Goal: Task Accomplishment & Management: Complete application form

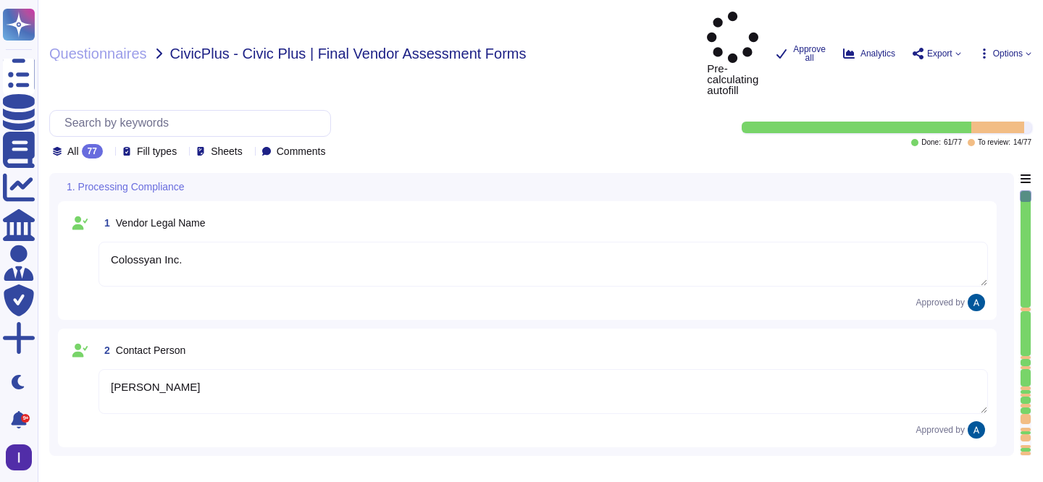
type textarea "Colossyan Inc."
type textarea "[PERSON_NAME]"
type textarea "[PERSON_NAME][EMAIL_ADDRESS][DOMAIN_NAME]"
type textarea "[PHONE_NUMBER]"
type textarea "[STREET_ADDRESS][US_STATE]"
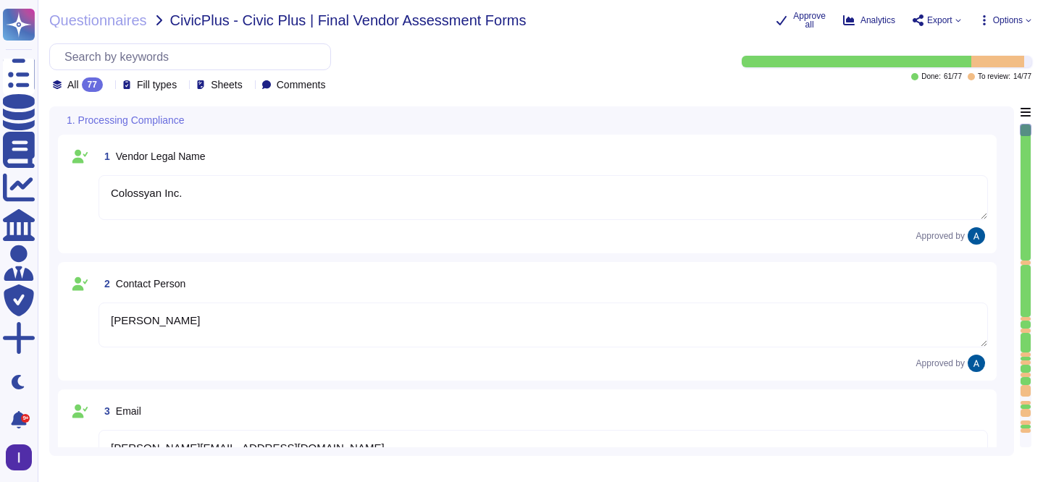
type textarea "Yes"
click at [1027, 262] on div at bounding box center [1025, 263] width 10 height 4
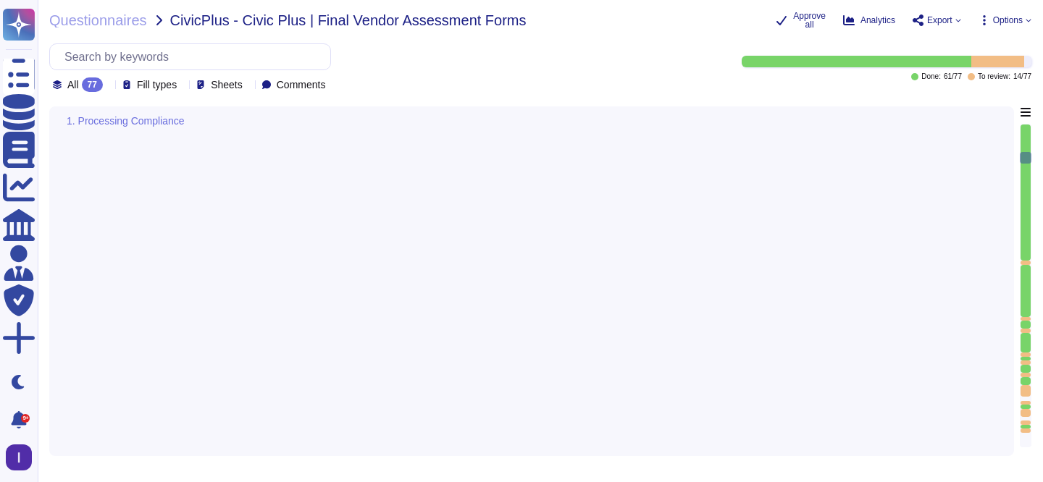
type textarea "No."
type textarea "No"
type textarea "Yes, our data processing includes systematic monitoring."
type textarea "No."
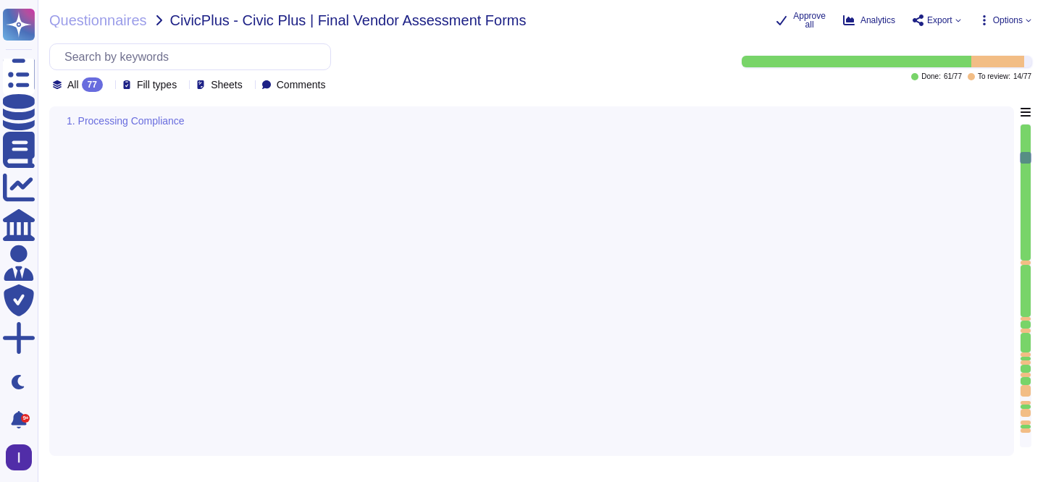
type textarea "No, the application does not manage protected health information (PHI)."
type textarea "The application does not manage protected health information (PHI)."
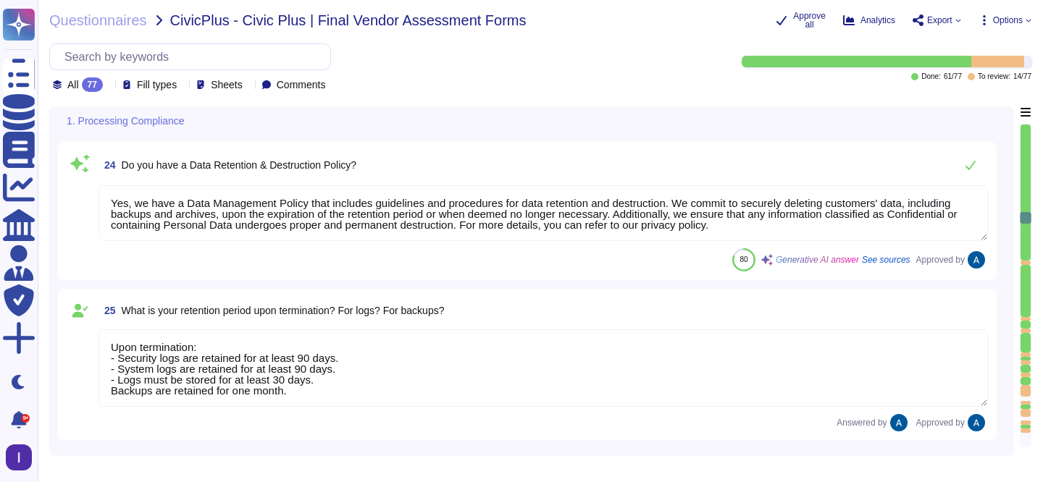
type textarea "Yes, we have an Incident Response Plan in place."
type textarea "We have a status page where anyone can subscribe to receive notifications in th…"
type textarea "Yes, we have a Data Management Policy that includes guidelines and procedures f…"
type textarea "Upon termination: - Security logs are retained for at least 90 days. - System l…"
type textarea "Yes, all customer data stored in the solution, including databases, is encrypte…"
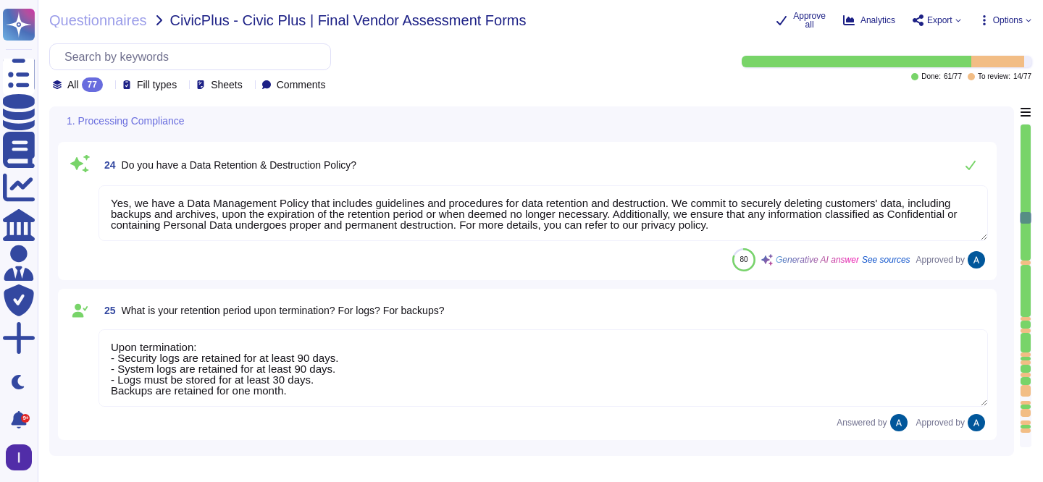
type textarea "We use TLS 1.3 for secure communication and AES-256 for data encryption. All da…"
type textarea "Yes, we have a defined Business Continuity Plan (BCP) and Disaster Recovery (DR…"
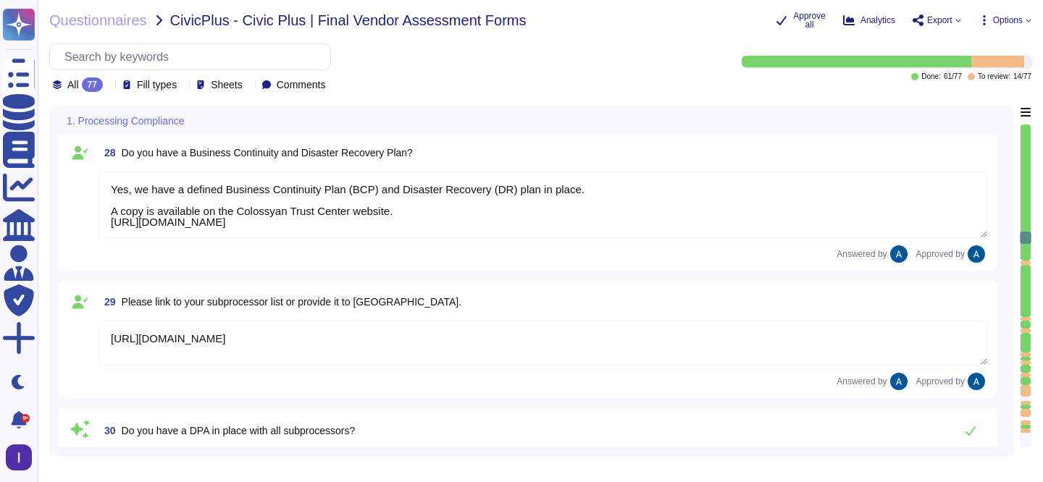
type textarea "[URL][DOMAIN_NAME]"
type textarea "Yes, a DPA is in place with our vendors."
type textarea "Our customers will be notified in case of critical changes in the infrastructur…"
type textarea "We handle Data Subject Access Requests (DSARs) through a documented internal pr…"
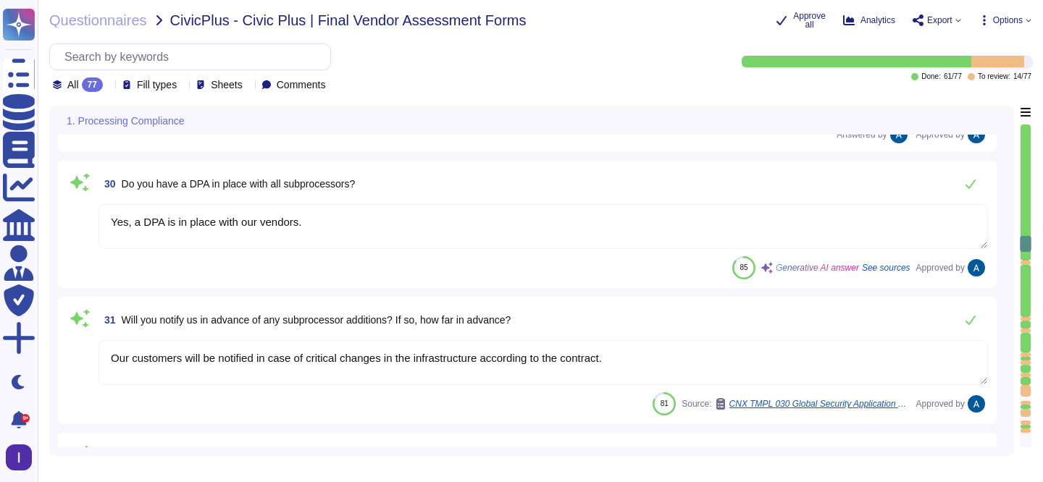
type textarea "We carry out an annual independent penetration test already, and the findings a…"
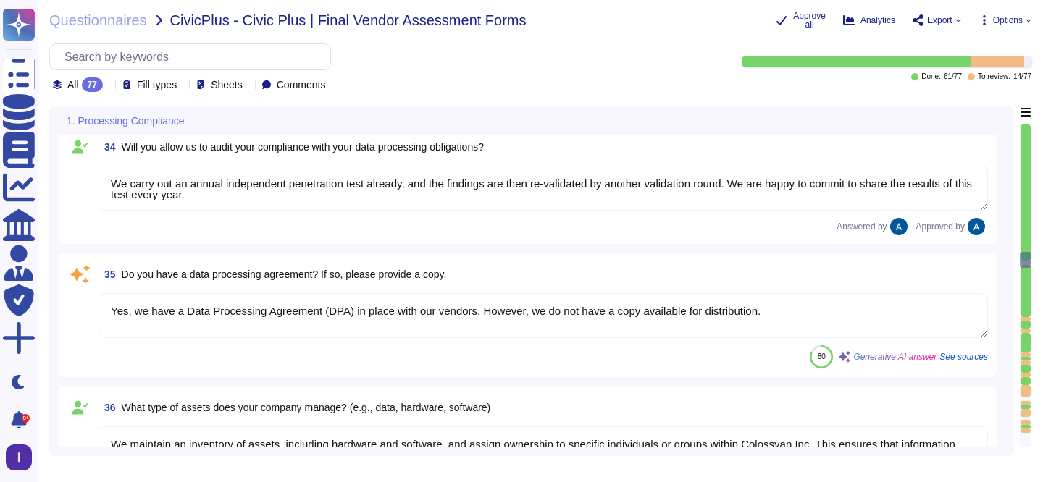
type textarea "Yes, we have a Data Processing Agreement (DPA) in place with our vendors. Howev…"
type textarea "We maintain an inventory of assets, including hardware and software, and assign…"
type textarea "Yes"
type textarea "We prioritize critical assets based on their impact on business operations, dat…"
type textarea "Our inventory of assets ensures that information assets are protected which inc…"
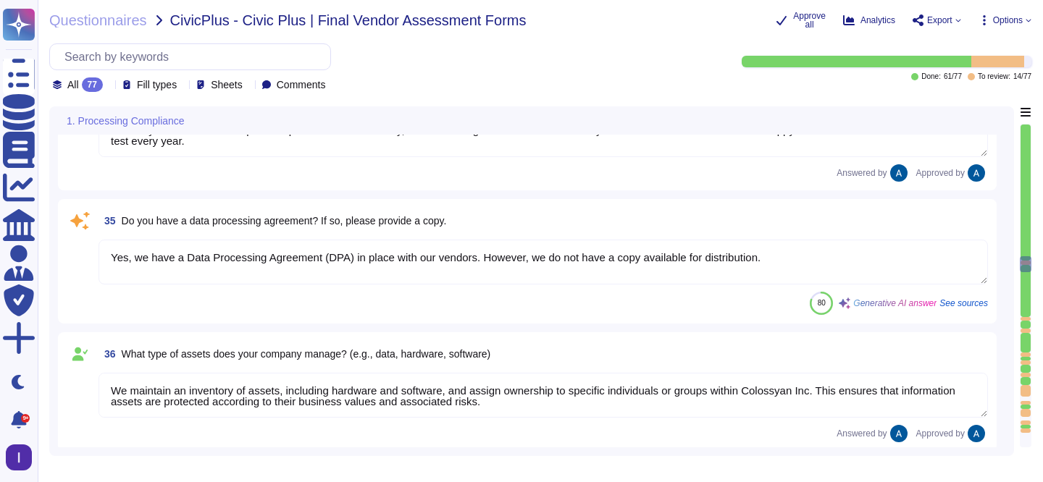
scroll to position [4243, 0]
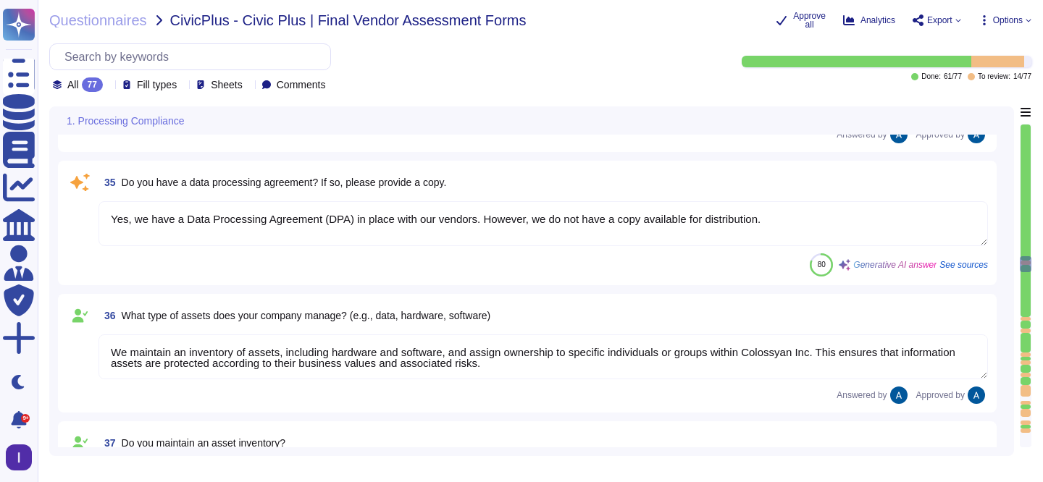
type textarea "We ensure secure disposal of decommissioned assets by following a comprehensive…"
click at [487, 221] on textarea "Yes, we have a Data Processing Agreement (DPA) in place with our vendors. Howev…" at bounding box center [542, 223] width 889 height 45
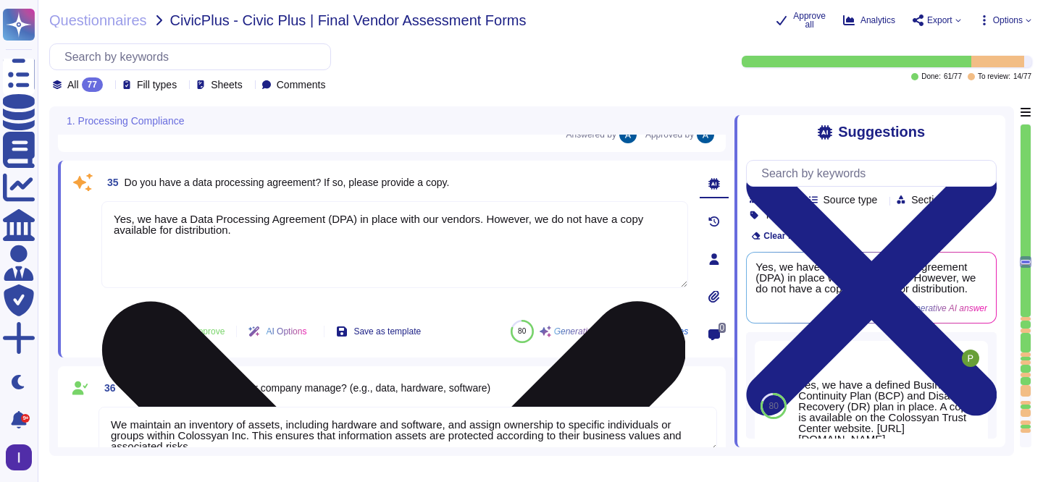
drag, startPoint x: 491, startPoint y: 218, endPoint x: 497, endPoint y: 241, distance: 23.9
click at [497, 242] on textarea "Yes, we have a Data Processing Agreement (DPA) in place with our vendors. Howev…" at bounding box center [394, 244] width 586 height 87
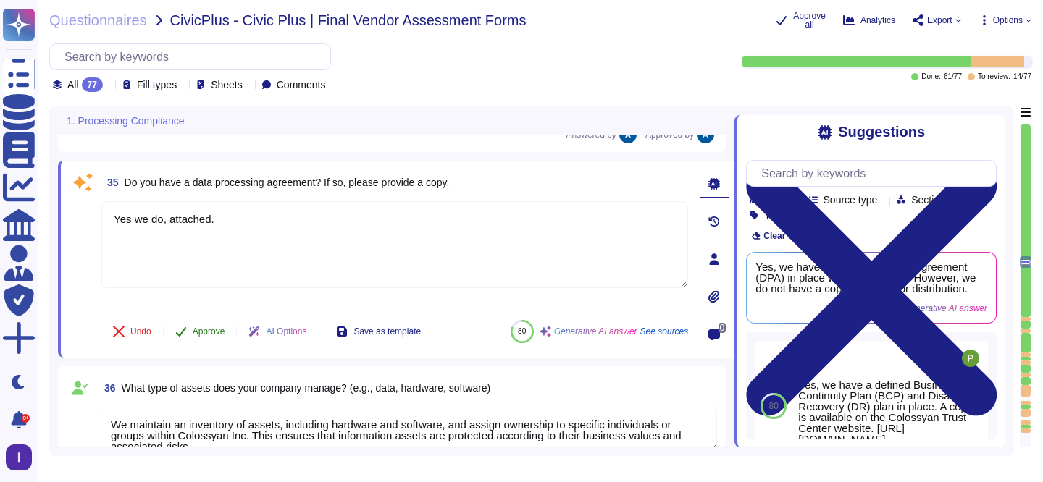
click at [222, 333] on span "Approve" at bounding box center [209, 331] width 33 height 9
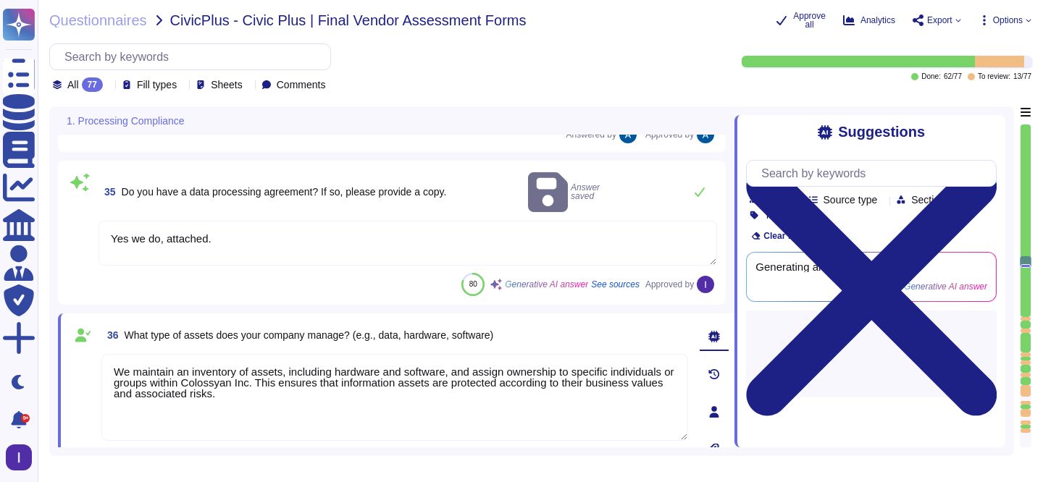
type textarea "Yes we do, attached."
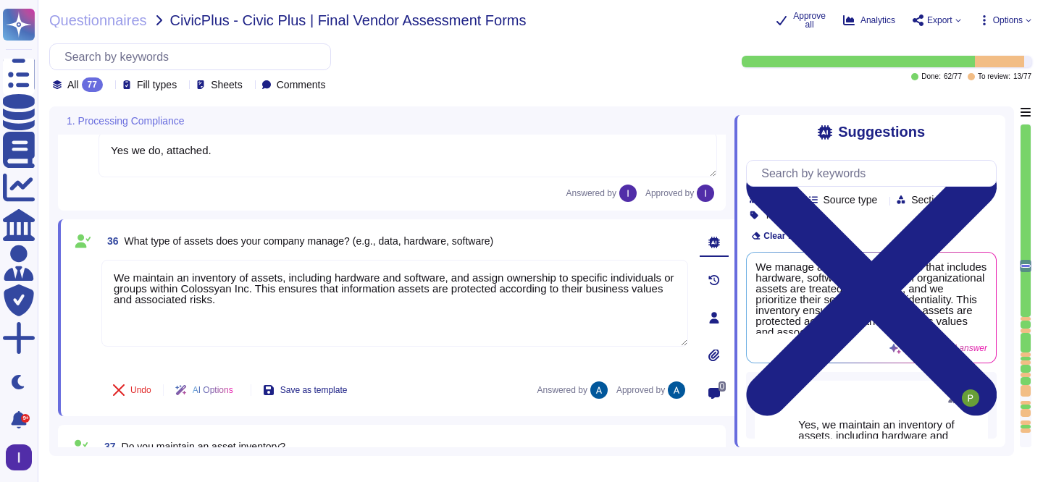
type textarea "We ensure secure disposal of decommissioned assets by following a comprehensive…"
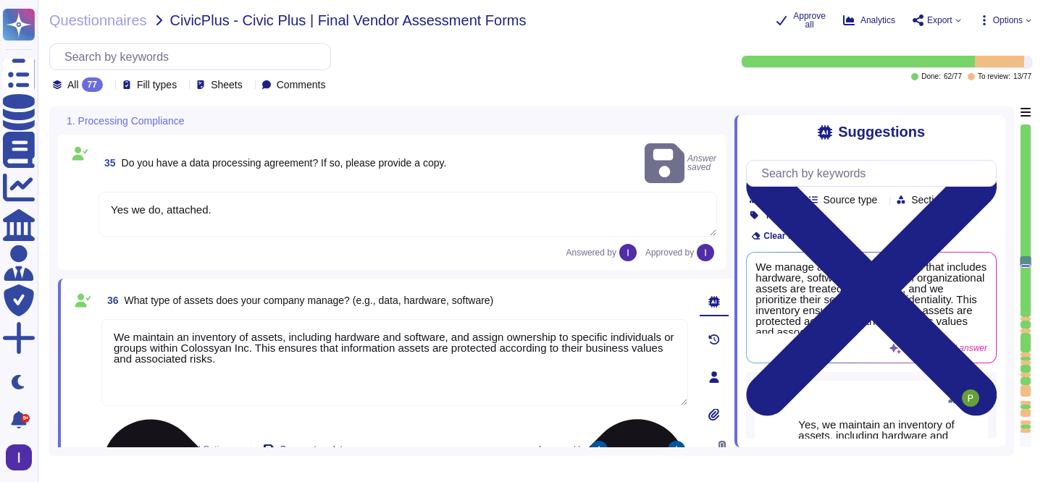
scroll to position [4246, 0]
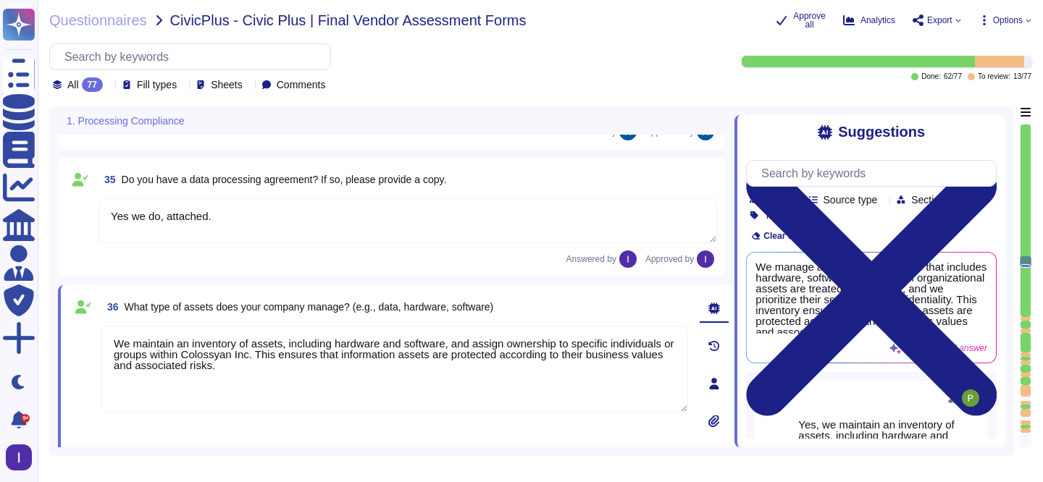
click at [1024, 318] on div at bounding box center [1025, 319] width 10 height 4
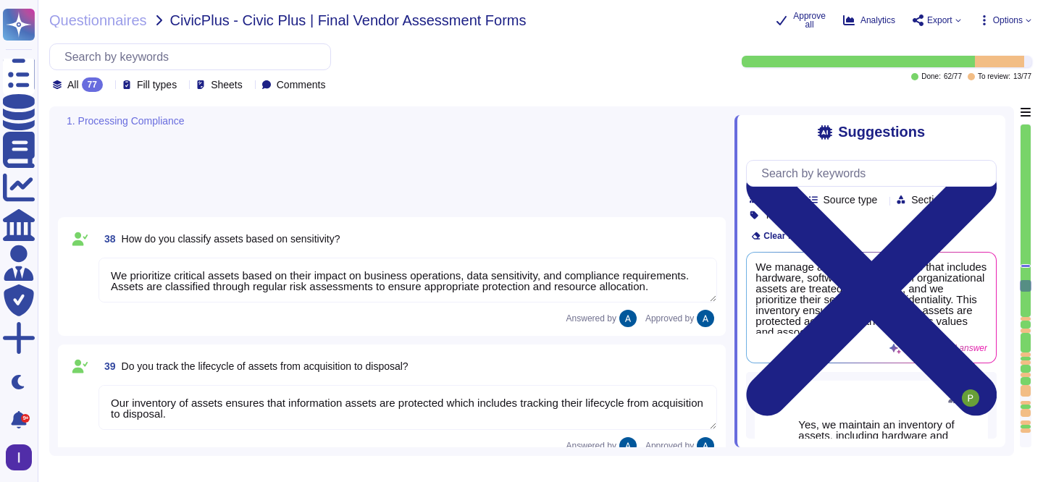
type textarea "Yes"
type textarea "We prioritize critical assets based on their impact on business operations, dat…"
type textarea "Yes"
type textarea "Audit logging is enabled to record user activities, administrator activities, e…"
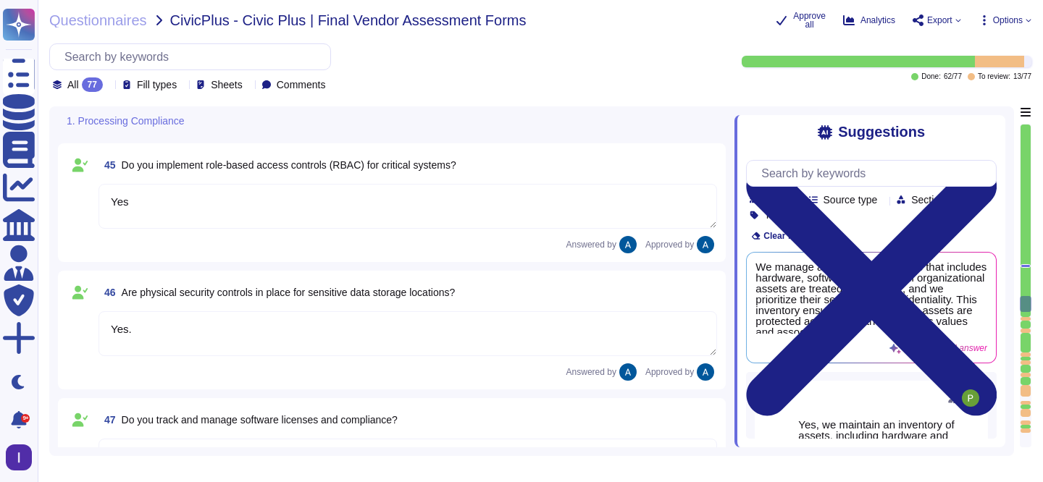
type textarea "Yes"
type textarea "Yes."
type textarea "Yes"
type textarea "We manage third-party access to organizational assets through a comprehensive T…"
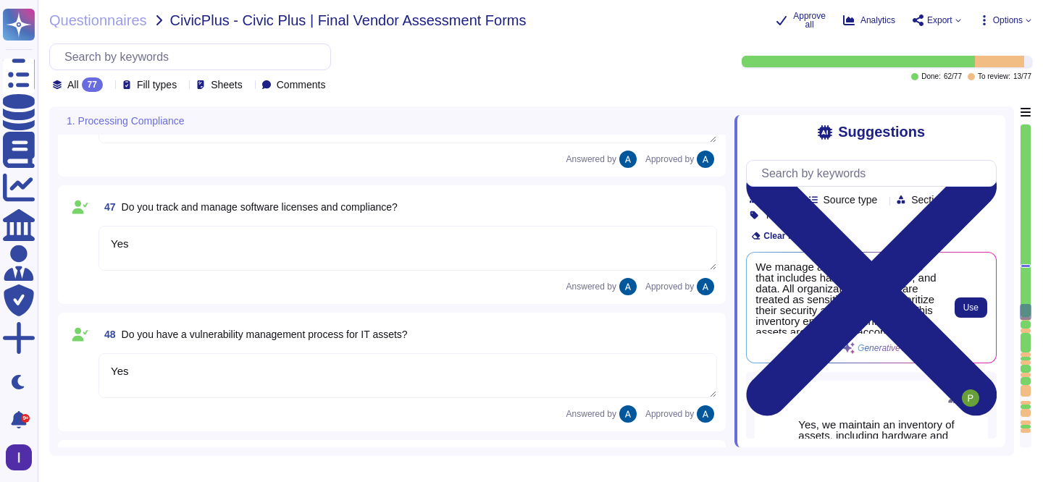
type textarea "Colossyan Inc."
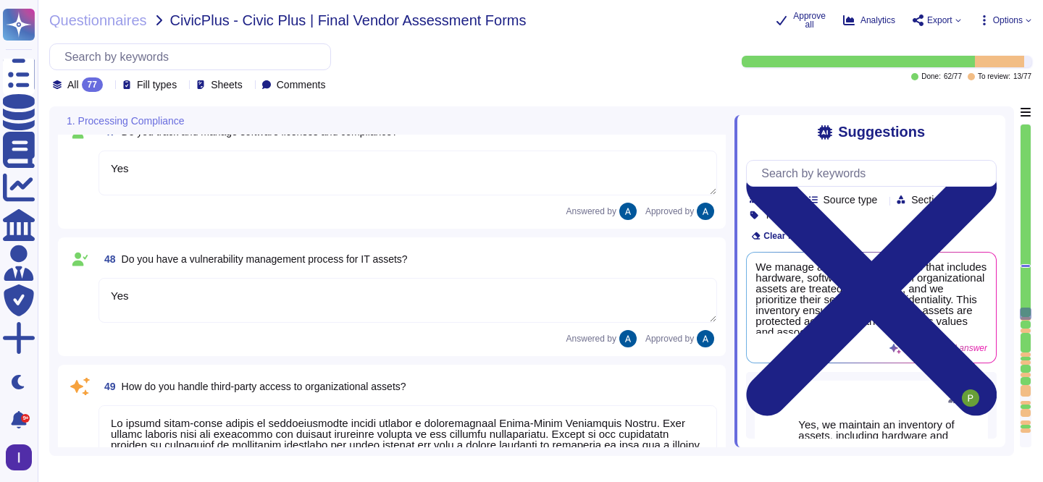
type textarea "Yes"
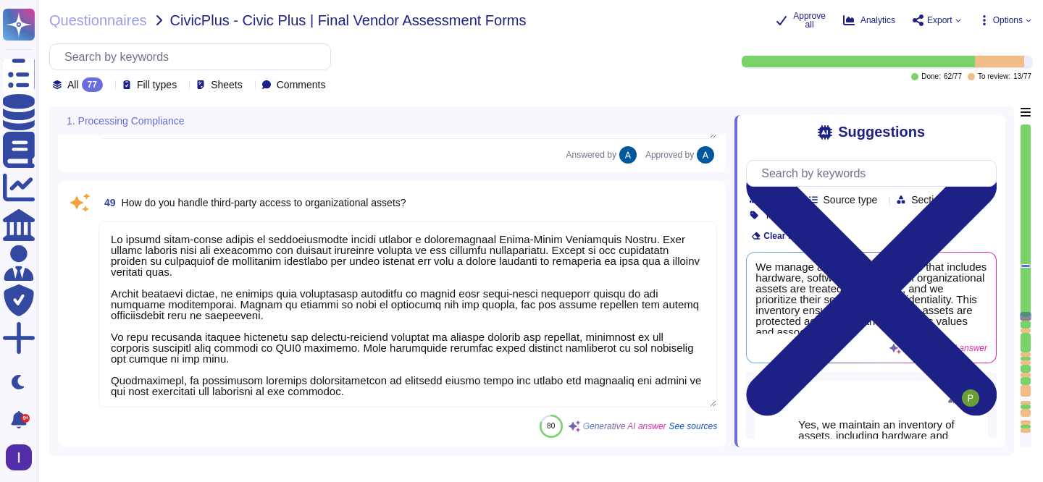
type textarea "Colossyan leverages AI in its product by generating real-life like synthetic hu…"
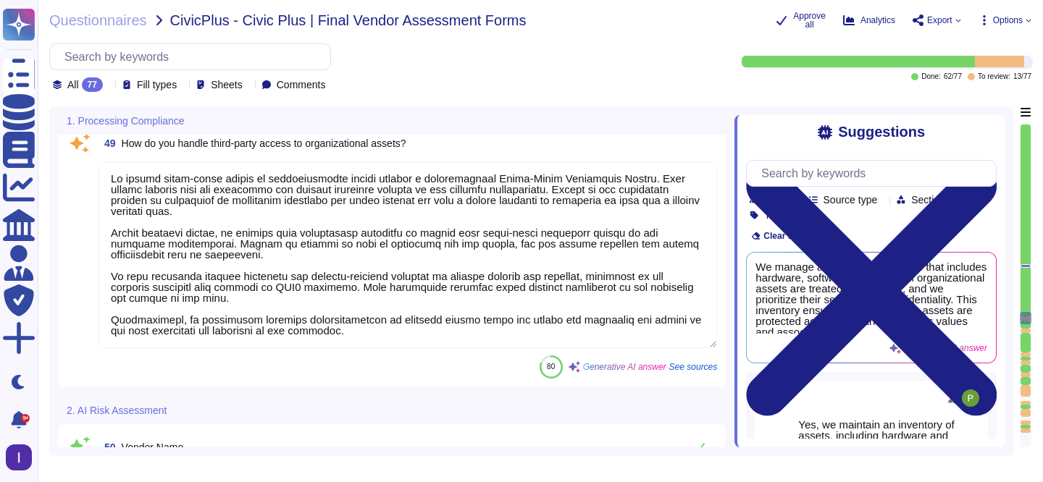
scroll to position [6345, 0]
click at [353, 255] on textarea at bounding box center [407, 254] width 618 height 186
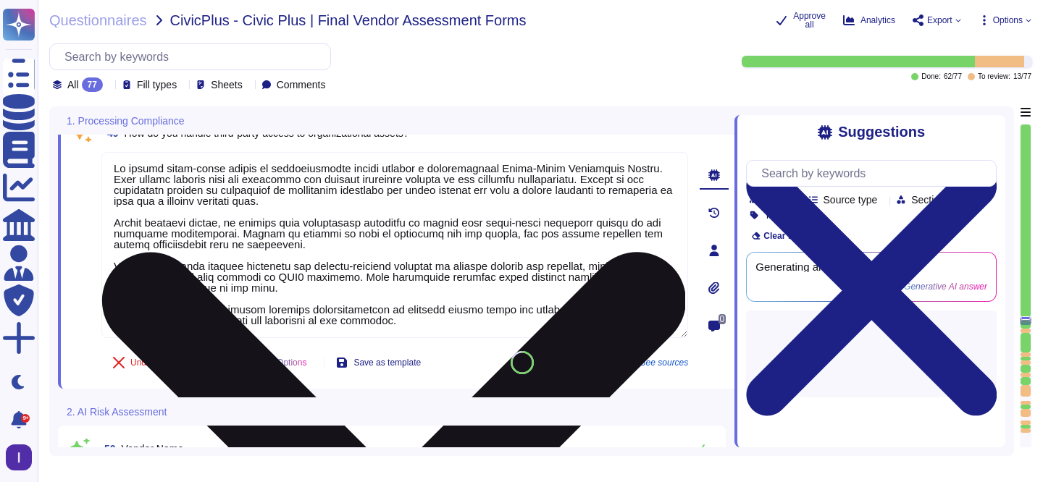
type textarea "Colossyan leverages AI in its product by generating real-life like synthetic hu…"
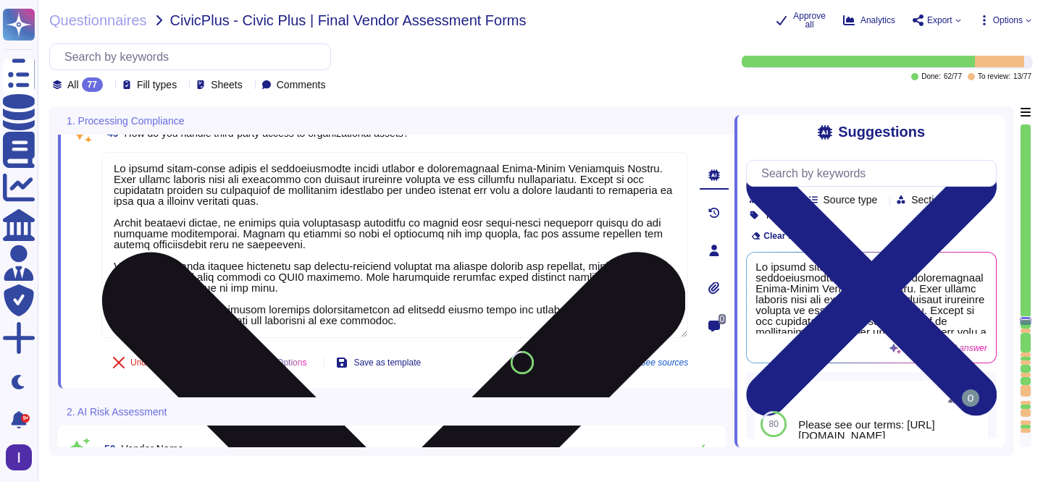
drag, startPoint x: 366, startPoint y: 321, endPoint x: 374, endPoint y: 293, distance: 29.5
click at [374, 293] on textarea at bounding box center [394, 245] width 586 height 186
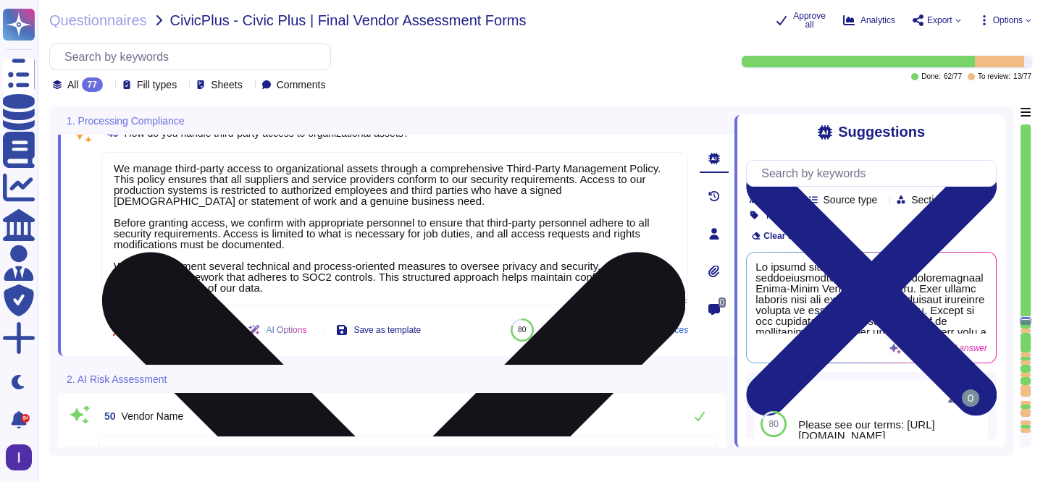
scroll to position [0, 0]
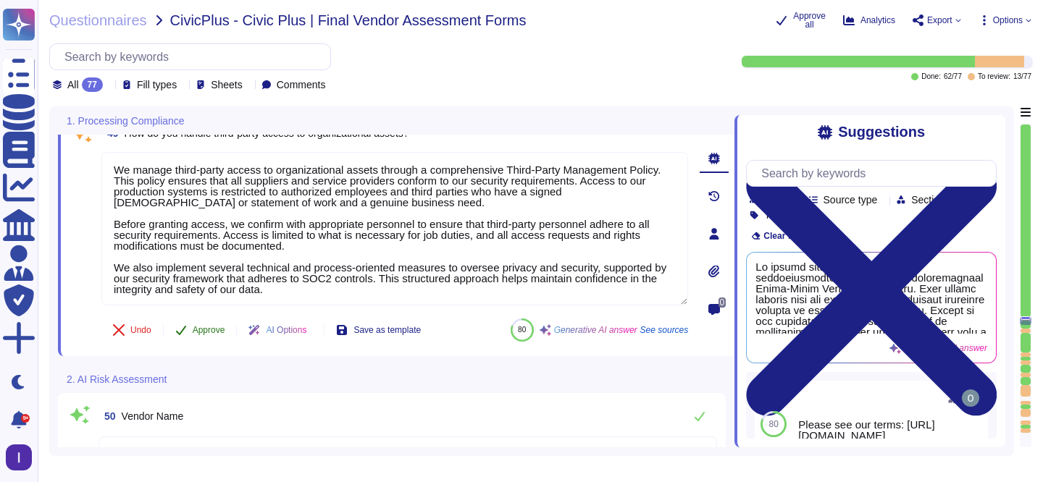
type textarea "We manage third-party access to organizational assets through a comprehensive T…"
click at [219, 326] on div "49 How do you handle third-party access to organizational assets? We manage thi…" at bounding box center [379, 233] width 618 height 227
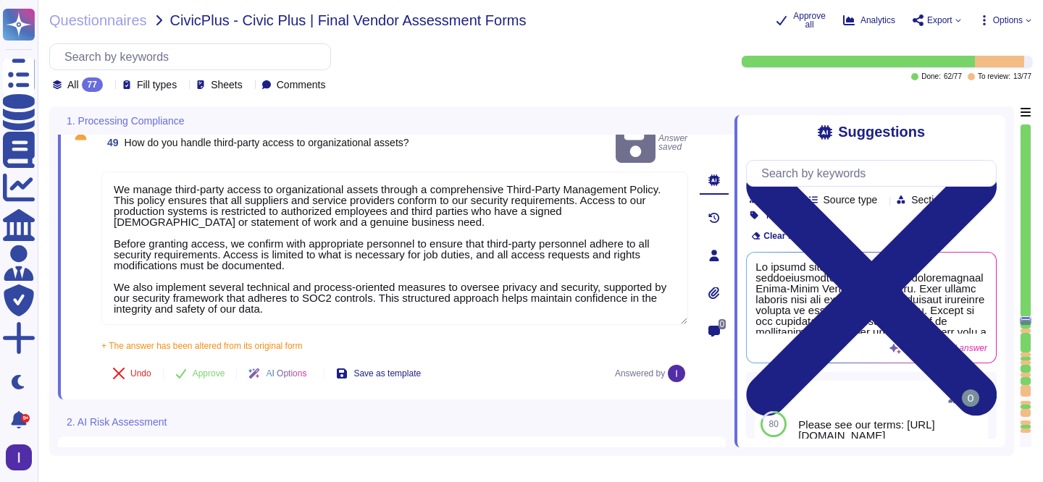
click at [1022, 331] on div at bounding box center [1025, 331] width 10 height 4
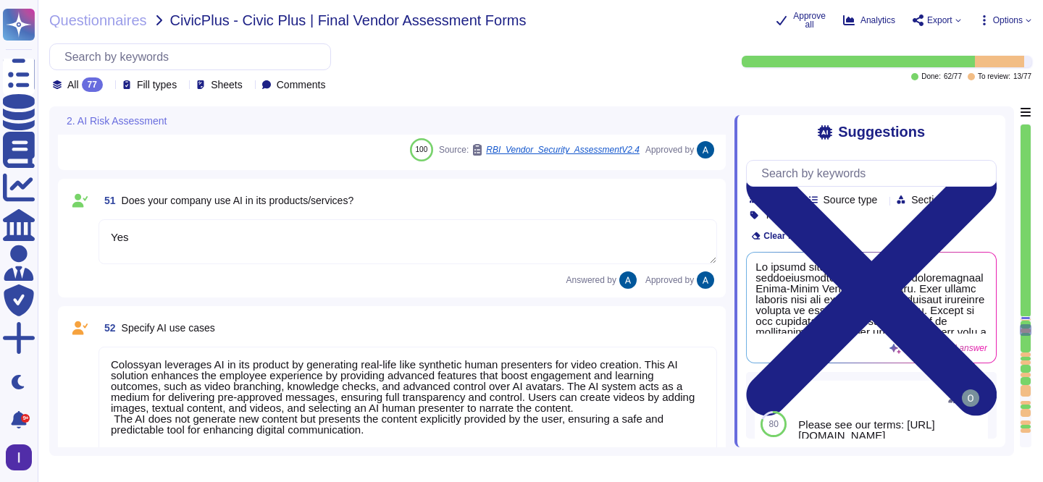
type textarea "Yes"
type textarea "Since [PERSON_NAME]’s proprietary AI service is generating real-life like synth…"
type textarea "[URL][DOMAIN_NAME]"
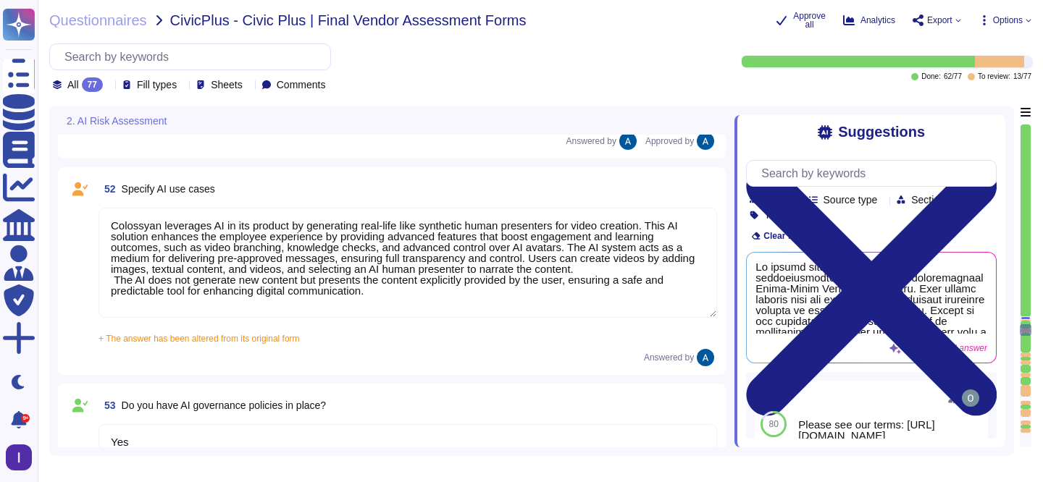
scroll to position [6839, 0]
type textarea "Yes"
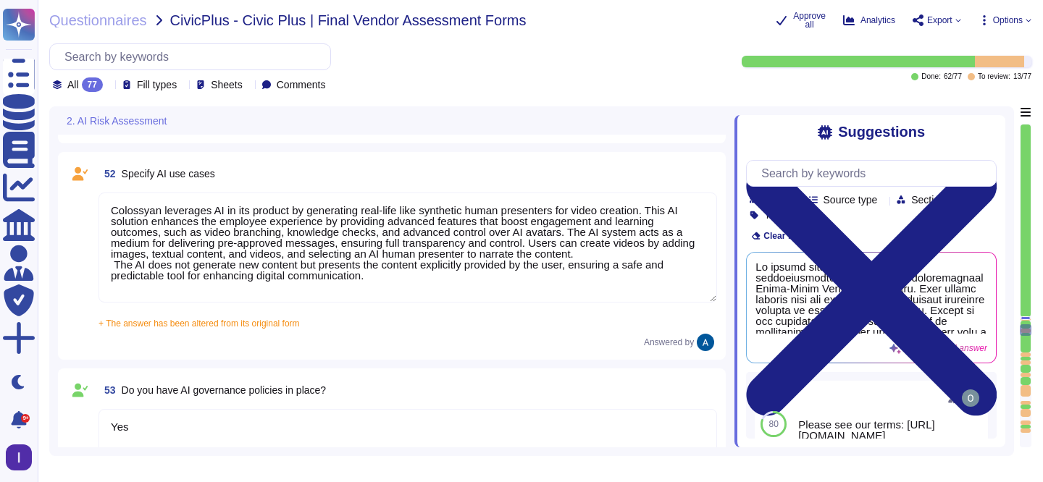
click at [426, 282] on textarea "Colossyan leverages AI in its product by generating real-life like synthetic hu…" at bounding box center [407, 248] width 618 height 110
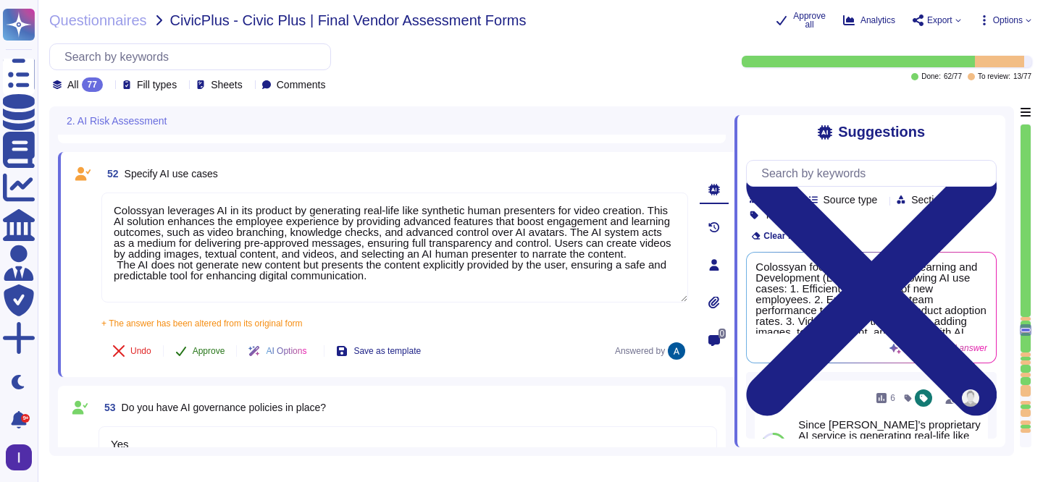
click at [200, 347] on span "Approve" at bounding box center [209, 351] width 33 height 9
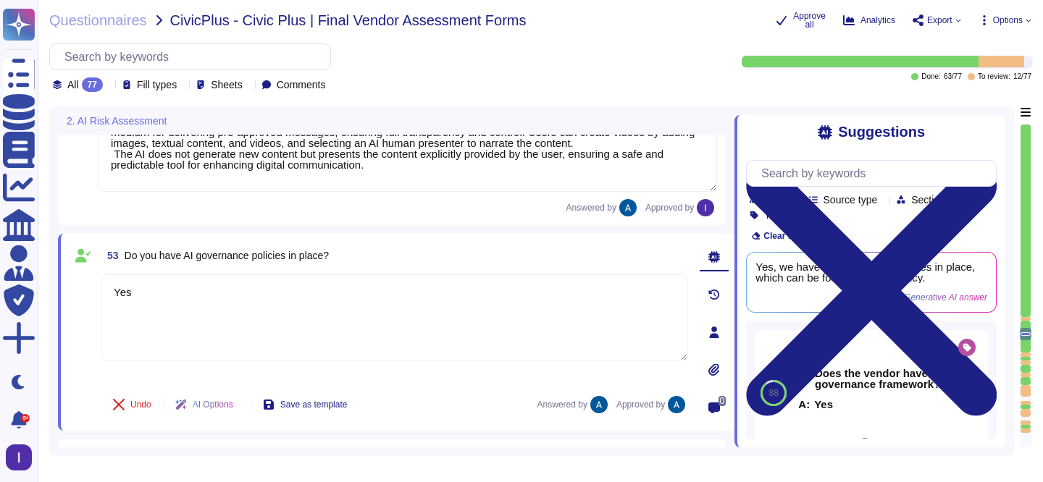
type textarea "Yes"
type textarea "The vendors providing AI models integrated into Colossyan's platform include: 1…"
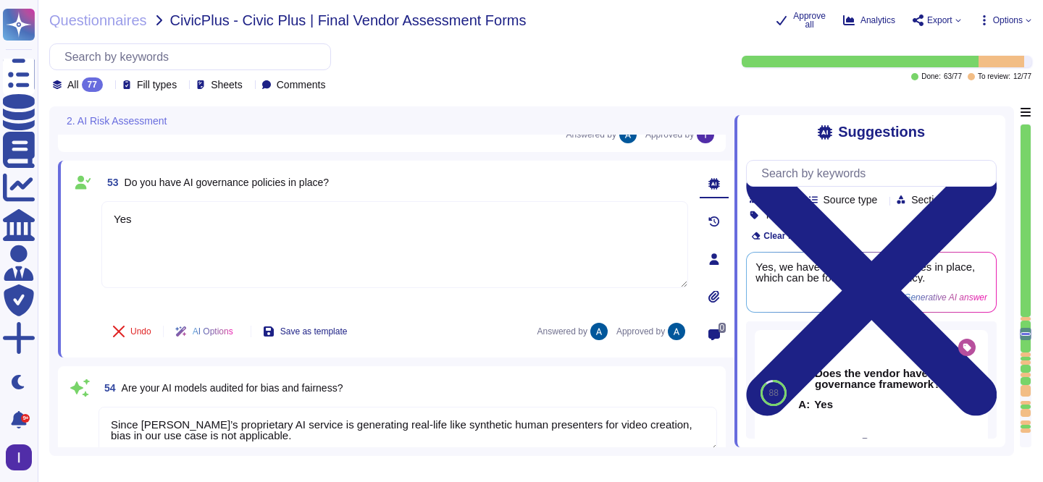
click at [1025, 318] on div at bounding box center [1025, 319] width 10 height 4
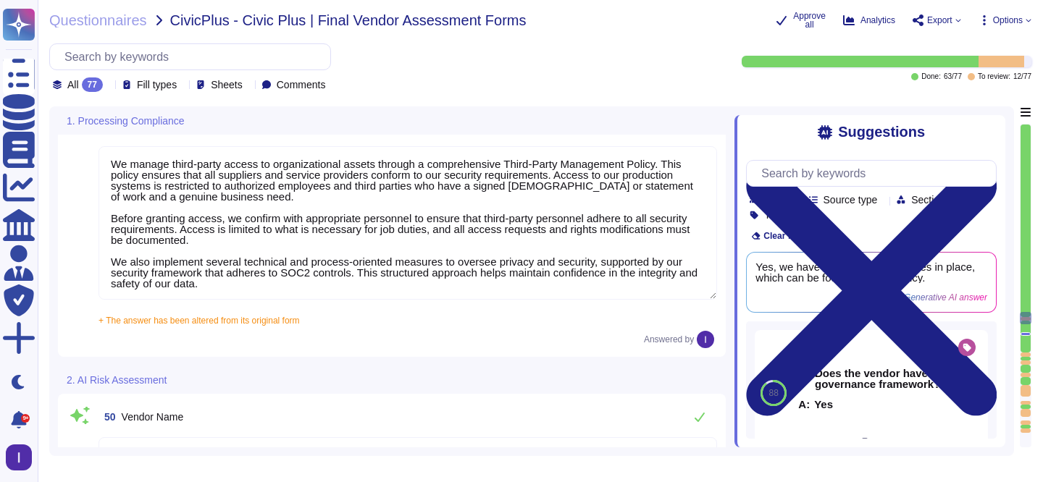
type textarea "Yes."
type textarea "Yes"
type textarea "We manage third-party access to organizational assets through a comprehensive T…"
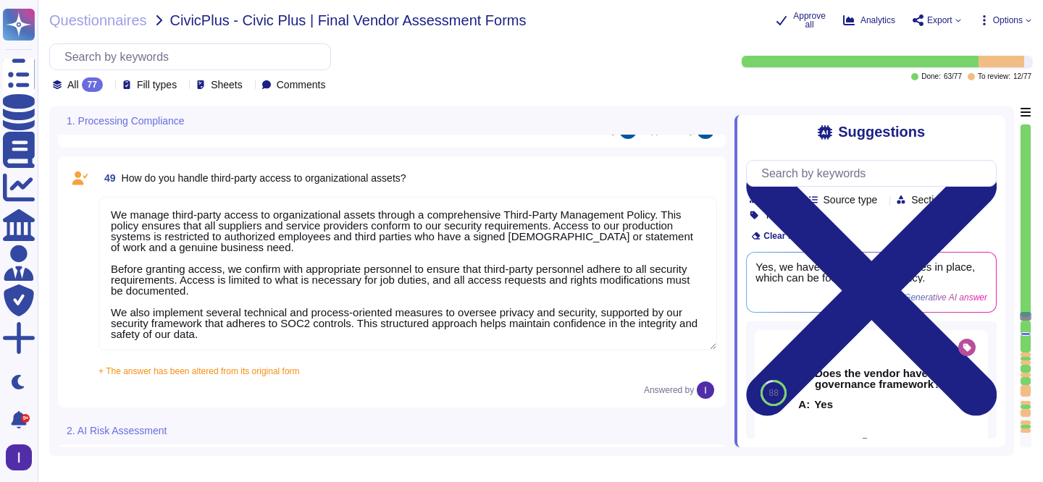
scroll to position [6296, 0]
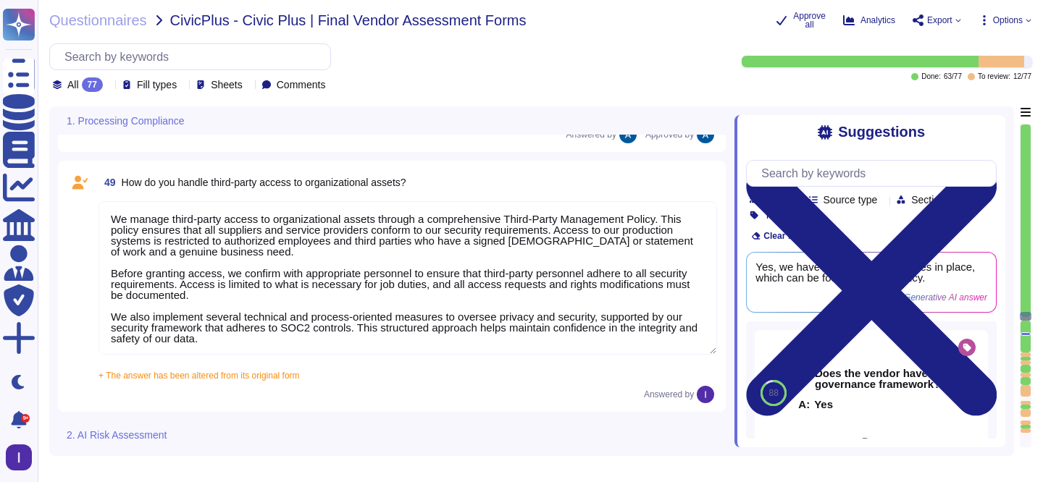
click at [242, 282] on textarea "We manage third-party access to organizational assets through a comprehensive T…" at bounding box center [407, 277] width 618 height 153
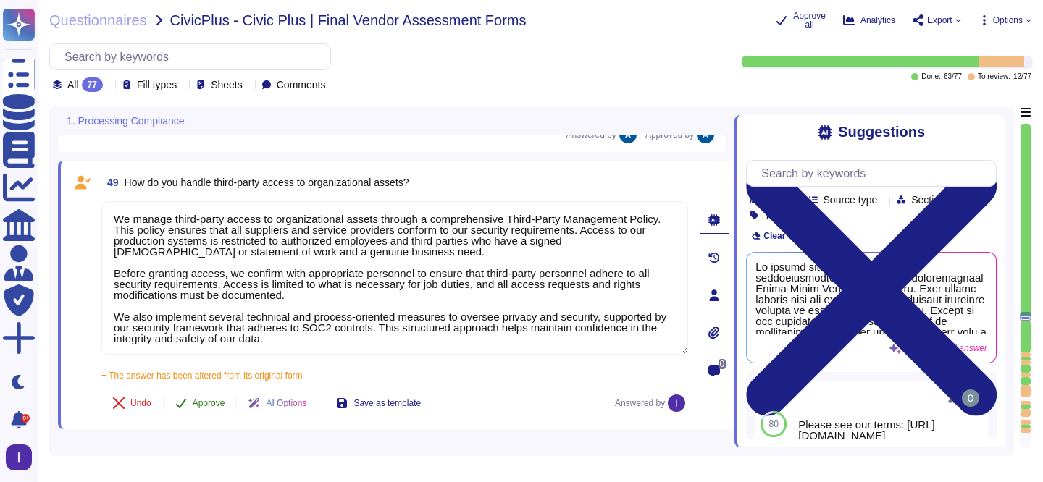
click at [193, 398] on button "Approve" at bounding box center [200, 403] width 73 height 29
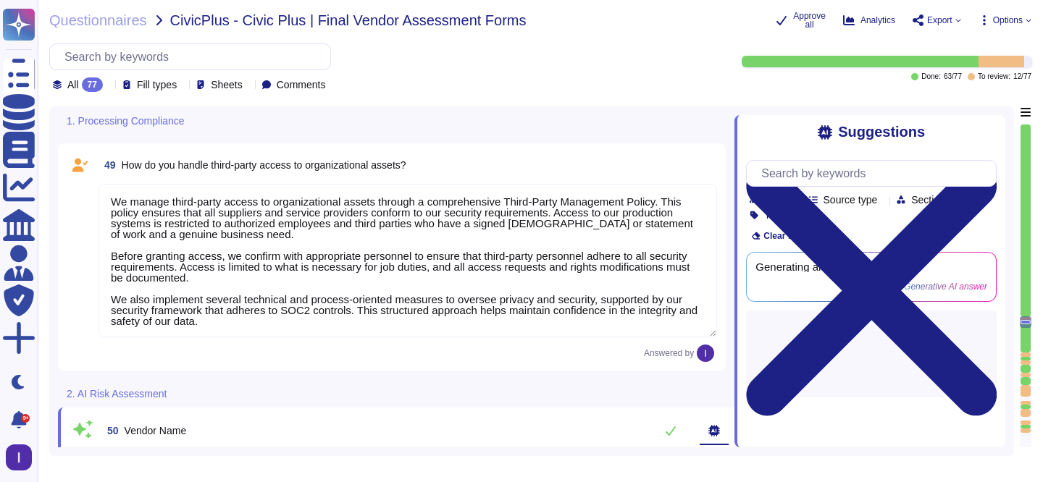
type textarea "Yes"
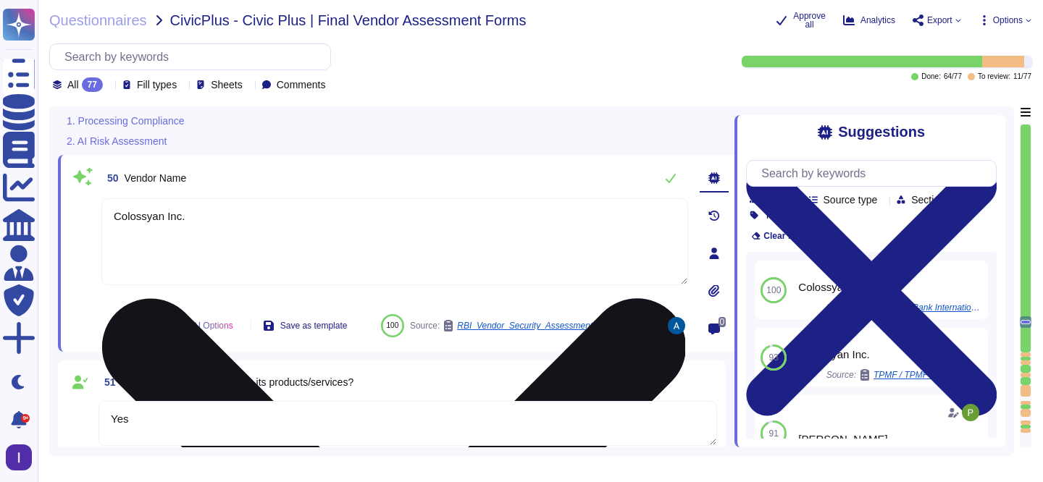
scroll to position [6552, 0]
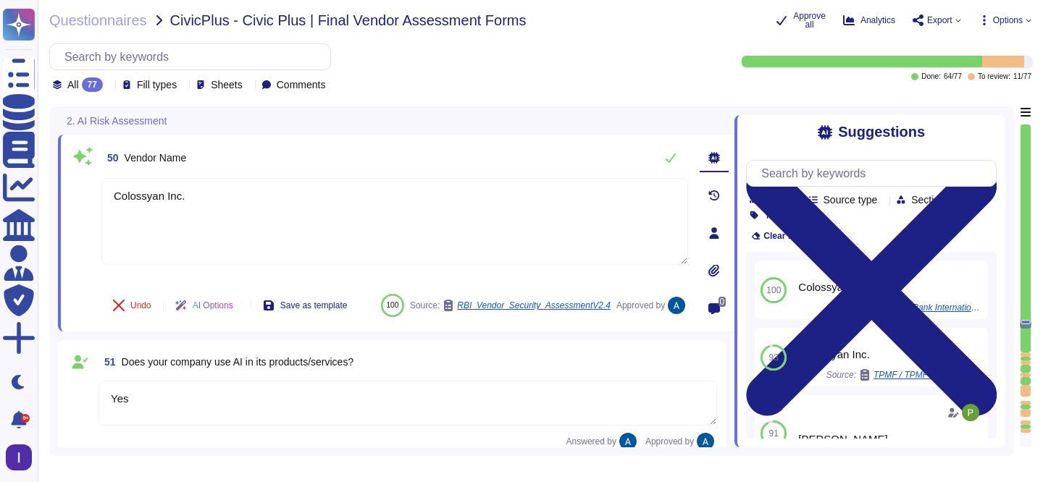
click at [1025, 353] on div at bounding box center [1025, 355] width 10 height 4
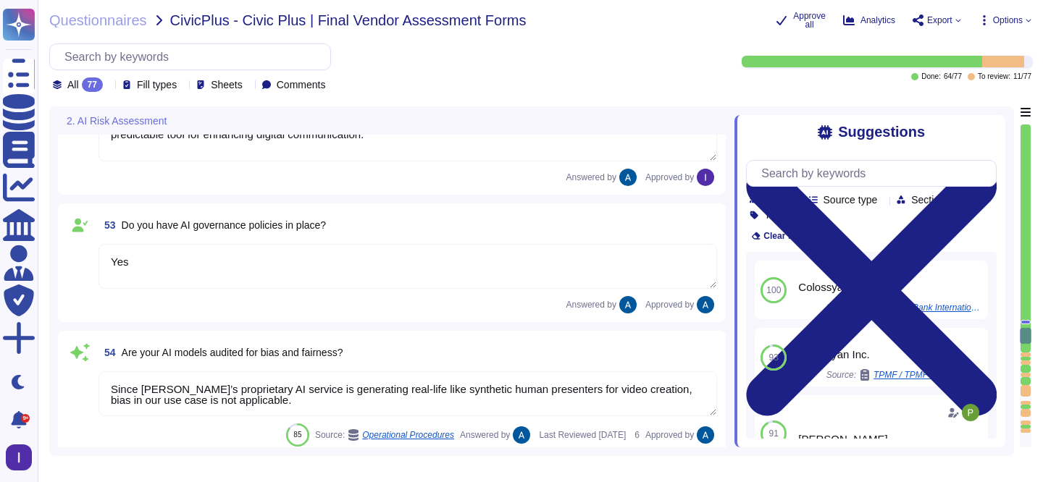
type textarea "Since [PERSON_NAME]’s proprietary AI service is generating real-life like synth…"
type textarea "[URL][DOMAIN_NAME]"
type textarea "Yes"
type textarea "The vendors providing AI models integrated into Colossyan's platform include: 1…"
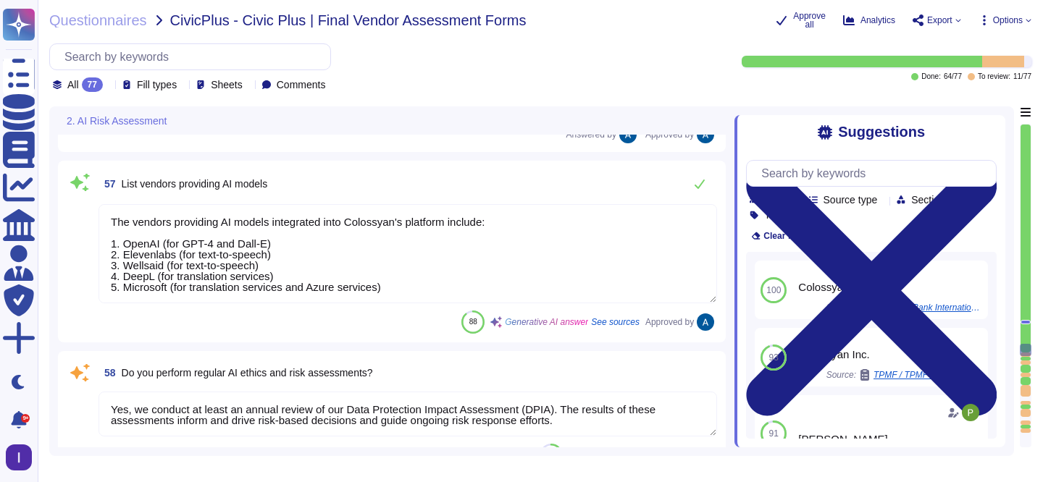
type textarea "Yes, we conduct at least an annual review of our Data Protection Impact Assessm…"
type textarea "The question is not applicable in the context of AI human presenter videos."
type textarea "Our AI policy, detailing our commitment and approach to responsible AI is acces…"
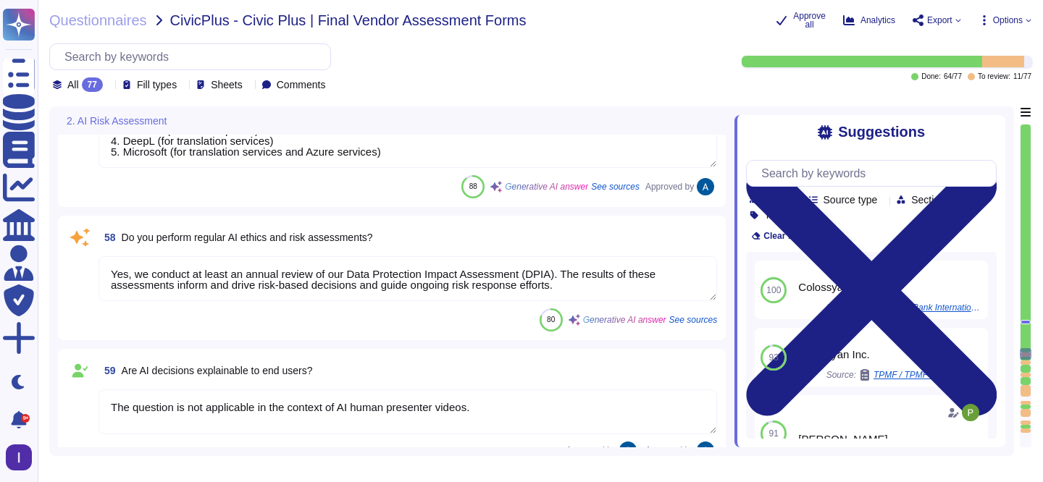
type textarea "Yes"
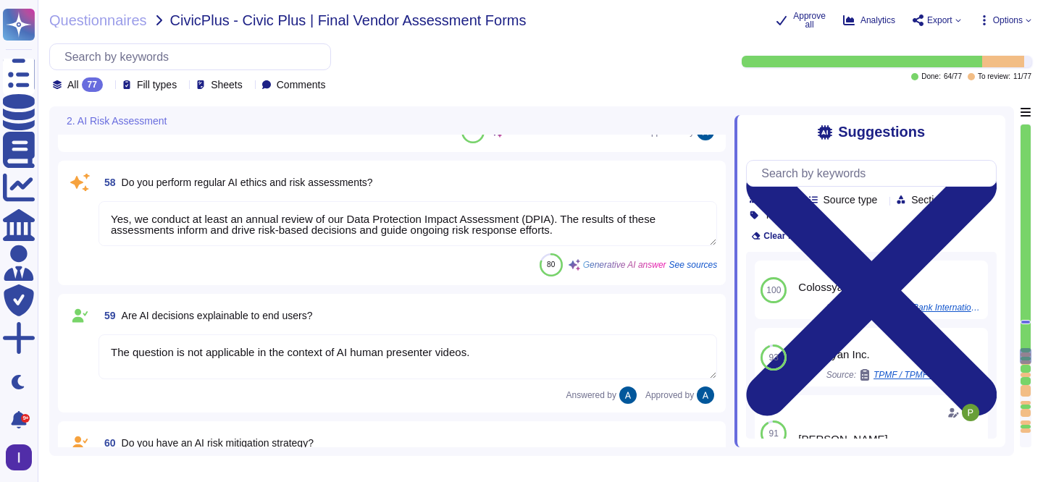
scroll to position [1, 0]
drag, startPoint x: 137, startPoint y: 219, endPoint x: 595, endPoint y: 261, distance: 460.3
click at [595, 261] on div "58 Do you perform regular AI ethics and risk assessments? Yes, we conduct at le…" at bounding box center [392, 222] width 650 height 107
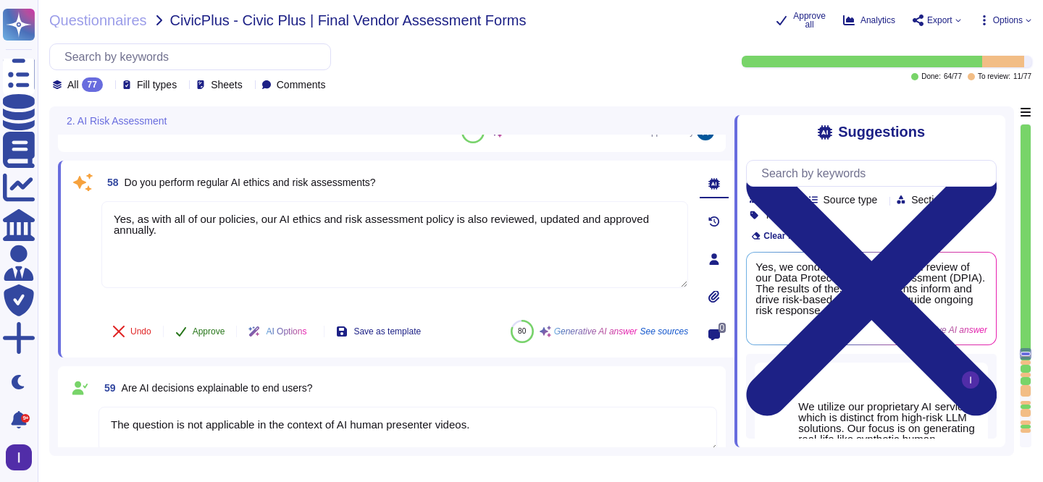
click at [220, 322] on button "Approve" at bounding box center [200, 331] width 73 height 29
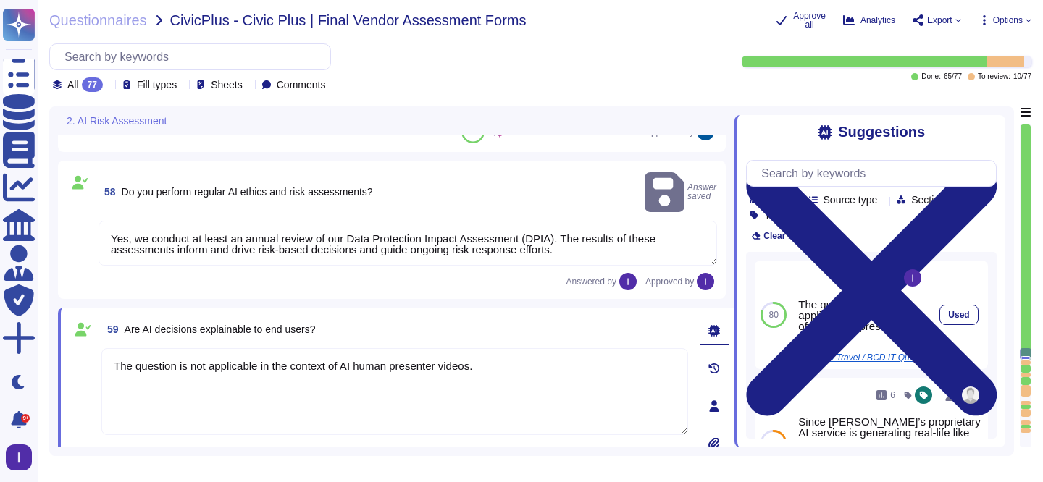
type textarea "Yes, as with all of our policies, our AI ethics and risk assessment policy is a…"
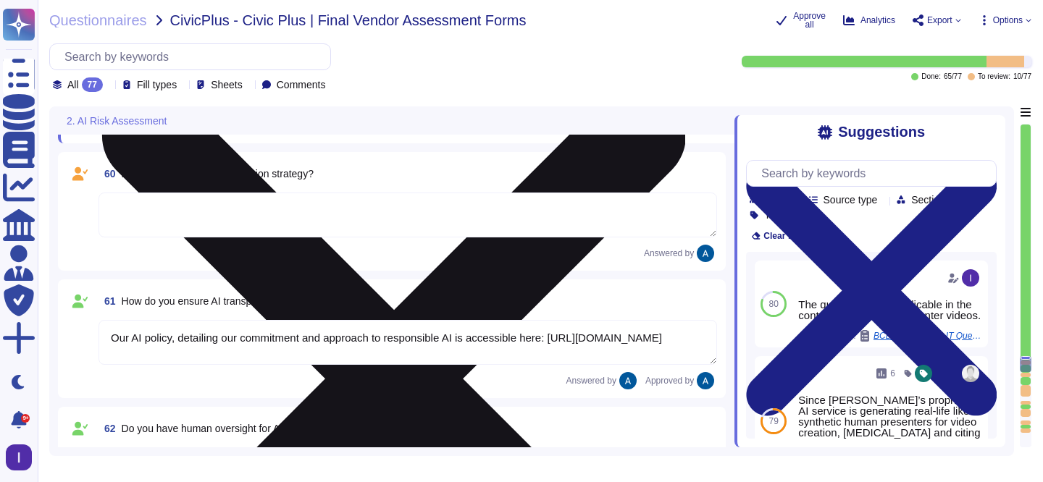
type textarea "[URL][DOMAIN_NAME]"
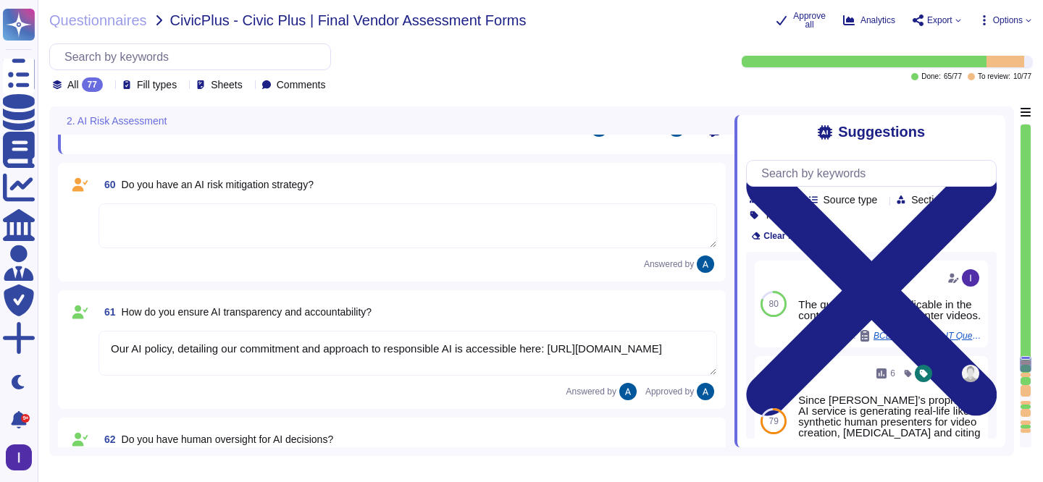
click at [348, 221] on textarea at bounding box center [407, 225] width 618 height 45
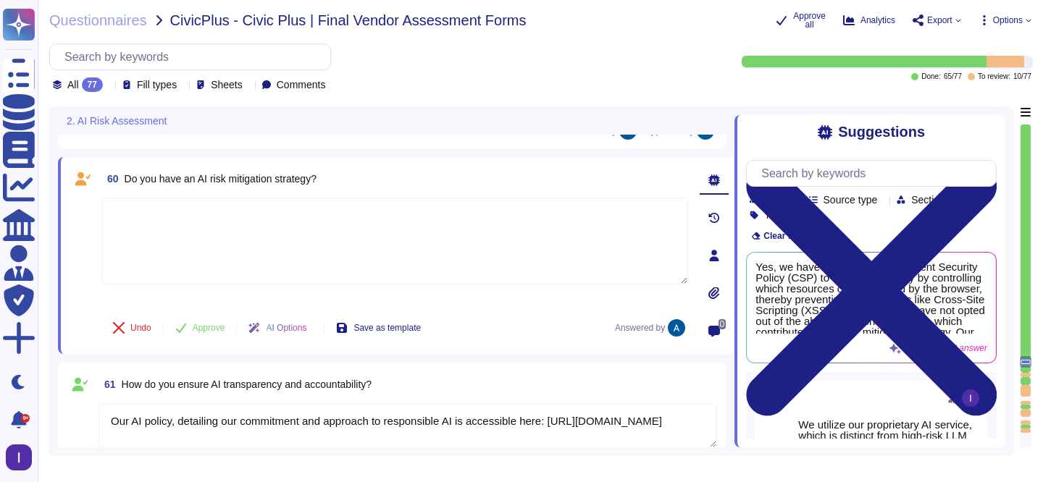
type textarea "The vendors providing AI models integrated into Colossyan's platform include: 1…"
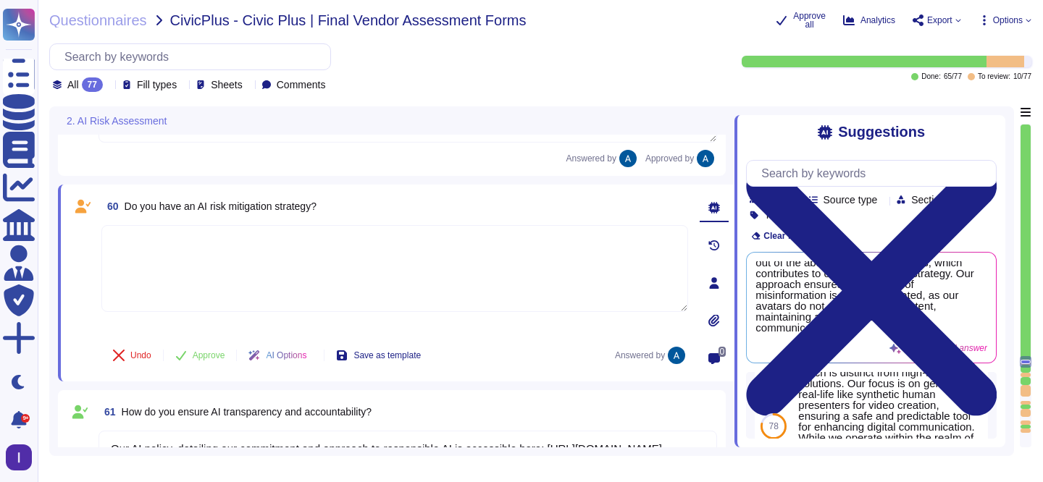
scroll to position [284, 0]
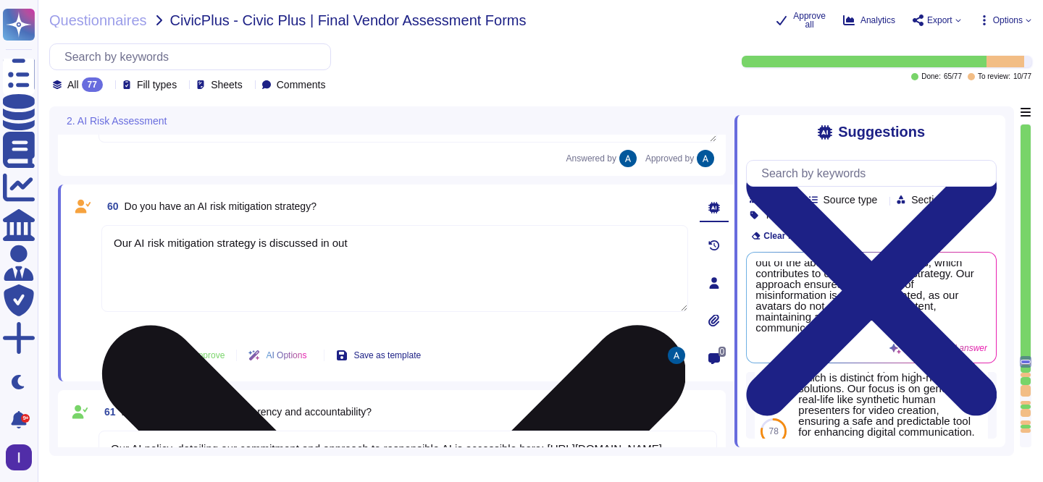
paste textarea "AI Policy"
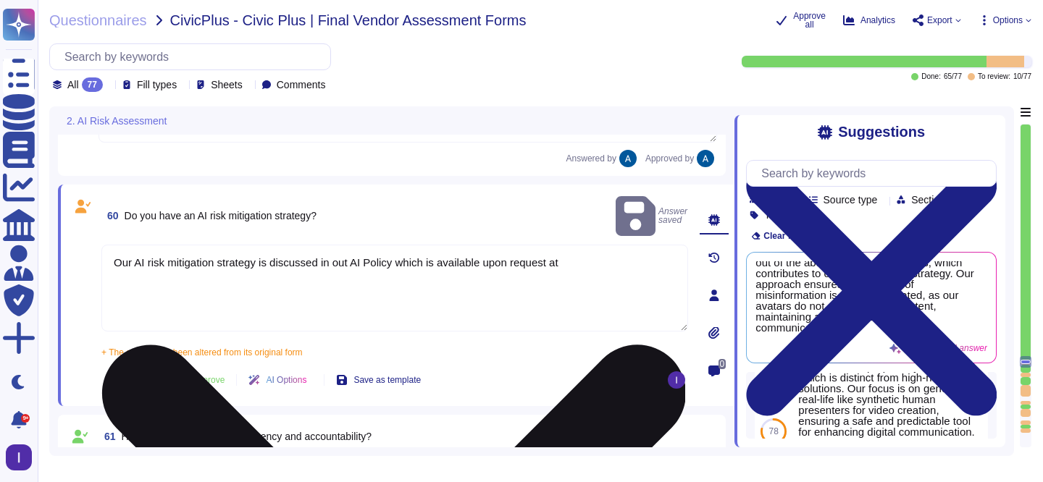
click at [599, 252] on textarea "Our AI risk mitigation strategy is discussed in out AI Policy which is availabl…" at bounding box center [394, 288] width 586 height 87
paste textarea "[URL][DOMAIN_NAME]"
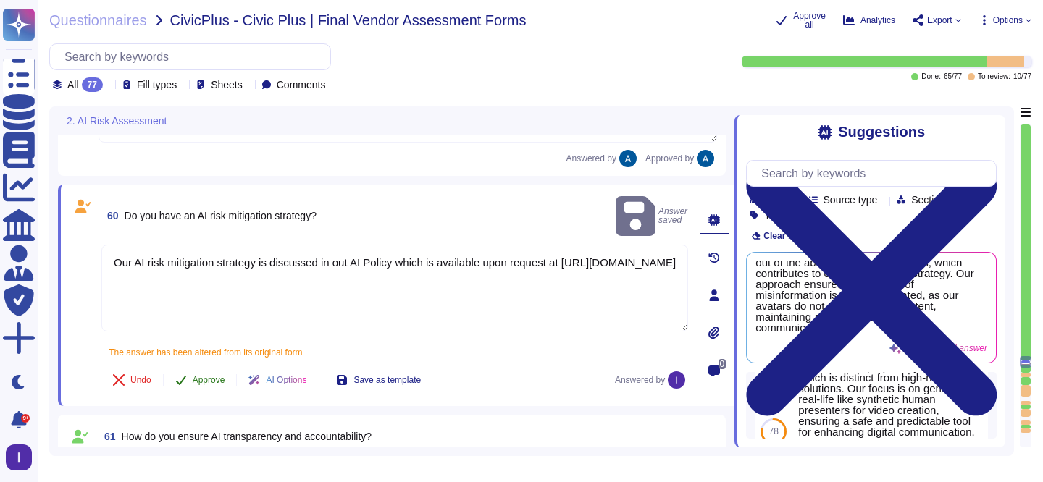
type textarea "Our AI risk mitigation strategy is discussed in out AI Policy which is availabl…"
click at [224, 376] on span "Approve" at bounding box center [209, 380] width 33 height 9
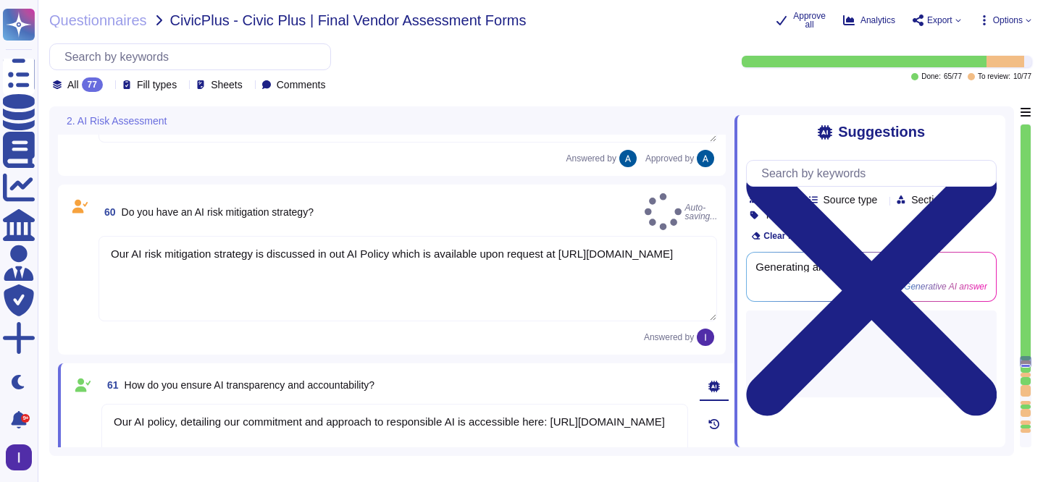
scroll to position [0, 0]
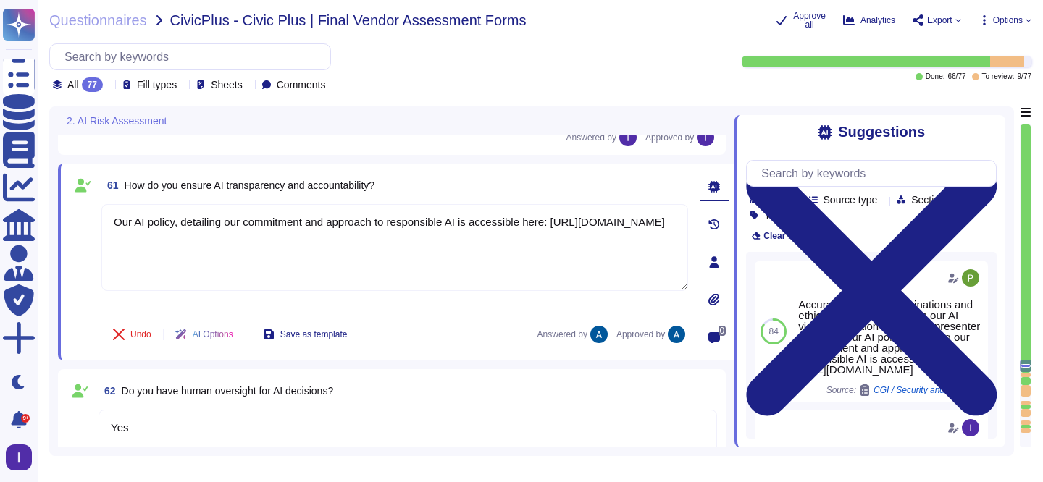
type textarea "Colossyan Inc."
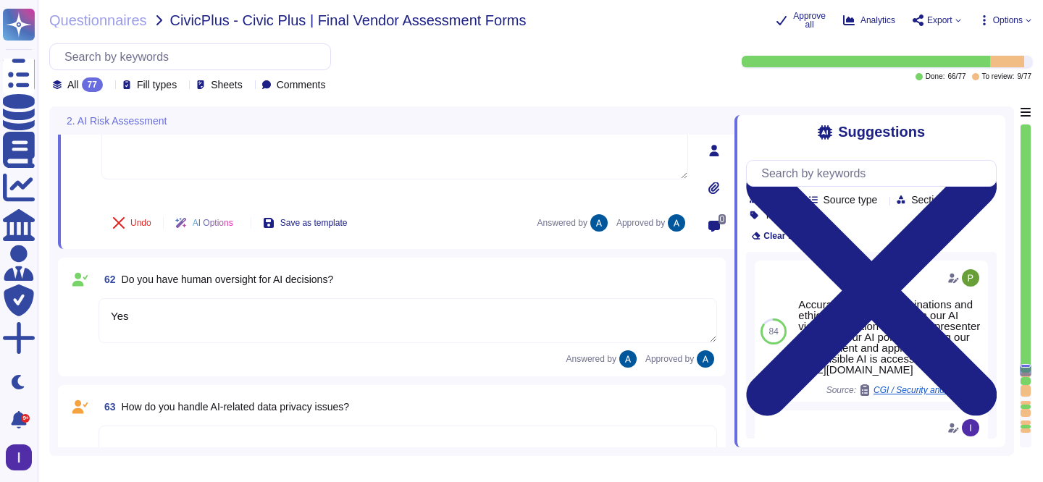
type textarea "No"
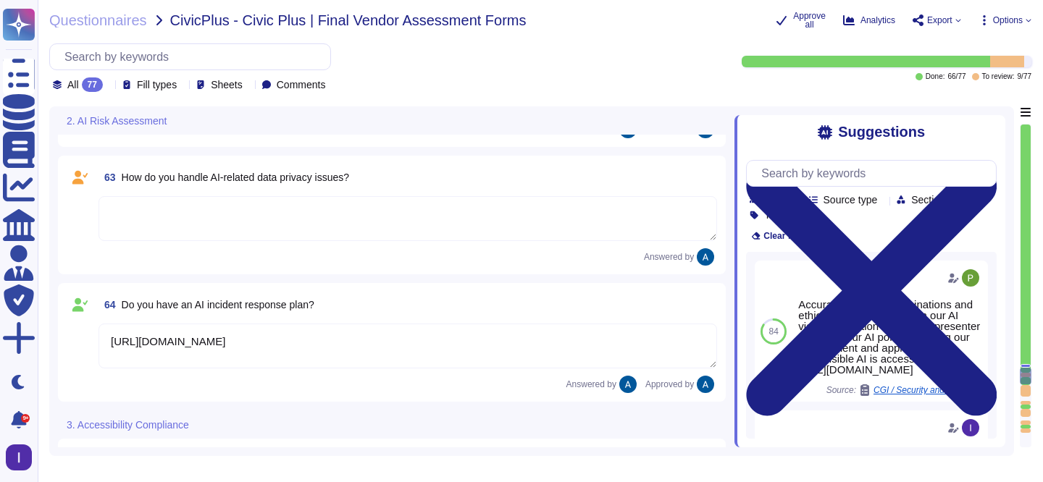
type textarea "No"
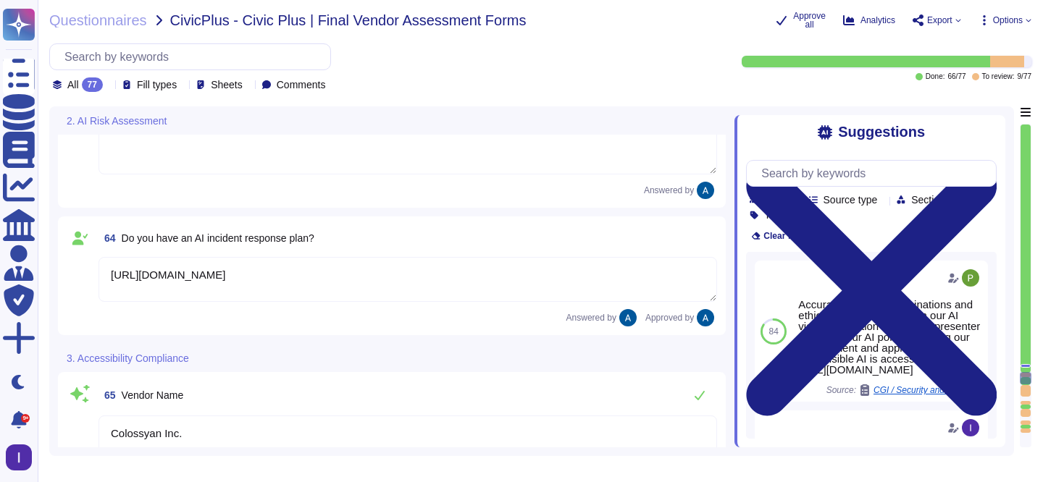
scroll to position [1, 0]
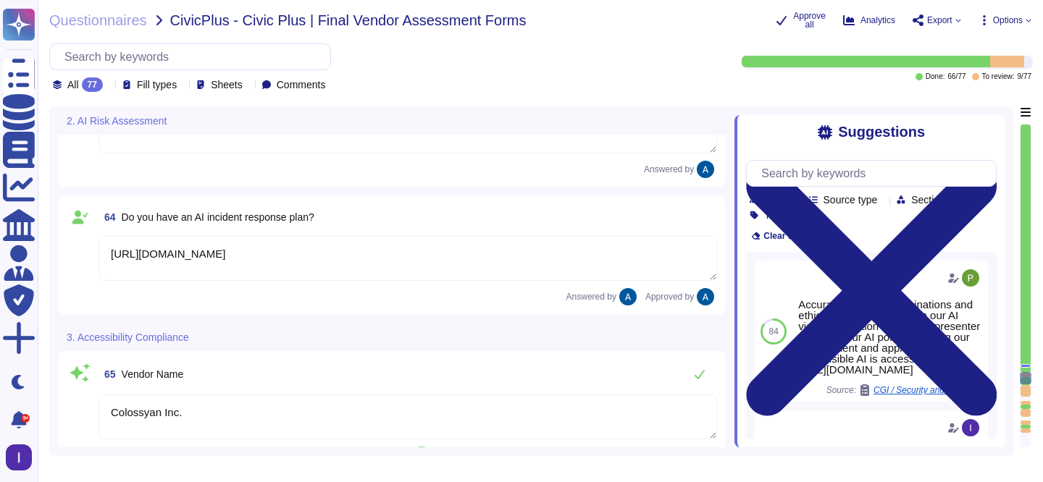
type textarea "No, this question is not applicable to Colossyan's current solution"
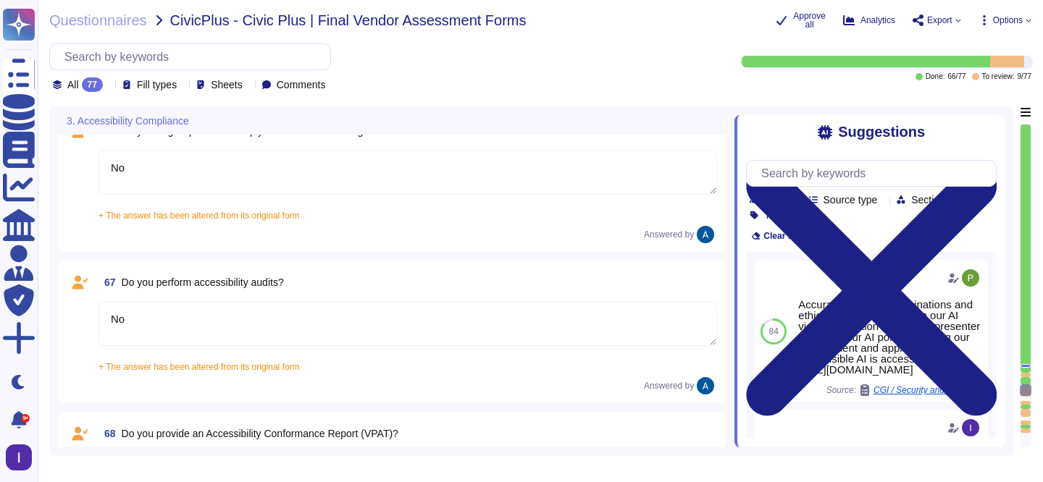
type textarea "No"
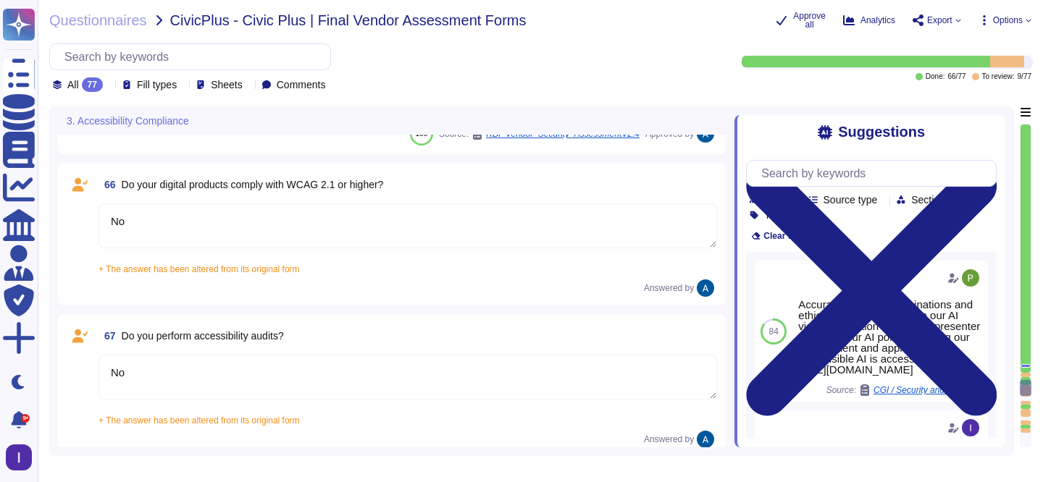
scroll to position [8812, 0]
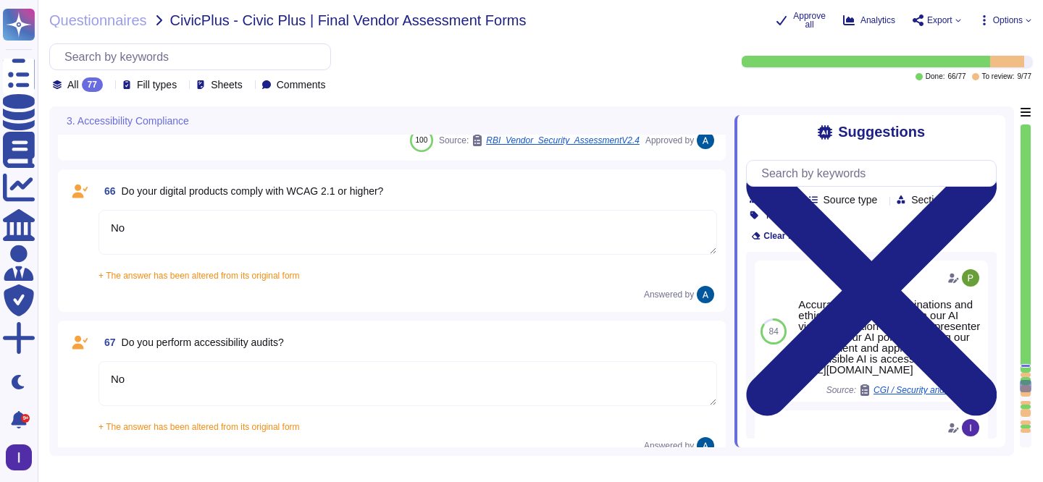
click at [395, 230] on textarea "No" at bounding box center [407, 232] width 618 height 45
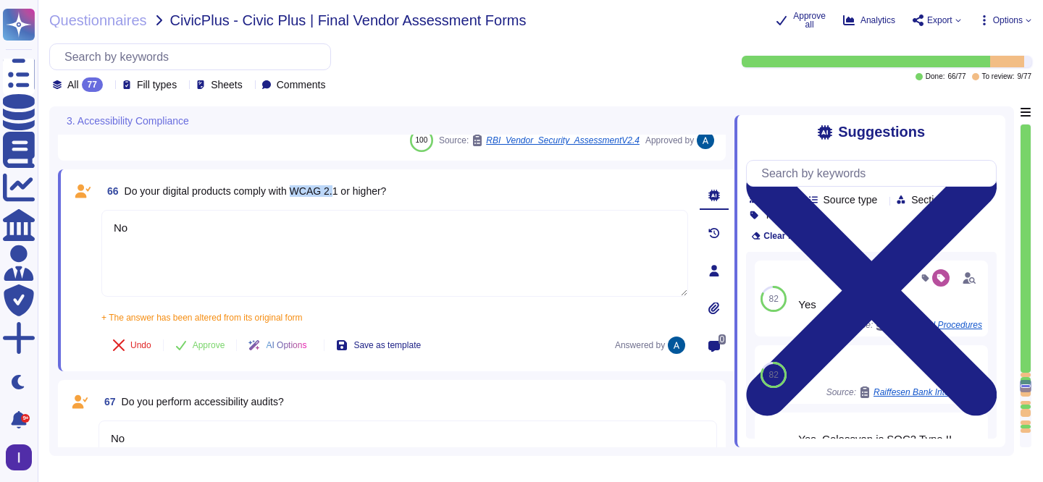
drag, startPoint x: 308, startPoint y: 193, endPoint x: 348, endPoint y: 193, distance: 39.8
click at [348, 193] on span "Do your digital products comply with WCAG 2.1 or higher?" at bounding box center [256, 191] width 262 height 12
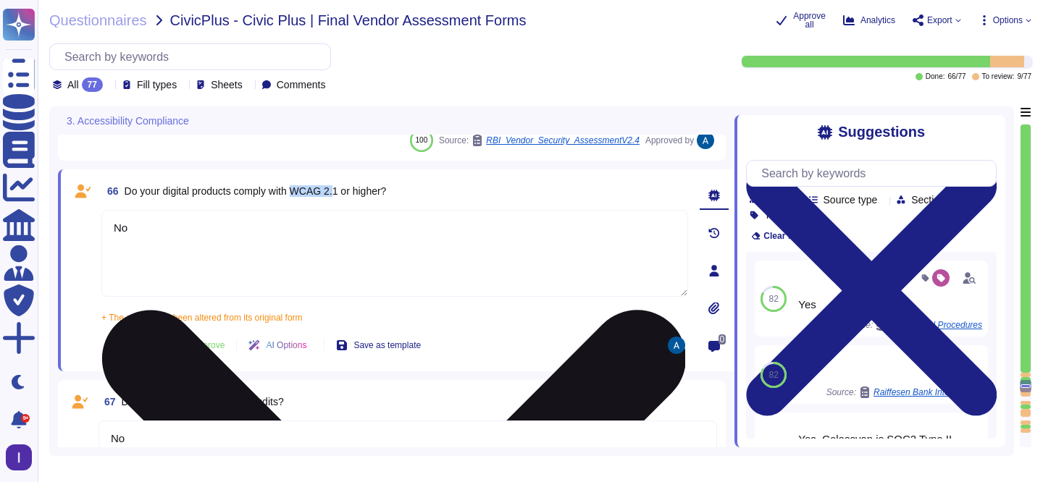
click at [239, 225] on textarea "No" at bounding box center [394, 253] width 586 height 87
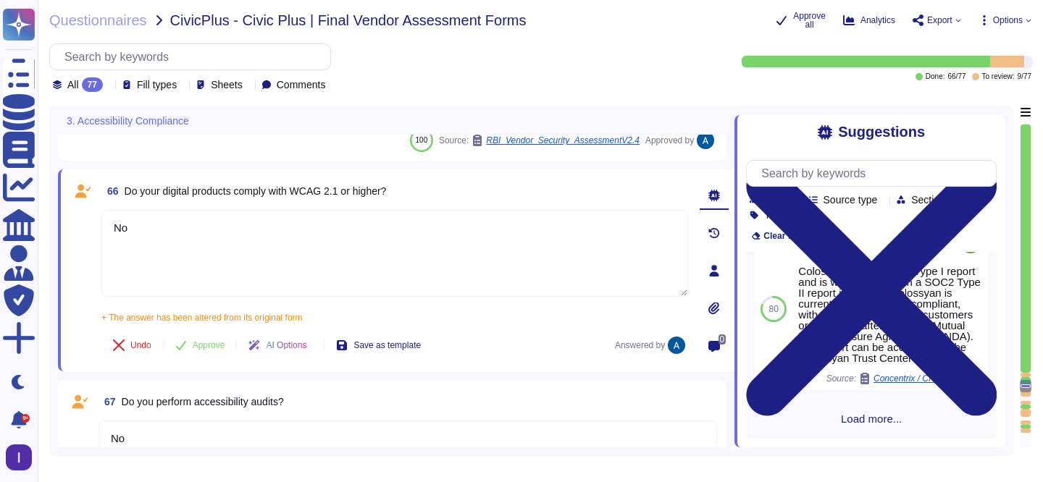
scroll to position [528, 0]
drag, startPoint x: 129, startPoint y: 193, endPoint x: 515, endPoint y: 204, distance: 386.1
click at [515, 205] on div "66 Do your digital products comply with WCAG 2.1 or higher? No + The answer has…" at bounding box center [379, 270] width 618 height 185
copy span "Do your digital products comply with WCAG 2.1 or higher?"
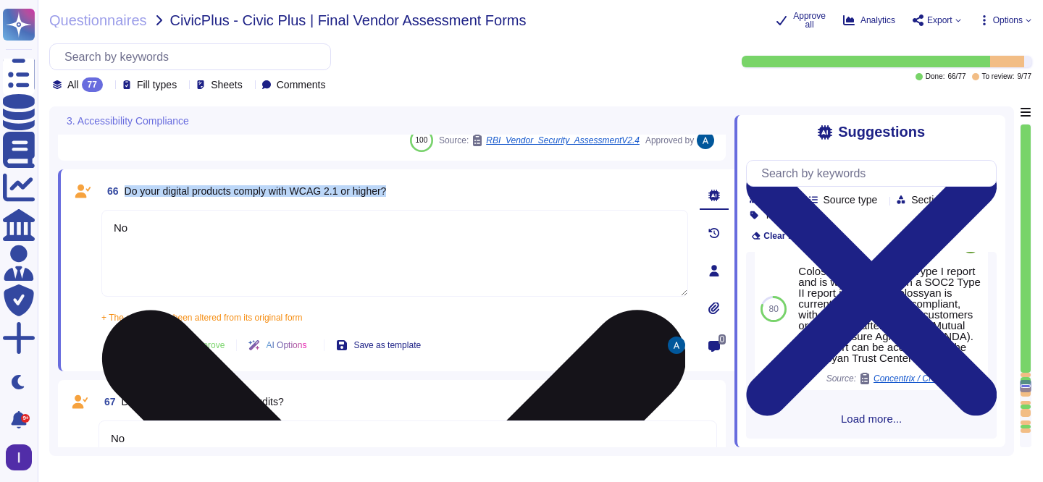
click at [381, 248] on textarea "No" at bounding box center [394, 253] width 586 height 87
paste textarea "Our digital products are not yet fully certified as conforming to WCAG 2.1 (or …"
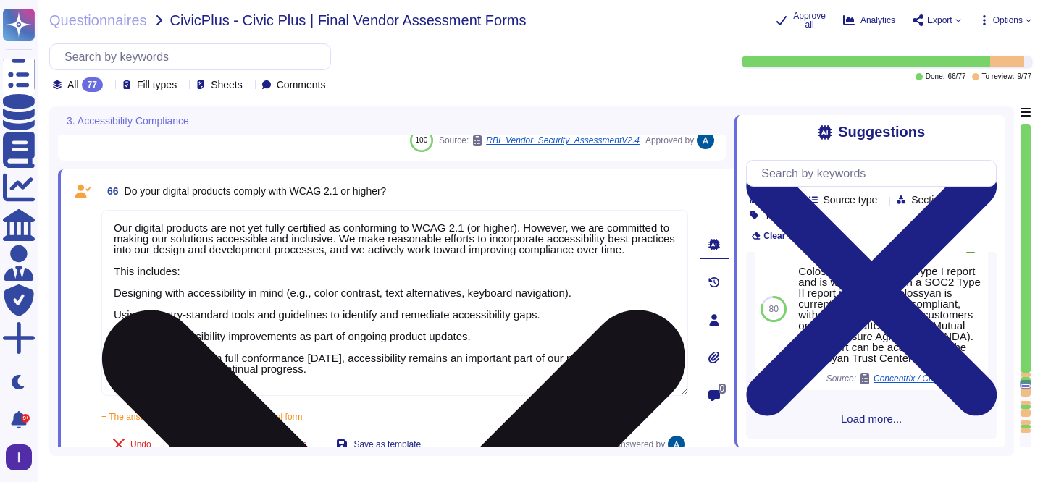
scroll to position [1, 0]
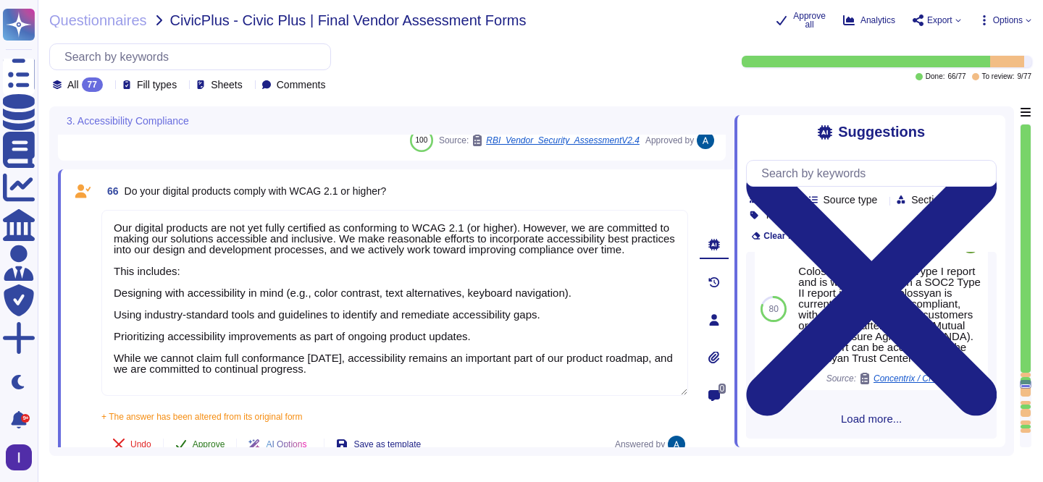
type textarea "Our digital products are not yet fully certified as conforming to WCAG 2.1 (or …"
click at [213, 445] on span "Approve" at bounding box center [209, 444] width 33 height 9
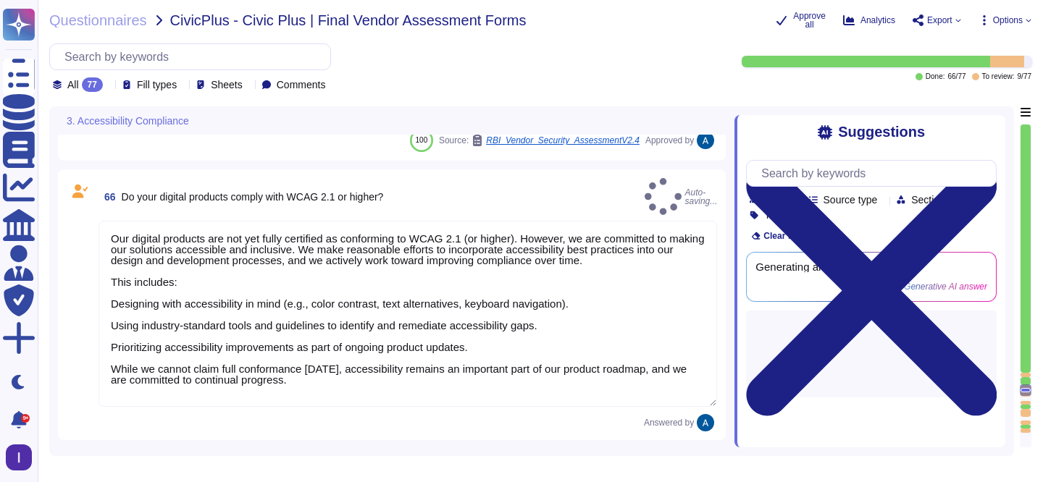
type textarea "No"
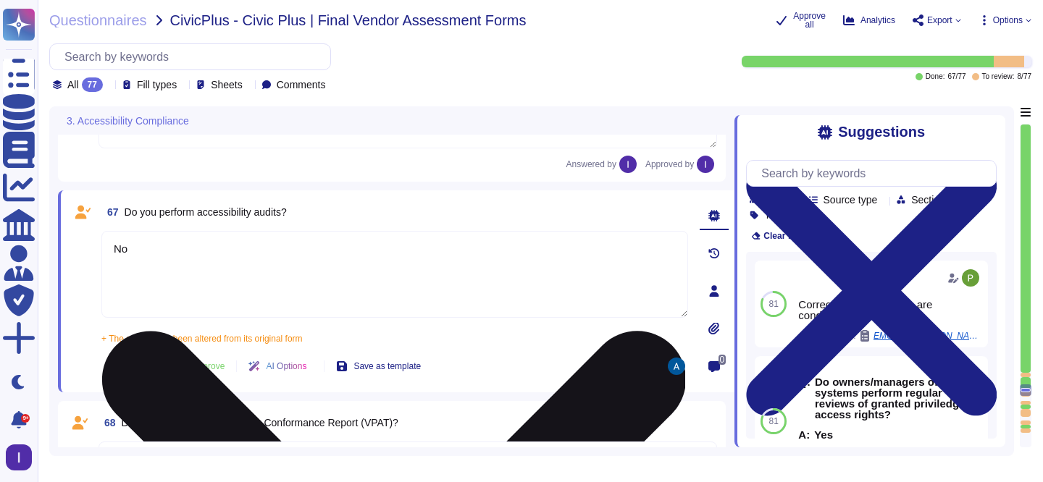
click at [347, 287] on div "No + The answer has been altered from its original form No" at bounding box center [394, 287] width 586 height 112
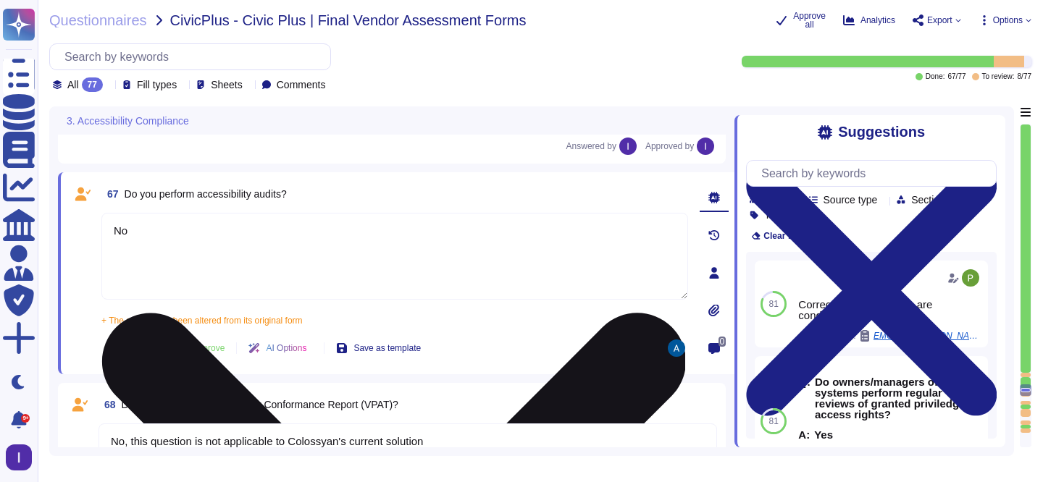
scroll to position [9098, 0]
type textarea "No."
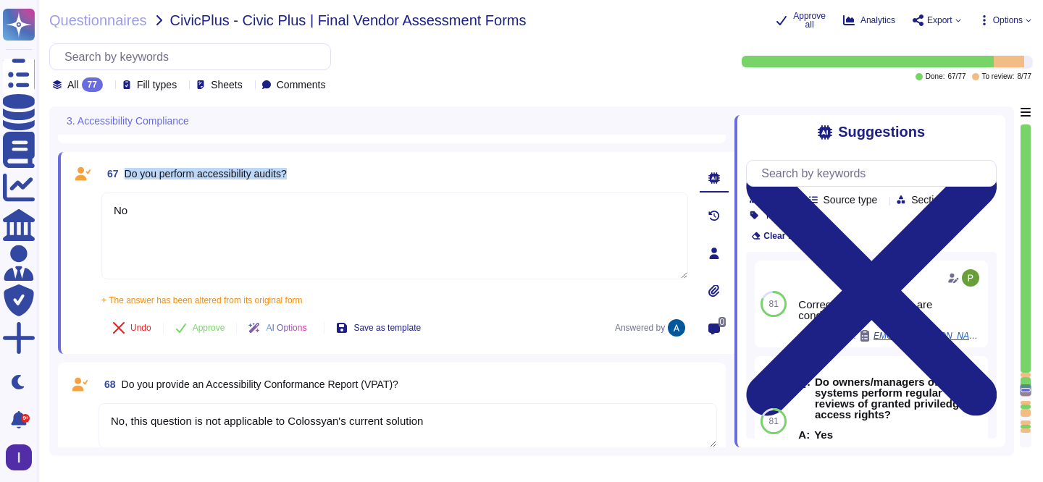
drag, startPoint x: 129, startPoint y: 174, endPoint x: 335, endPoint y: 177, distance: 206.4
click at [335, 177] on div "67 Do you perform accessibility audits?" at bounding box center [394, 174] width 586 height 26
copy span "Do you perform accessibility audits?"
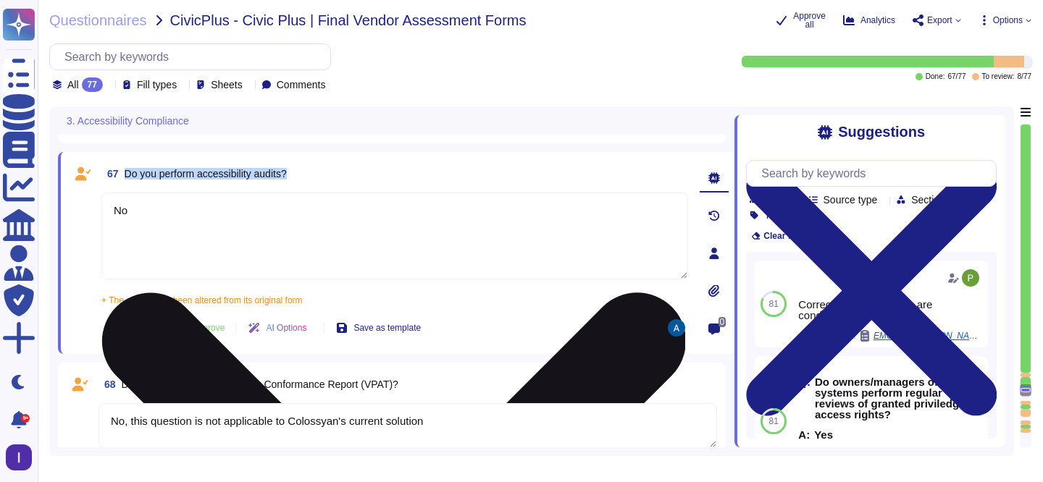
click at [343, 234] on textarea "No" at bounding box center [394, 236] width 586 height 87
paste textarea "At this time, we do not conduct formal, third-party accessibility audits for al…"
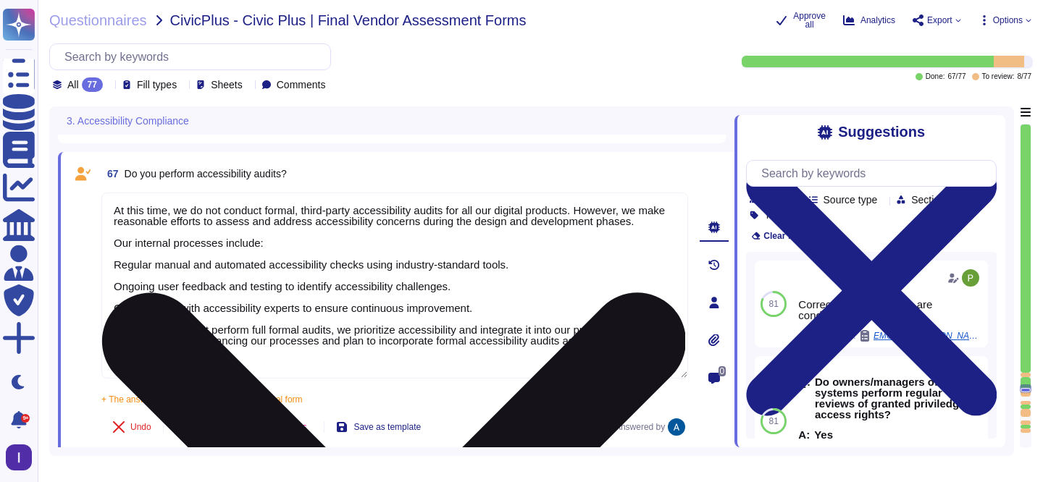
click at [484, 313] on textarea "At this time, we do not conduct formal, third-party accessibility audits for al…" at bounding box center [394, 286] width 586 height 186
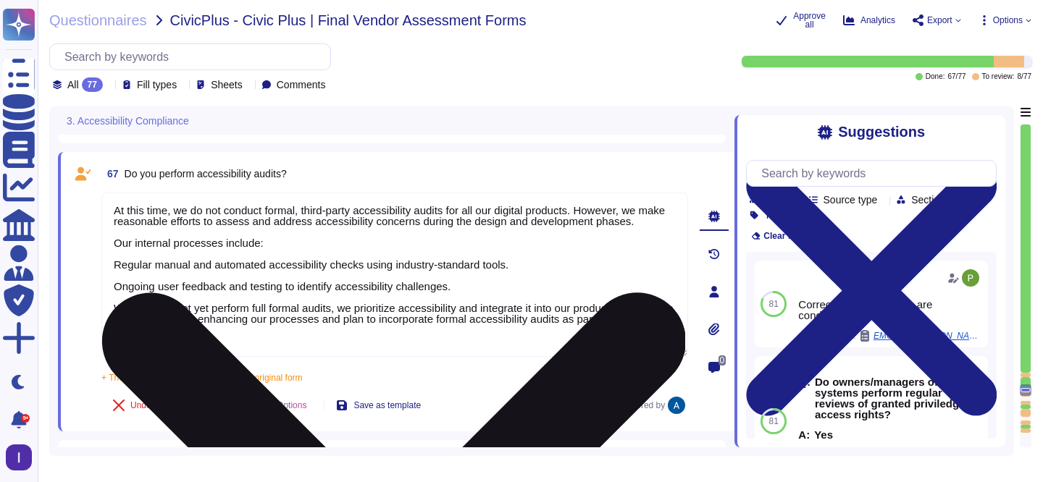
click at [223, 282] on textarea "At this time, we do not conduct formal, third-party accessibility audits for al…" at bounding box center [394, 275] width 586 height 164
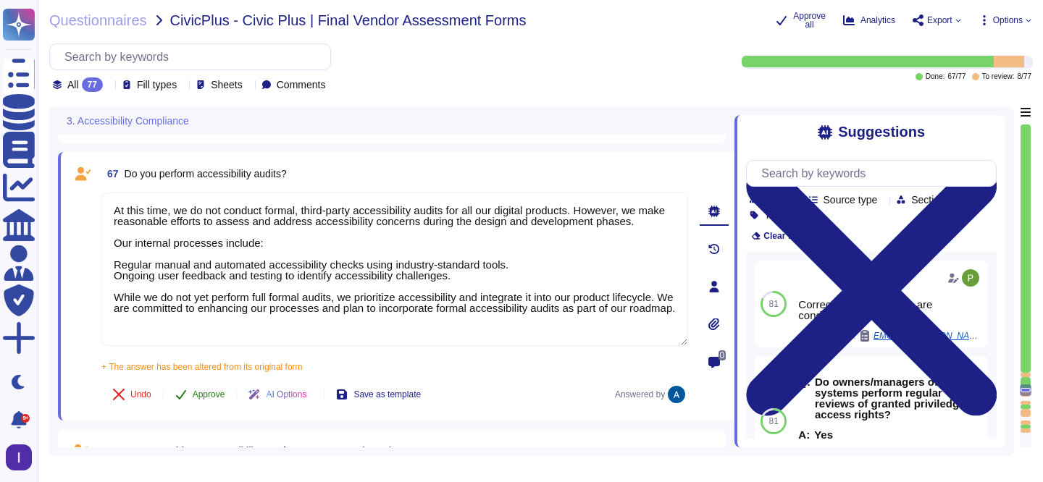
type textarea "At this time, we do not conduct formal, third-party accessibility audits for al…"
click at [224, 395] on span "Approve" at bounding box center [209, 394] width 33 height 9
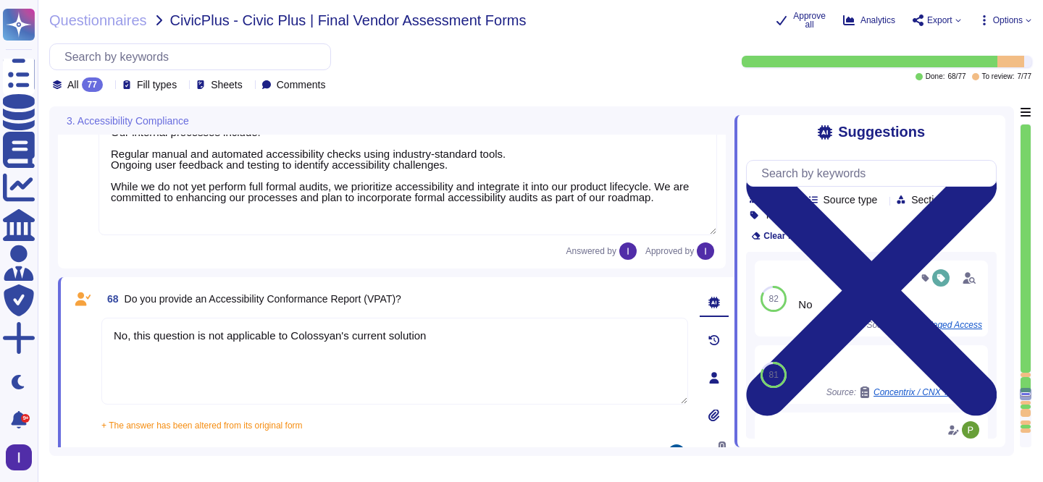
type textarea "No."
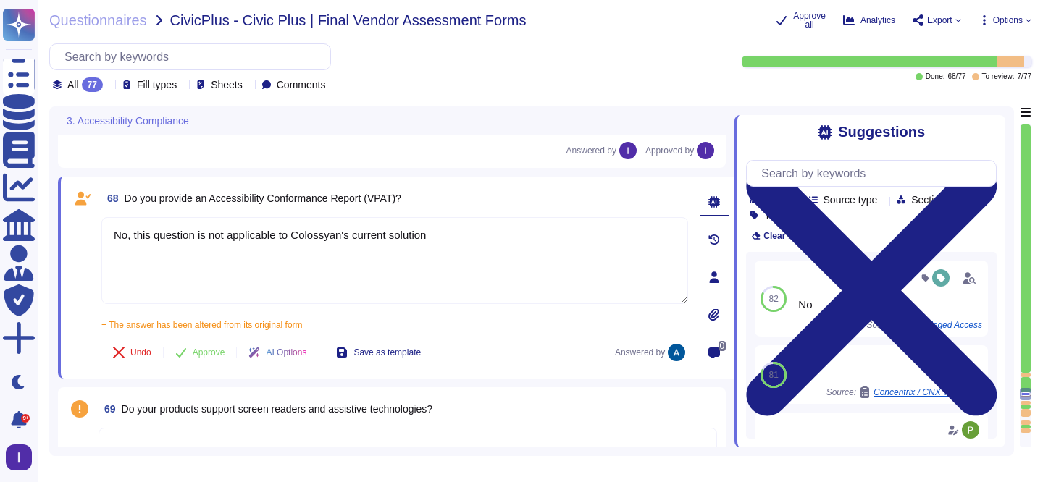
scroll to position [9326, 0]
type textarea "No"
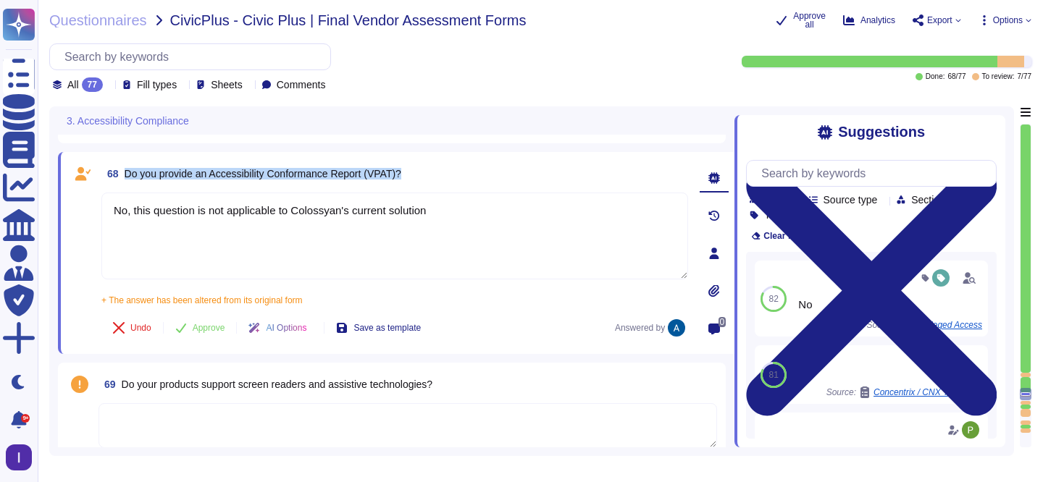
drag, startPoint x: 457, startPoint y: 174, endPoint x: 126, endPoint y: 175, distance: 330.9
click at [126, 175] on div "68 Do you provide an Accessibility Conformance Report (VPAT)?" at bounding box center [394, 174] width 586 height 26
copy span "Do you provide an Accessibility Conformance Report (VPAT)?"
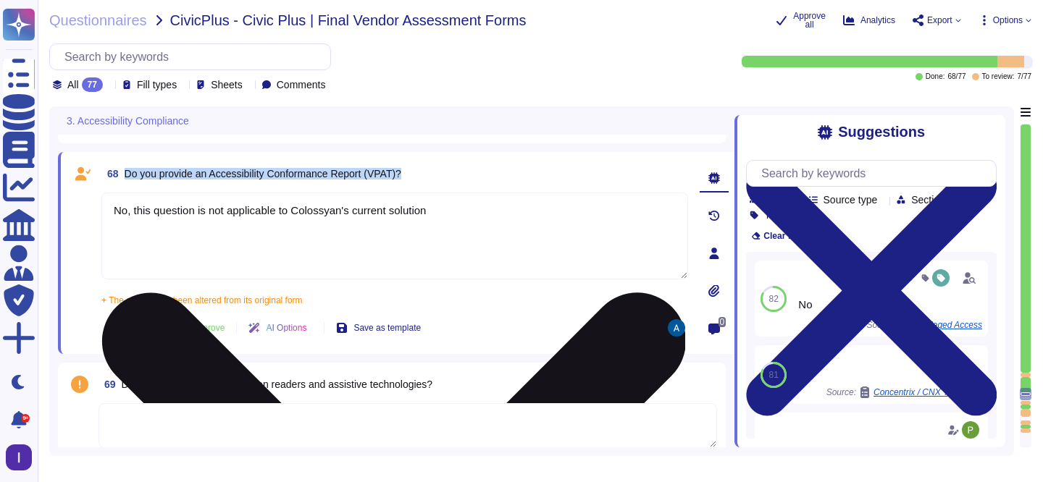
click at [341, 226] on textarea "No, this question is not applicable to Colossyan's current solution" at bounding box center [394, 236] width 586 height 87
paste textarea "Currently, we do not provide a formal Accessibility Conformance Report (VPAT) f…"
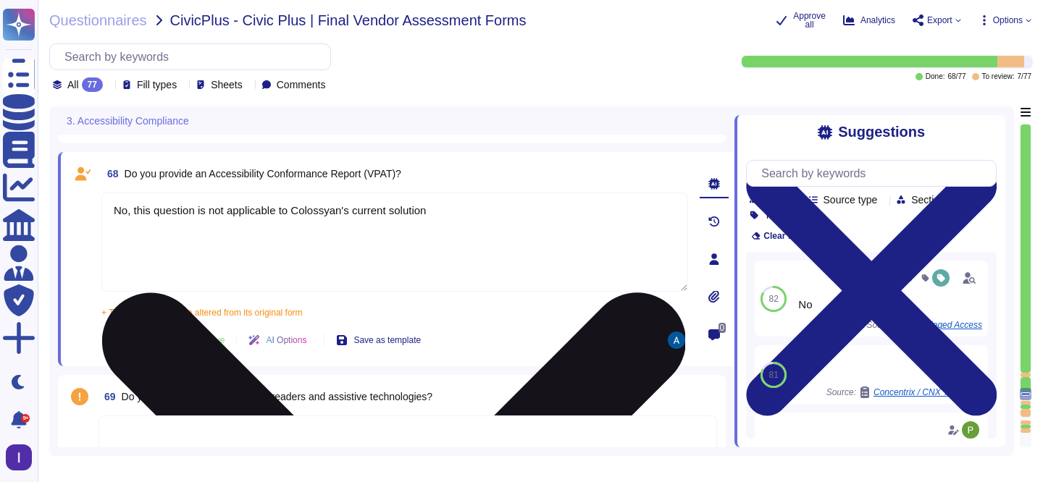
type textarea "Currently, we do not provide a formal Accessibility Conformance Report (VPAT) f…"
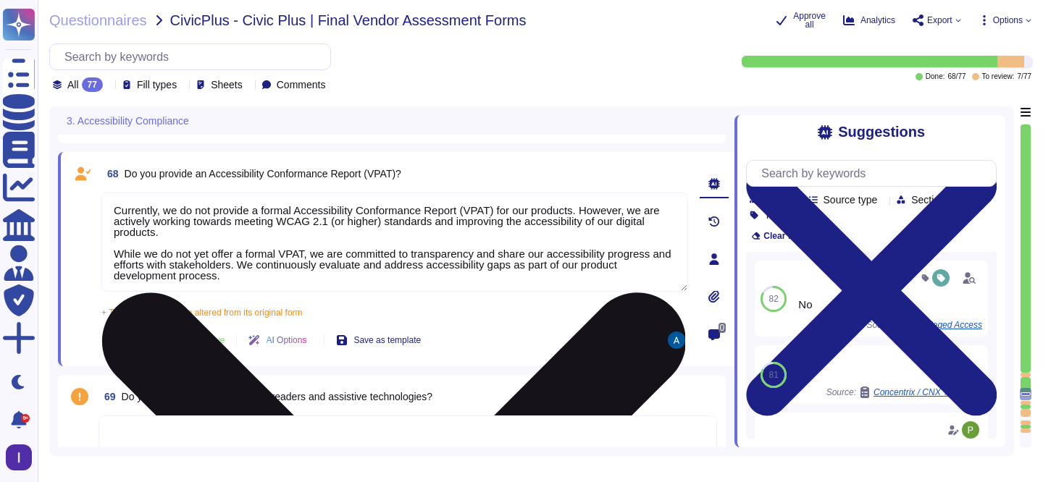
type textarea "No"
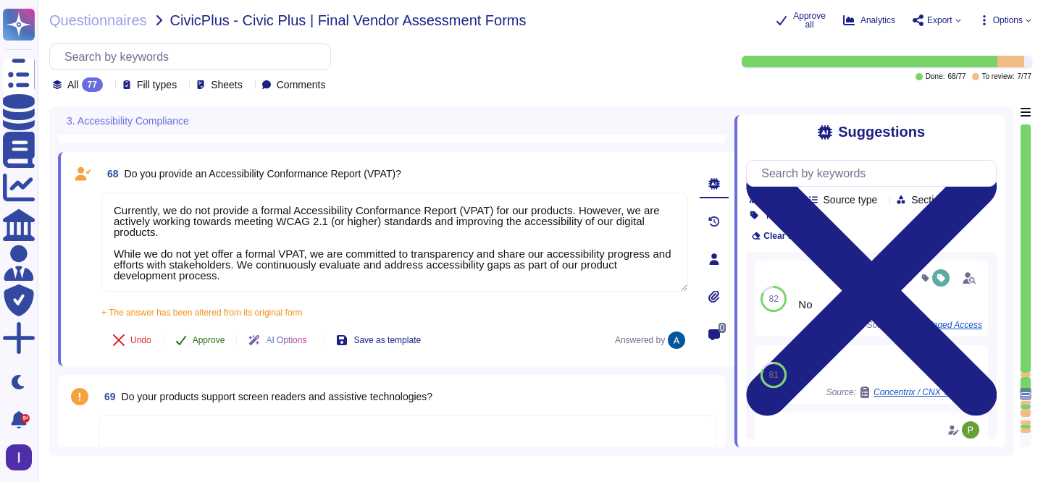
click at [216, 339] on span "Approve" at bounding box center [209, 340] width 33 height 9
type textarea "Currently, we do not provide a formal Accessibility Conformance Report (VPAT) f…"
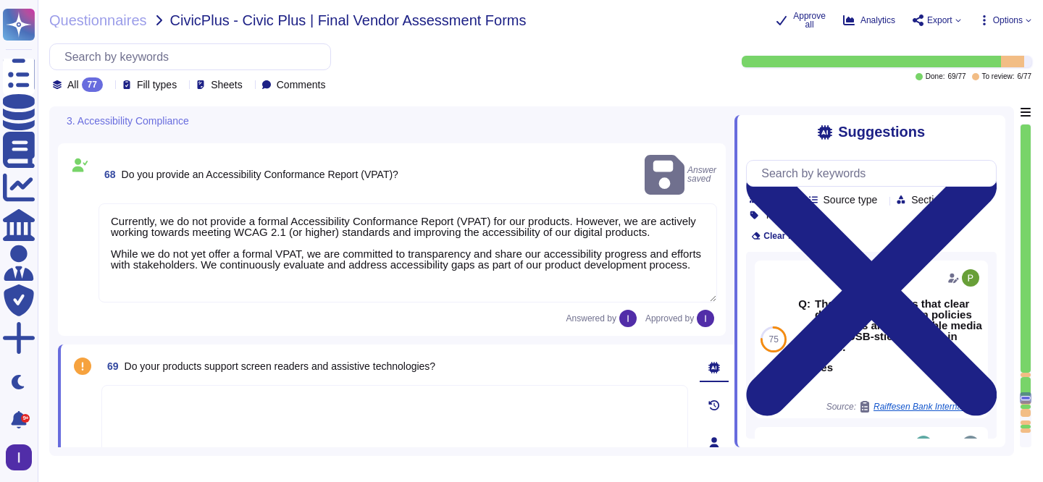
type textarea "No"
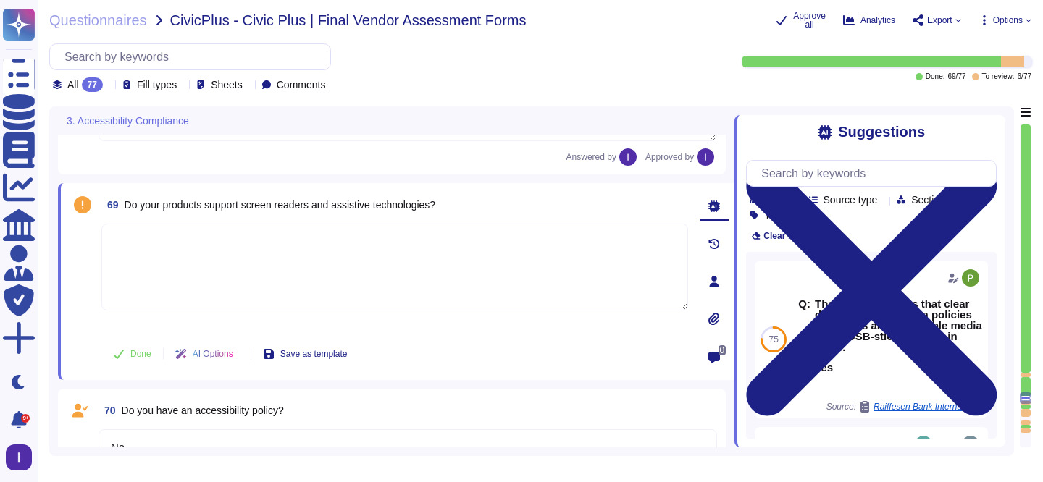
scroll to position [9499, 0]
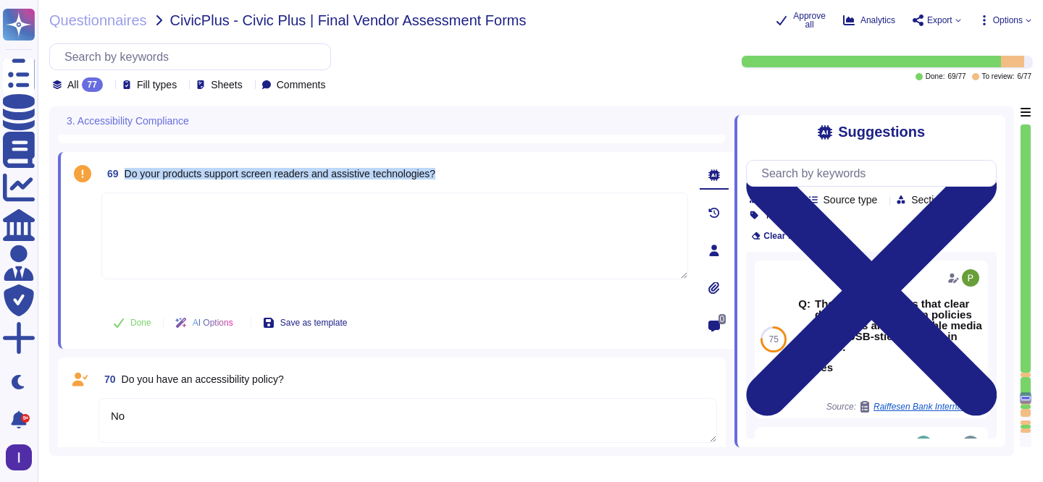
drag, startPoint x: 461, startPoint y: 171, endPoint x: 128, endPoint y: 175, distance: 333.1
click at [128, 175] on div "69 Do your products support screen readers and assistive technologies?" at bounding box center [394, 174] width 586 height 26
copy span "Do your products support screen readers and assistive technologies?"
click at [348, 239] on textarea at bounding box center [394, 236] width 586 height 87
paste textarea "Our products aim to support screen readers and assistive technologies to improv…"
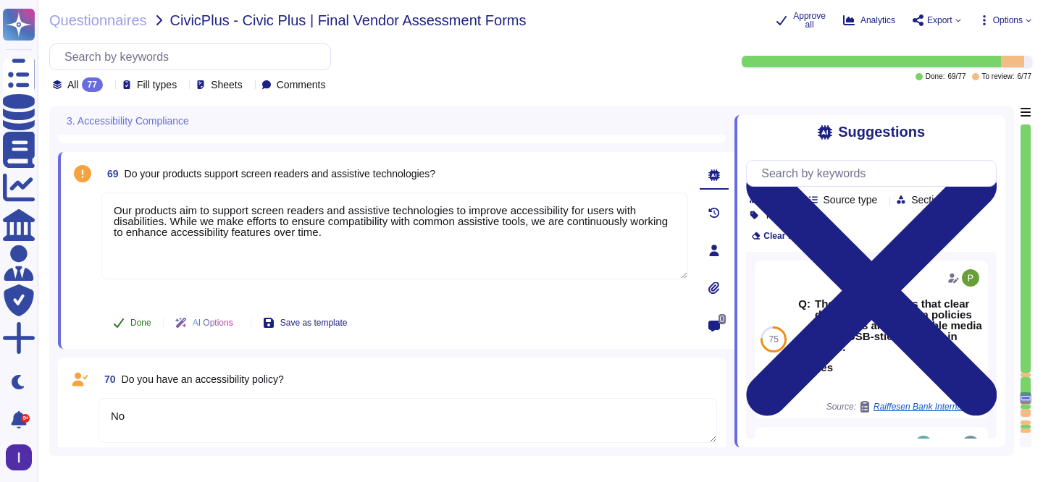
click at [142, 321] on span "Done" at bounding box center [140, 323] width 21 height 9
type textarea "Our products aim to support screen readers and assistive technologies to improv…"
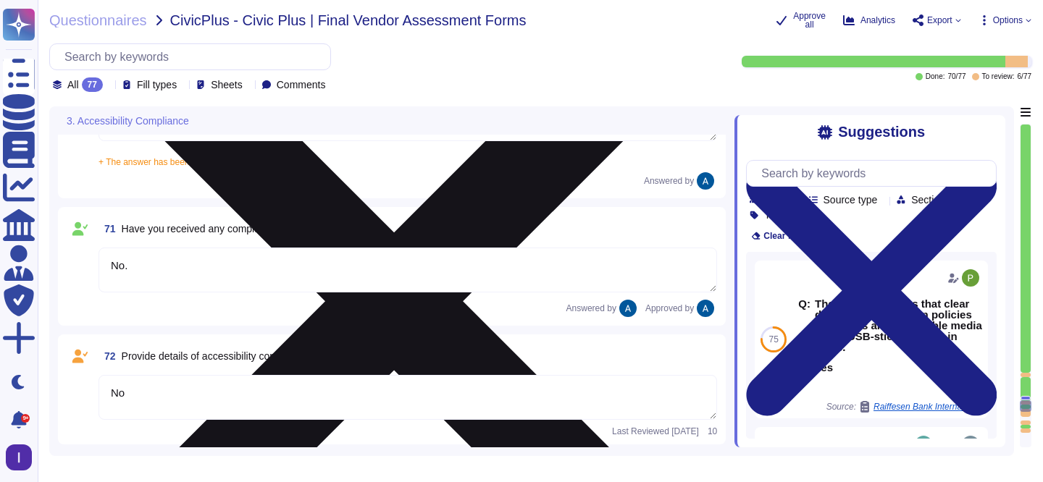
type textarea "Accessibility compliance is something that need to be added to our current road…"
type textarea "We do not provide alternative formats at this time"
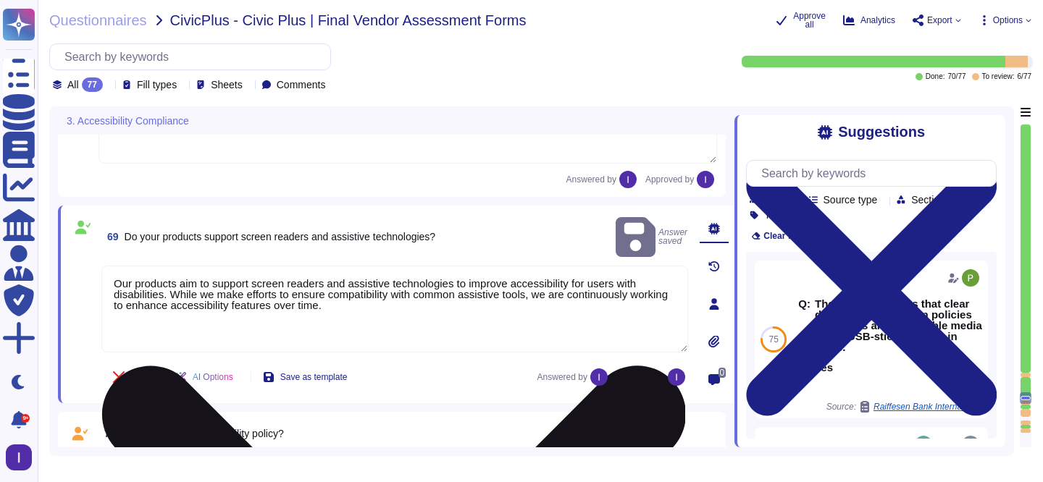
type textarea "At this time, we do not conduct formal, third-party accessibility audits for al…"
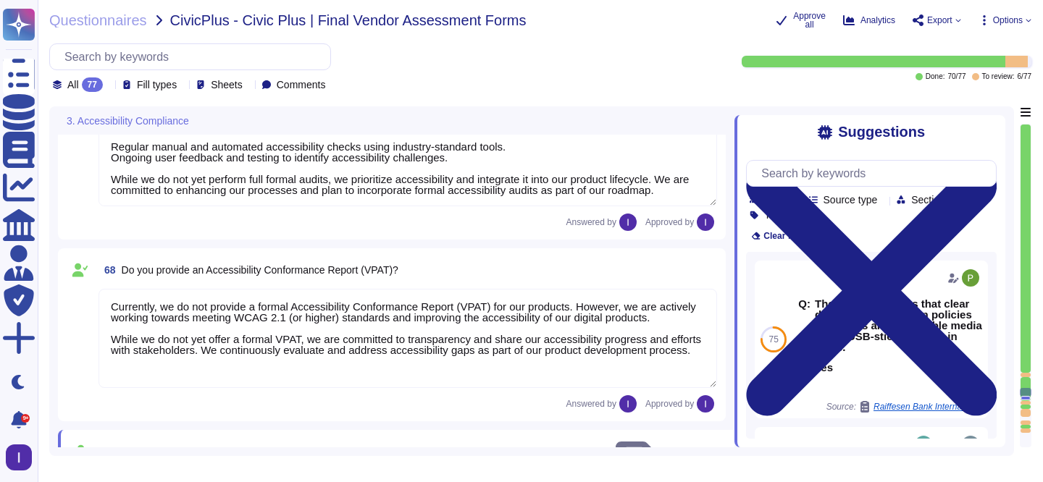
type textarea "Our digital products are not yet fully certified as conforming to WCAG 2.1 (or …"
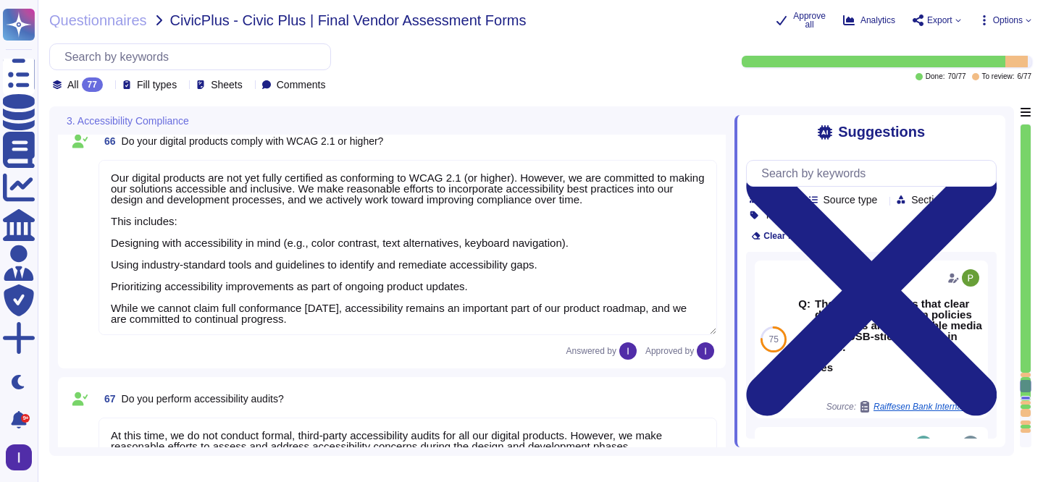
type textarea "Colossyan Inc."
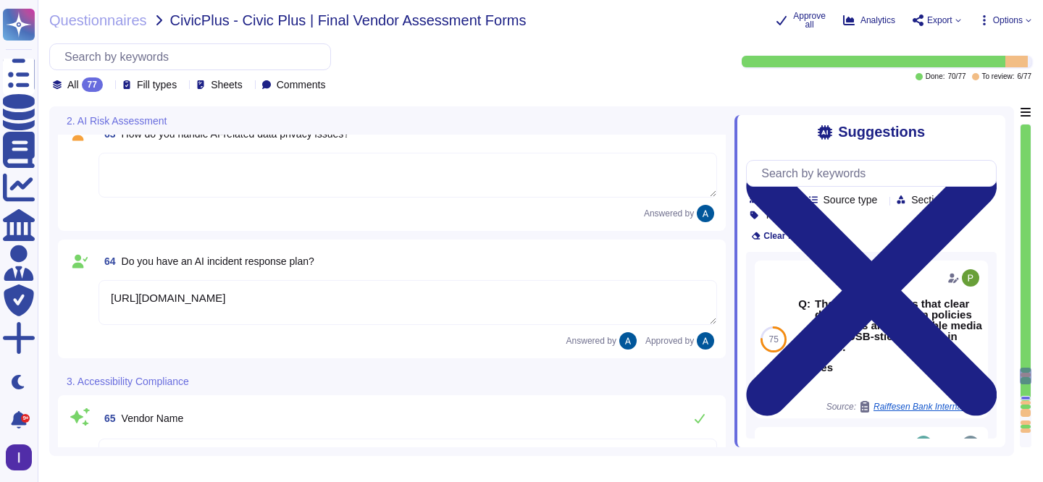
type textarea "Our AI risk mitigation strategy is discussed in out AI Policy which is availabl…"
type textarea "Our AI policy, detailing our commitment and approach to responsible AI is acces…"
type textarea "Yes"
type textarea "[URL][DOMAIN_NAME]"
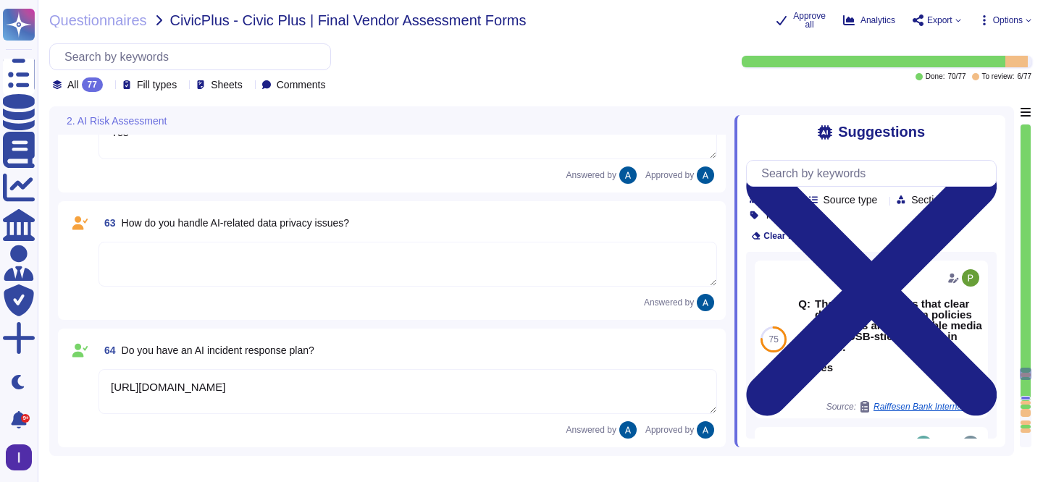
type textarea "The question is not applicable in the context of AI human presenter videos."
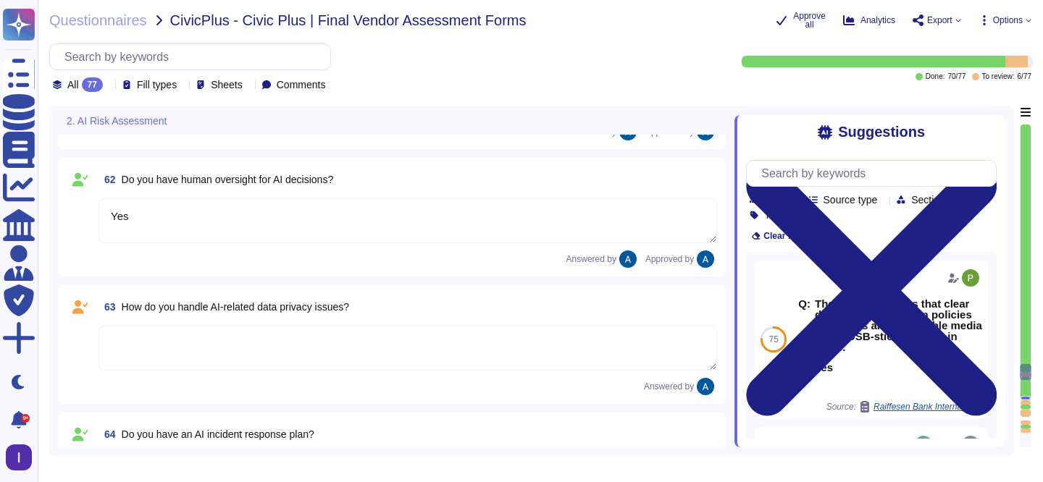
scroll to position [8214, 0]
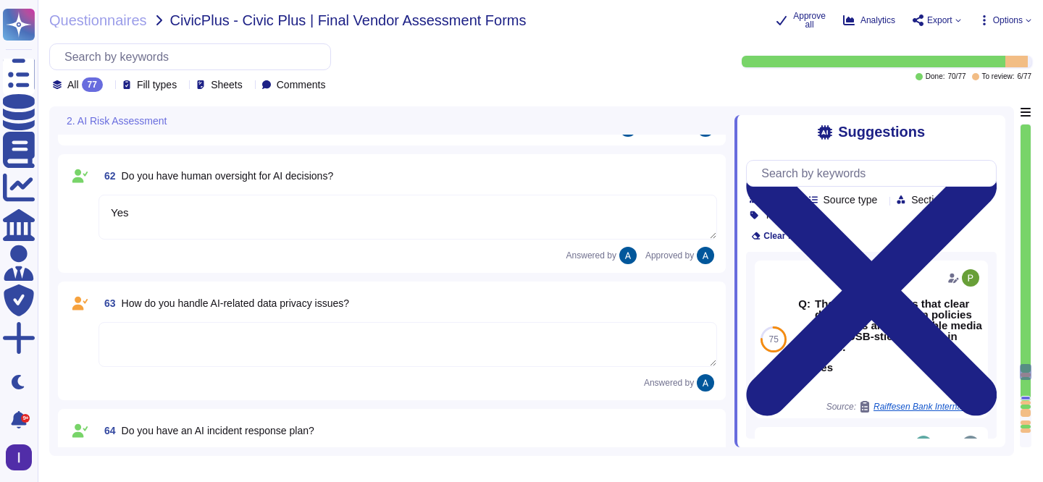
click at [203, 348] on textarea at bounding box center [407, 344] width 618 height 45
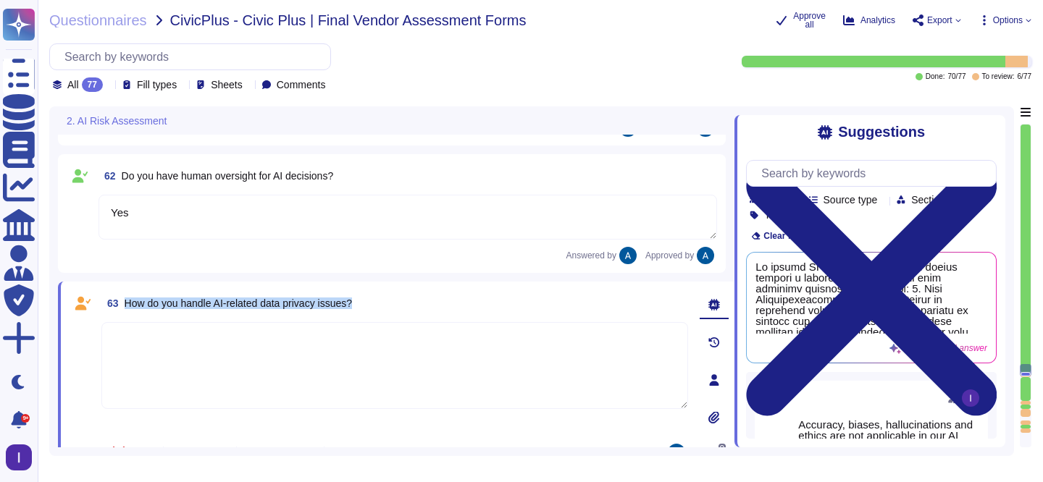
drag, startPoint x: 129, startPoint y: 303, endPoint x: 392, endPoint y: 315, distance: 263.1
click at [392, 316] on div "63 How do you handle AI-related data privacy issues?" at bounding box center [394, 303] width 586 height 26
copy span "How do you handle AI-related data privacy issues?"
click at [438, 348] on textarea at bounding box center [394, 365] width 586 height 87
paste textarea "We do not use foundational AI models, and as a result, the training and inferen…"
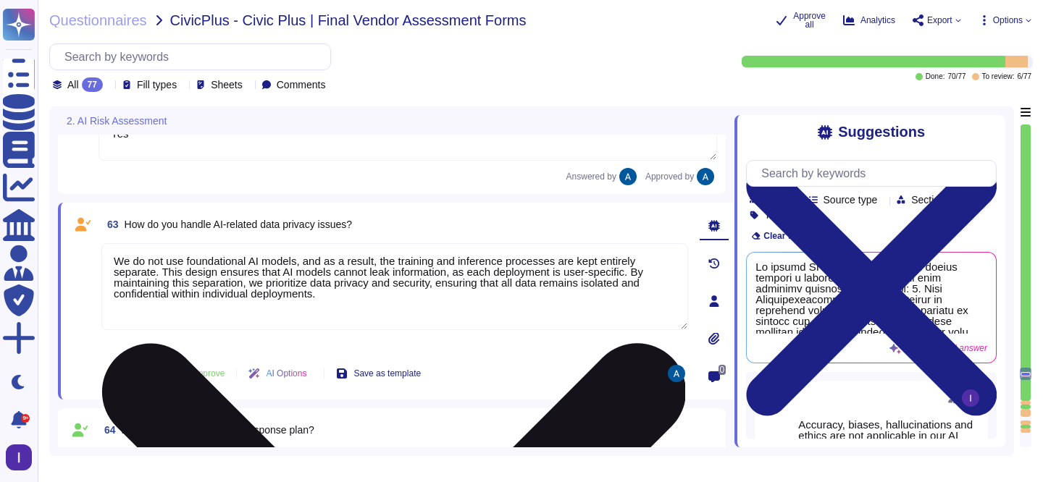
scroll to position [8302, 0]
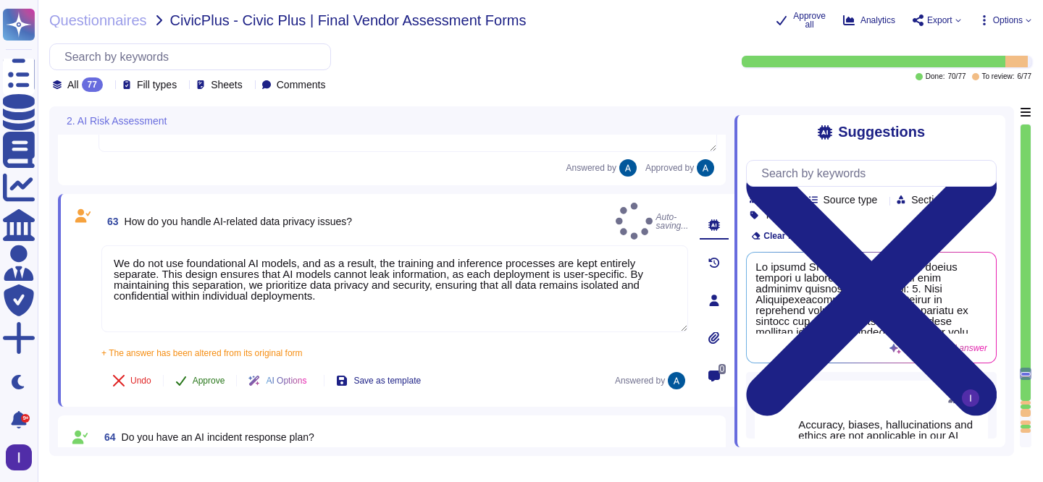
click at [211, 366] on button "Approve" at bounding box center [200, 380] width 73 height 29
type textarea "We do not use foundational AI models, and as a result, the training and inferen…"
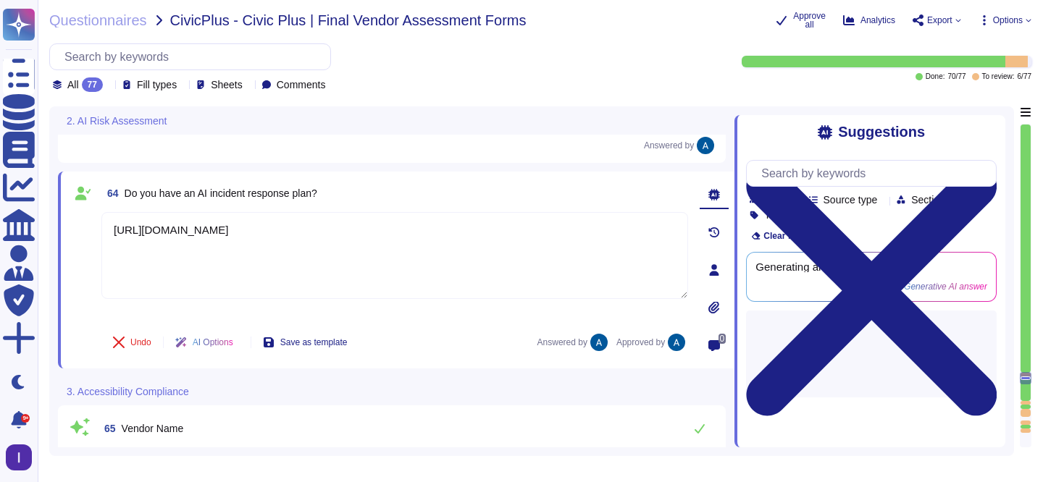
type textarea "At this time, we do not conduct formal, third-party accessibility audits for al…"
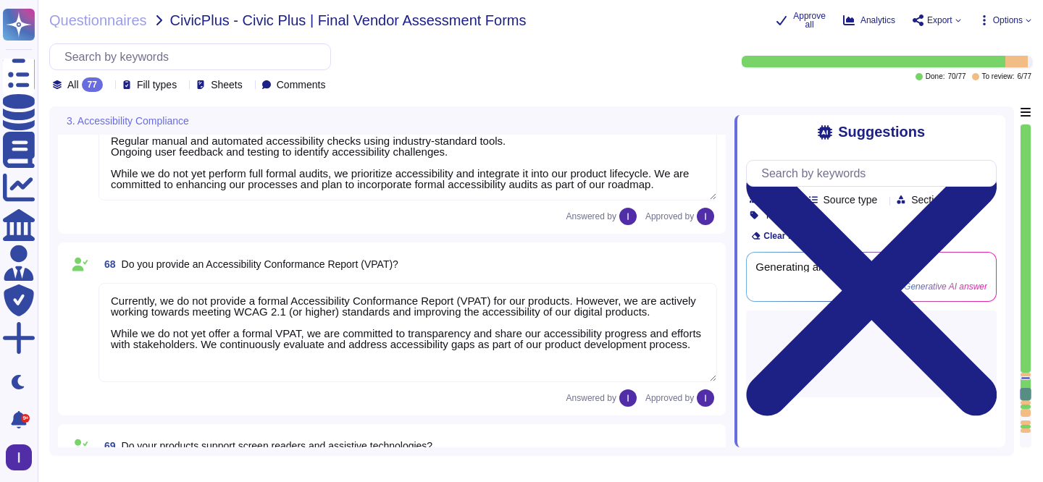
type textarea "Currently, we do not provide a formal Accessibility Conformance Report (VPAT) f…"
type textarea "Our products aim to support screen readers and assistive technologies to improv…"
type textarea "No"
type textarea "No."
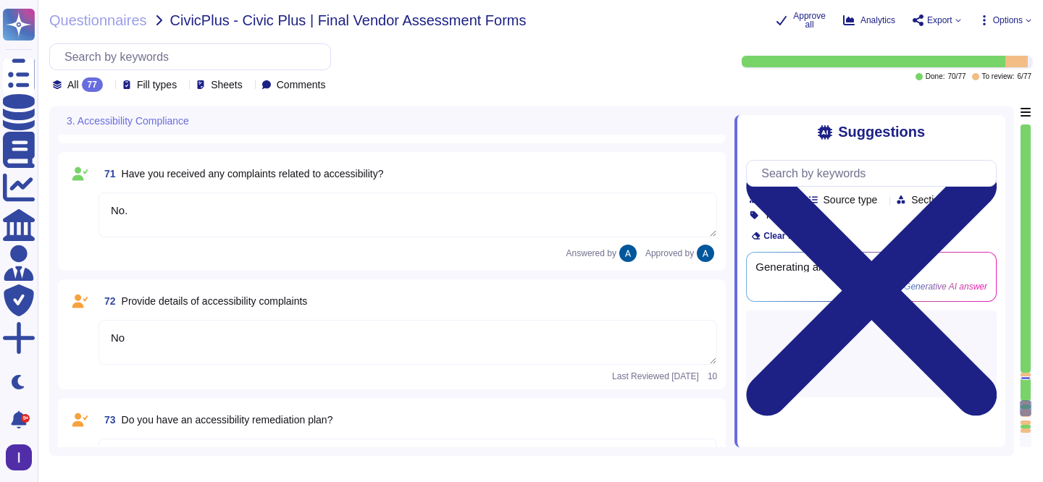
type textarea "No"
type textarea "Accessibility compliance is something that need to be added to our current road…"
type textarea "We do not provide alternative formats at this time"
type textarea "We do not currently provide formal training on accessibility standards but are …"
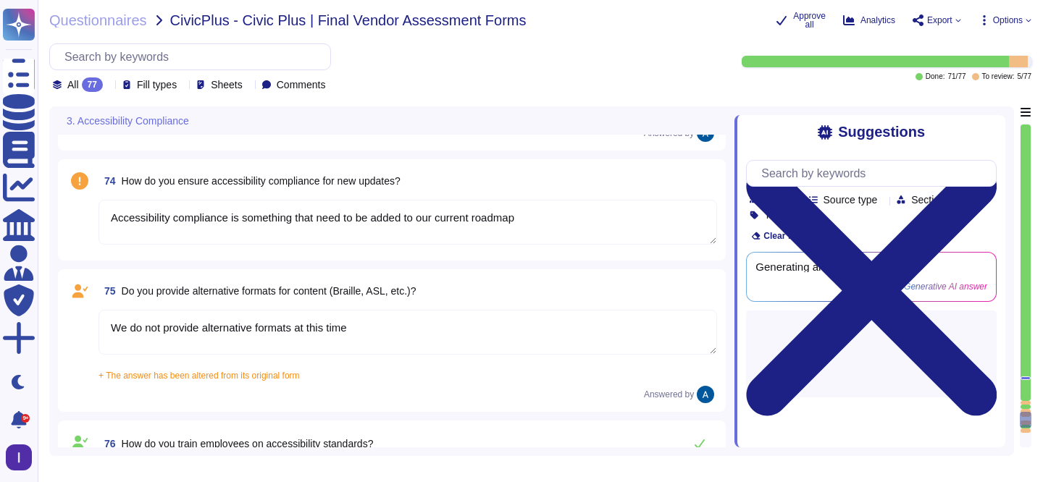
type textarea "We are open to future adoption of this kind of testing"
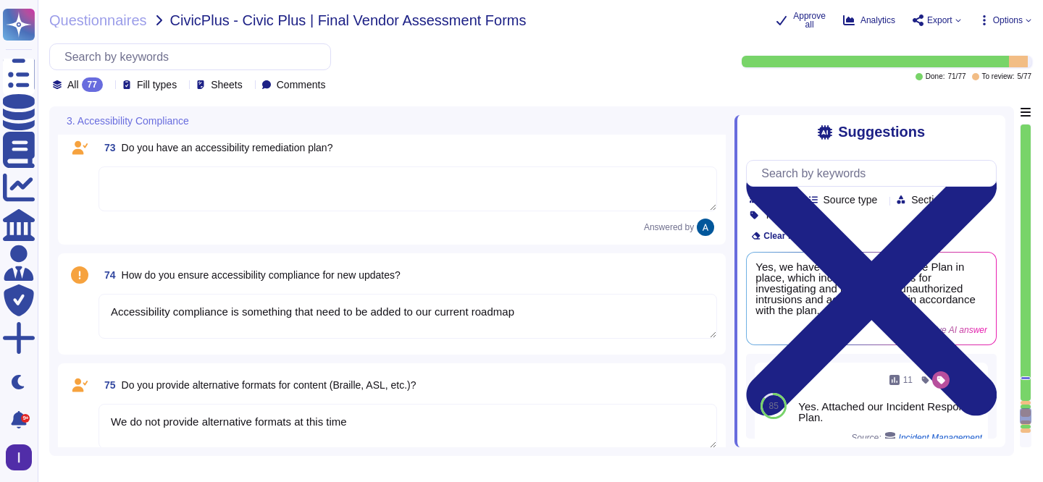
type textarea "No"
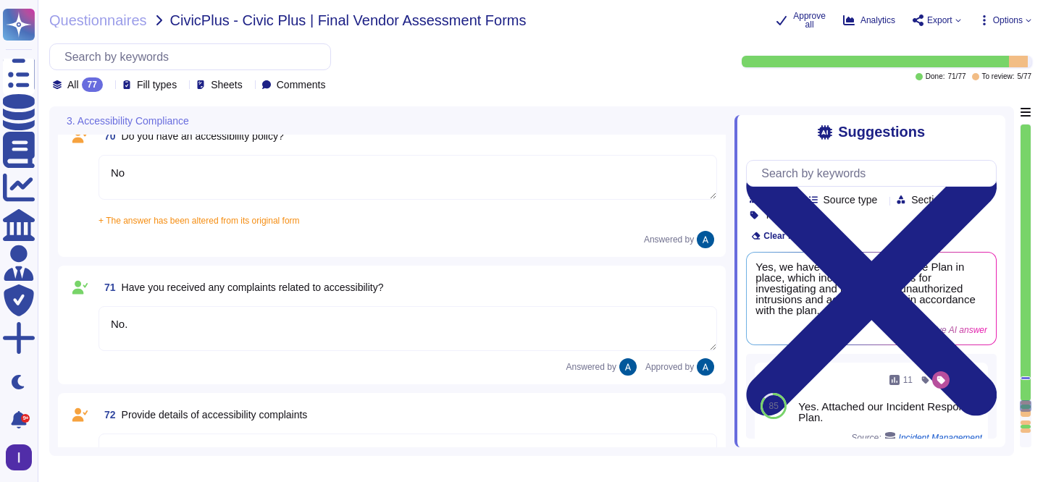
type textarea "Currently, we do not provide a formal Accessibility Conformance Report (VPAT) f…"
type textarea "Our products aim to support screen readers and assistive technologies to improv…"
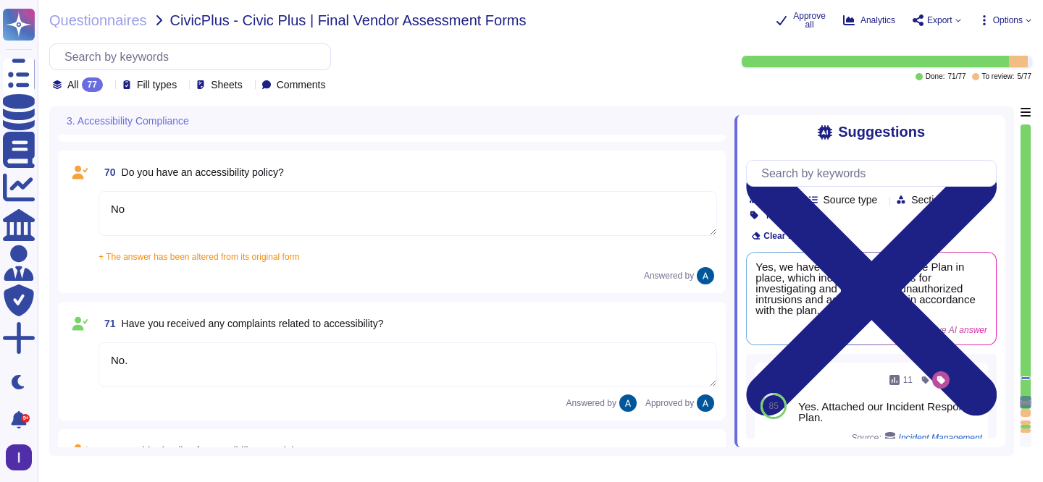
scroll to position [9578, 0]
type textarea "At this time, we do not conduct formal, third-party accessibility audits for al…"
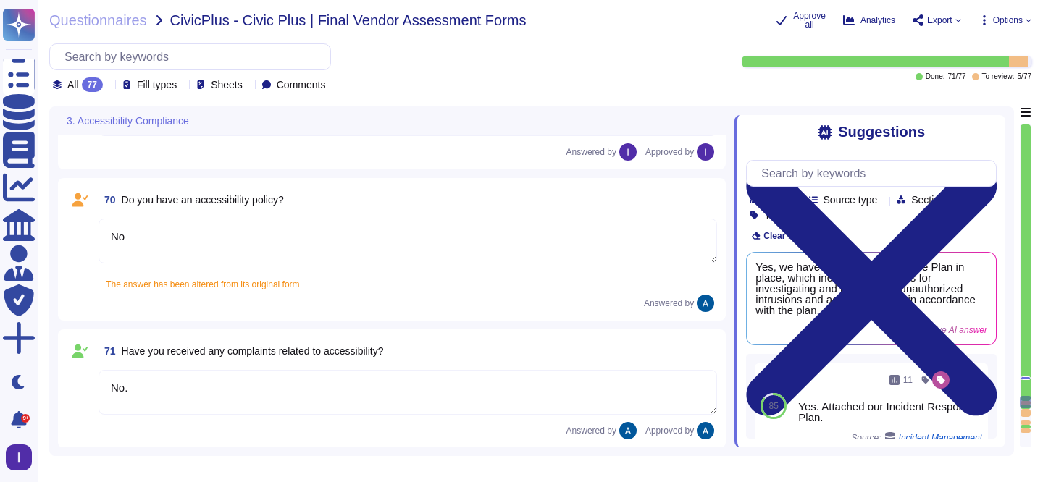
click at [321, 240] on textarea "No" at bounding box center [407, 241] width 618 height 45
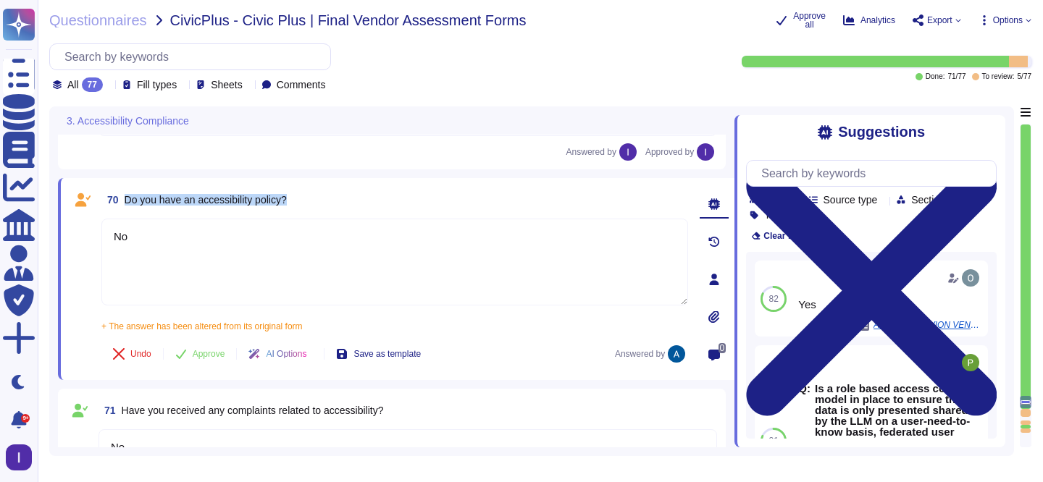
drag, startPoint x: 126, startPoint y: 202, endPoint x: 398, endPoint y: 198, distance: 272.3
click at [398, 198] on div "70 Do you have an accessibility policy?" at bounding box center [394, 200] width 586 height 26
copy span "Do you have an accessibility policy?"
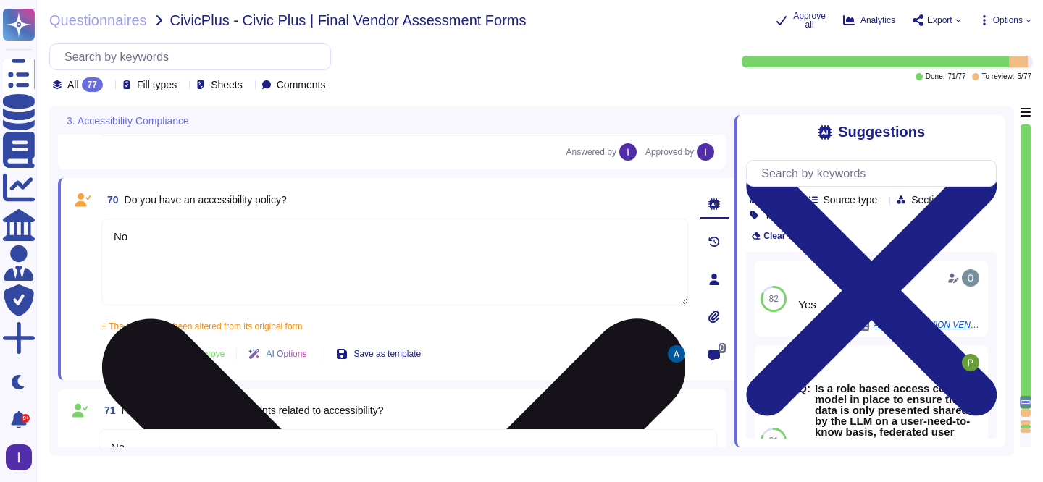
click at [345, 240] on textarea "No" at bounding box center [394, 262] width 586 height 87
paste textarea "At this time, we do not have a formal accessibility policy. However, we are com…"
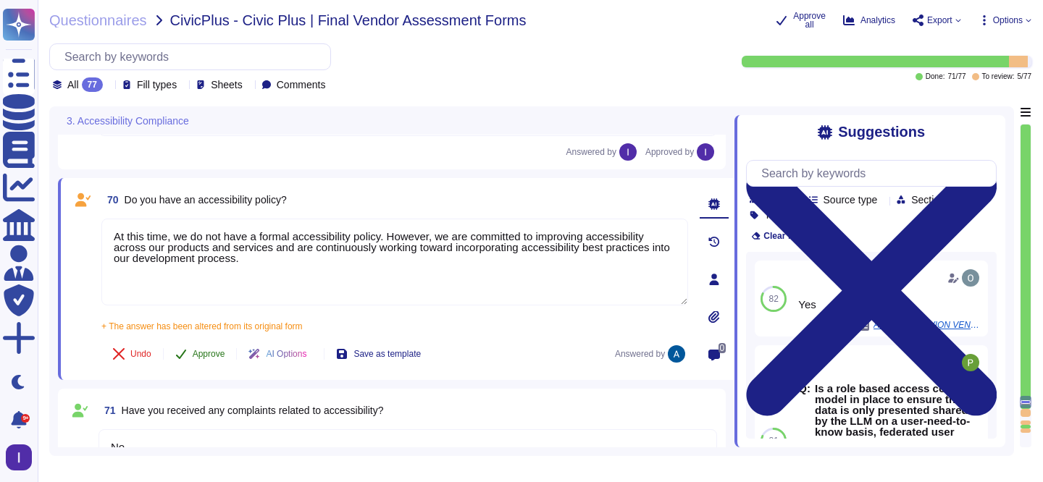
type textarea "At this time, we do not have a formal accessibility policy. However, we are com…"
click at [201, 350] on span "Approve" at bounding box center [209, 354] width 33 height 9
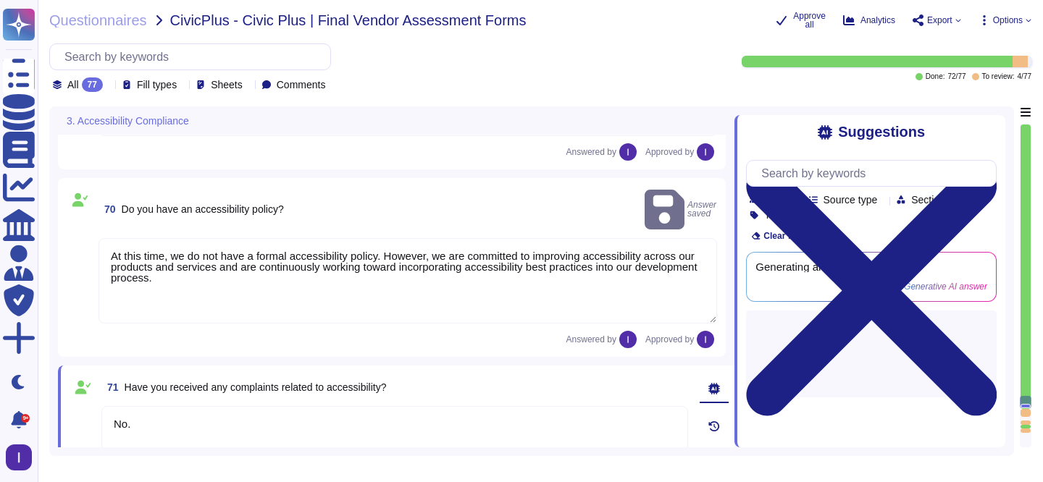
type textarea "Accessibility compliance is something that need to be added to our current road…"
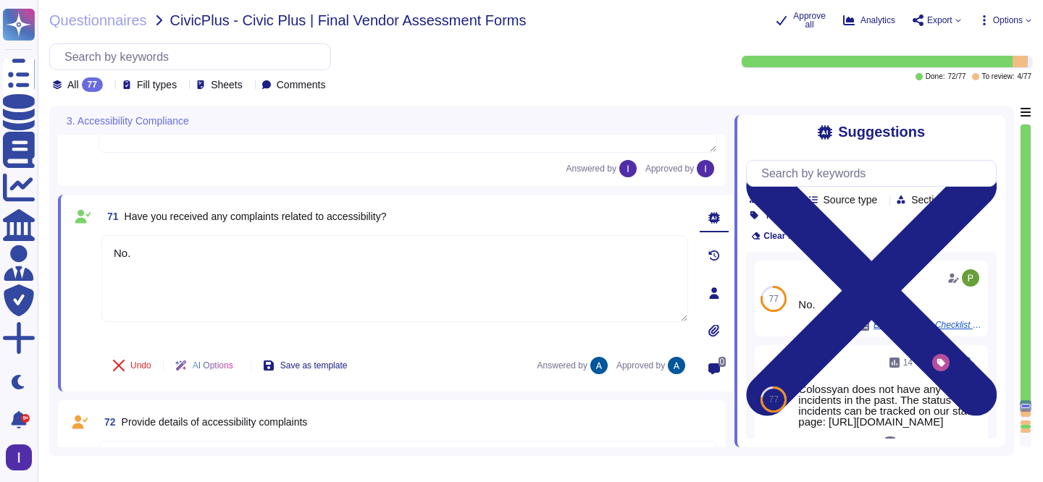
type textarea "We do not provide alternative formats at this time"
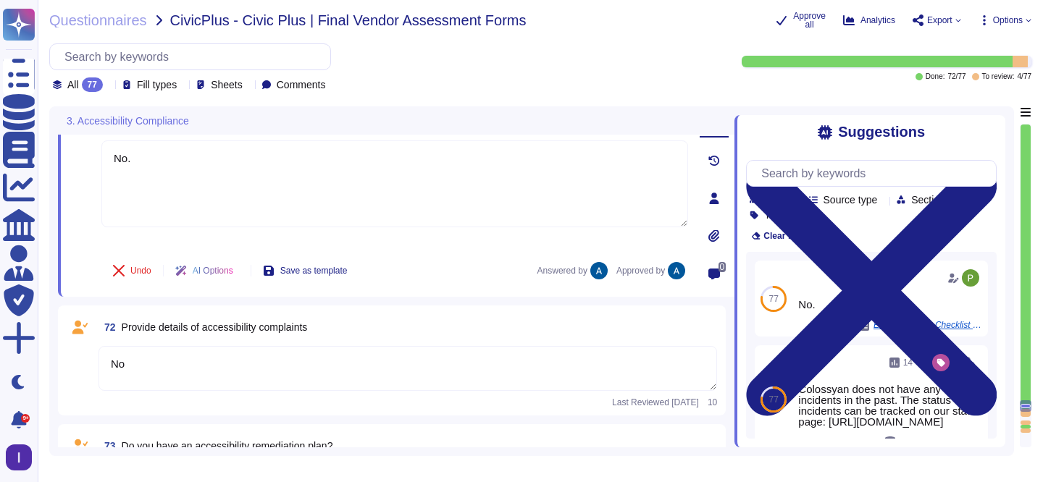
scroll to position [9849, 0]
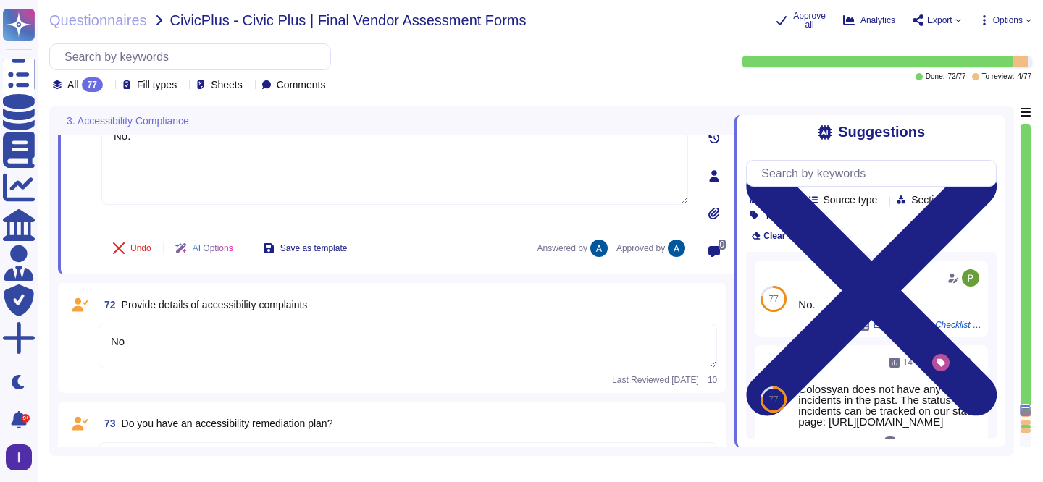
type textarea "We do not currently provide formal training on accessibility standards but are …"
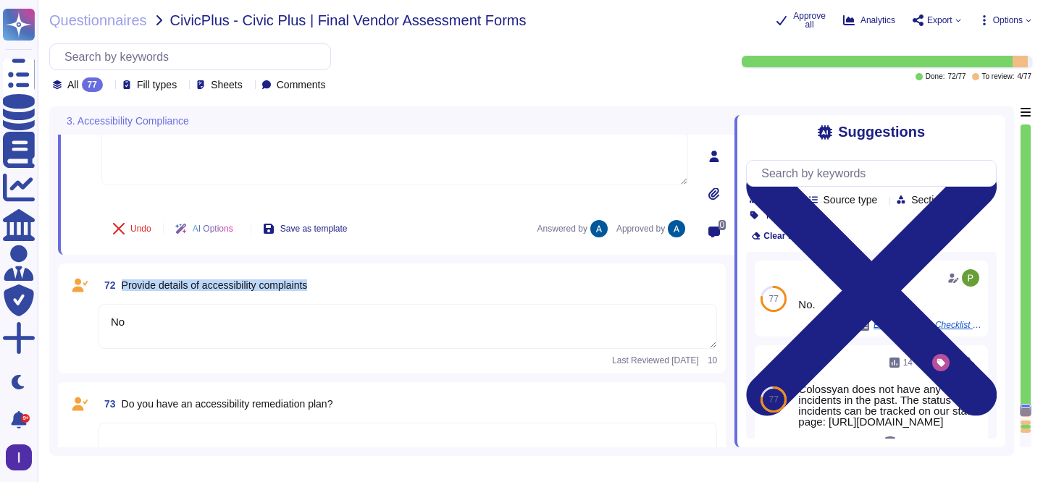
drag, startPoint x: 123, startPoint y: 284, endPoint x: 374, endPoint y: 294, distance: 250.7
click at [374, 295] on div "72 Provide details of accessibility complaints" at bounding box center [407, 285] width 618 height 26
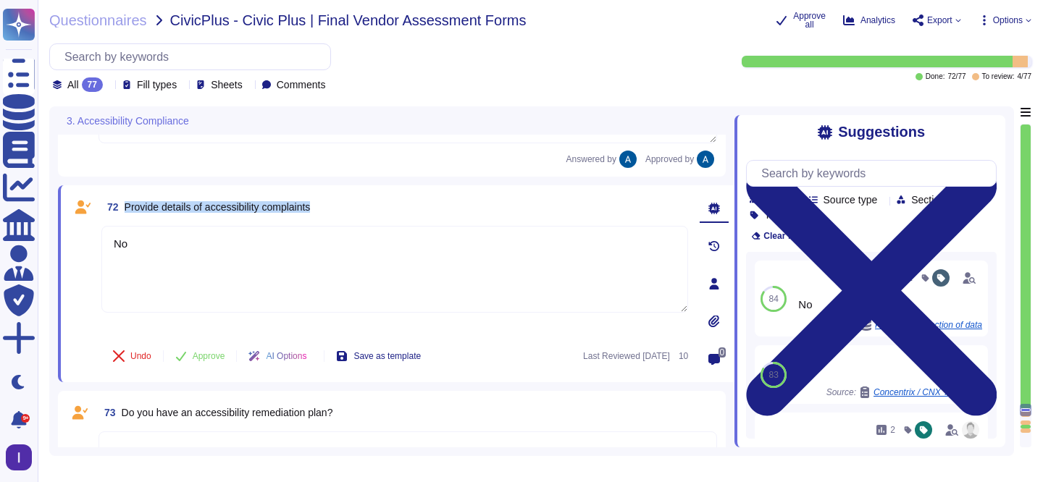
drag, startPoint x: 341, startPoint y: 209, endPoint x: 125, endPoint y: 209, distance: 215.8
click at [125, 209] on div "72 Provide details of accessibility complaints" at bounding box center [394, 207] width 586 height 26
copy span "Provide details of accessibility complaints"
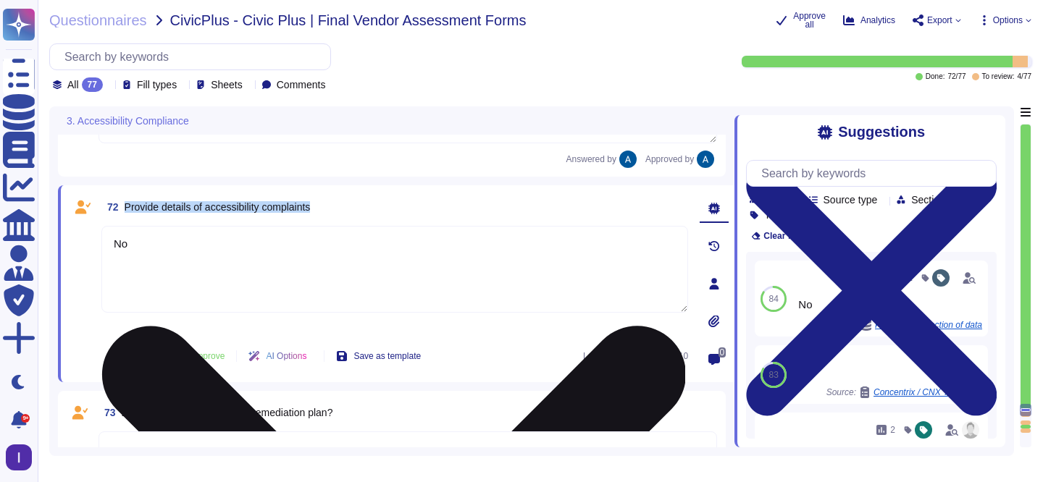
click at [398, 239] on textarea "No" at bounding box center [394, 269] width 586 height 87
paste textarea "At this time, we do not have specific records of formal accessibility complaint…"
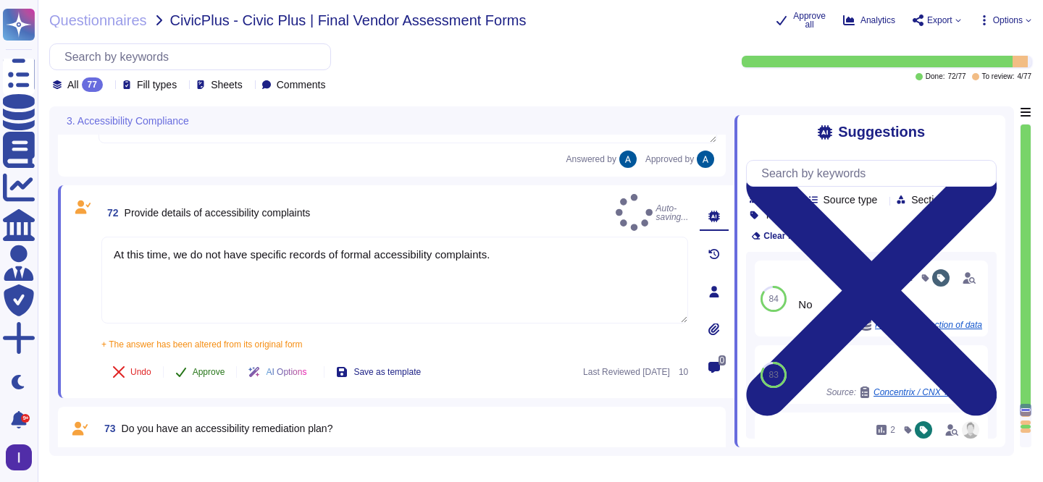
click at [193, 358] on button "Approve" at bounding box center [200, 372] width 73 height 29
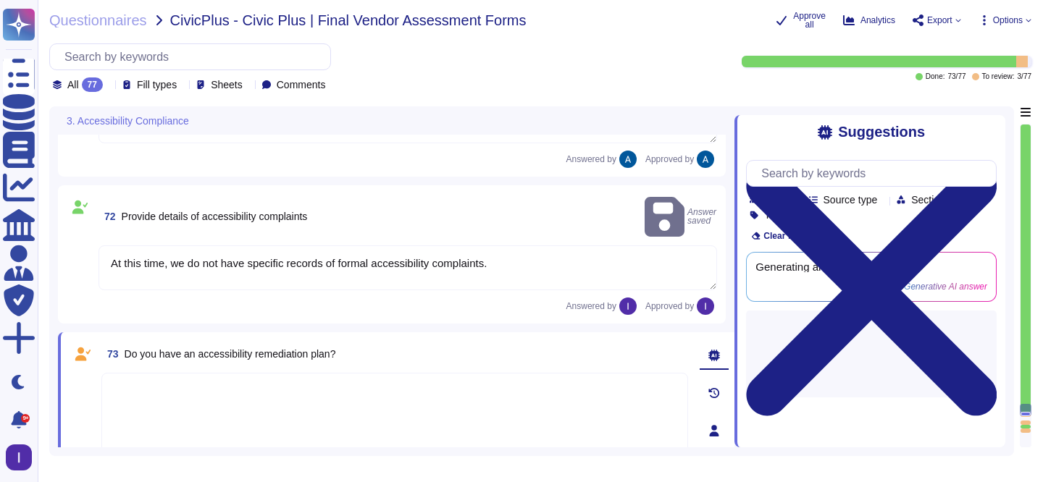
type textarea "At this time, we do not have specific records of formal accessibility complaint…"
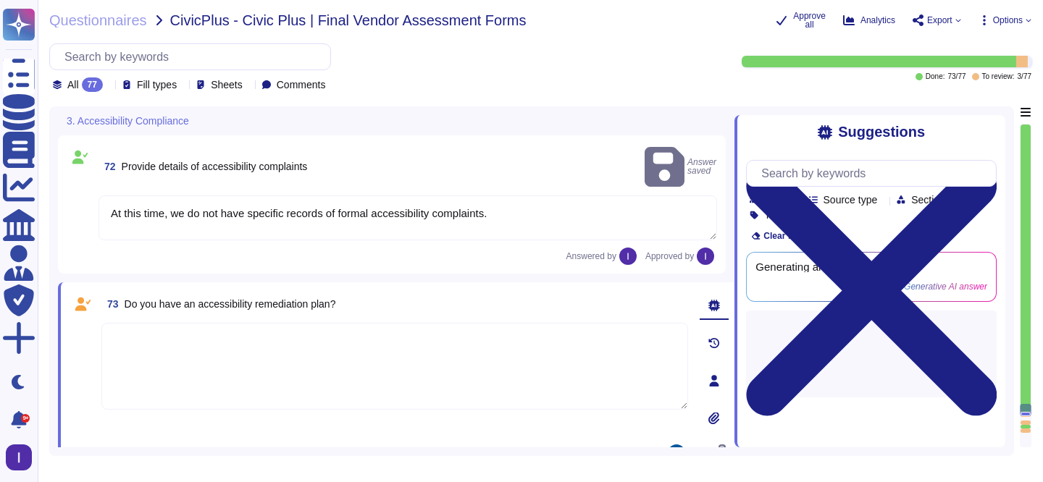
type textarea "We do not currently provide formal training on accessibility standards but are …"
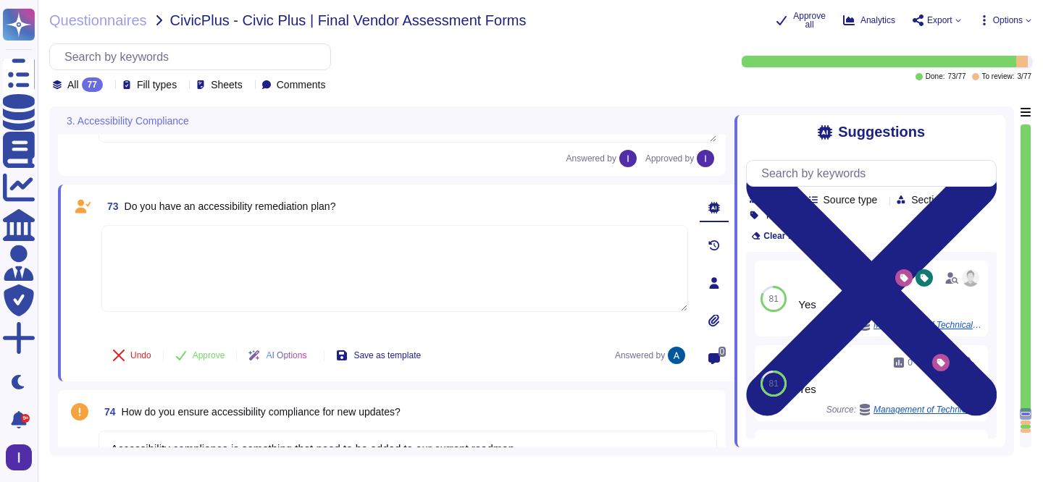
scroll to position [9992, 0]
type textarea "We are open to future adoption of this kind of testing"
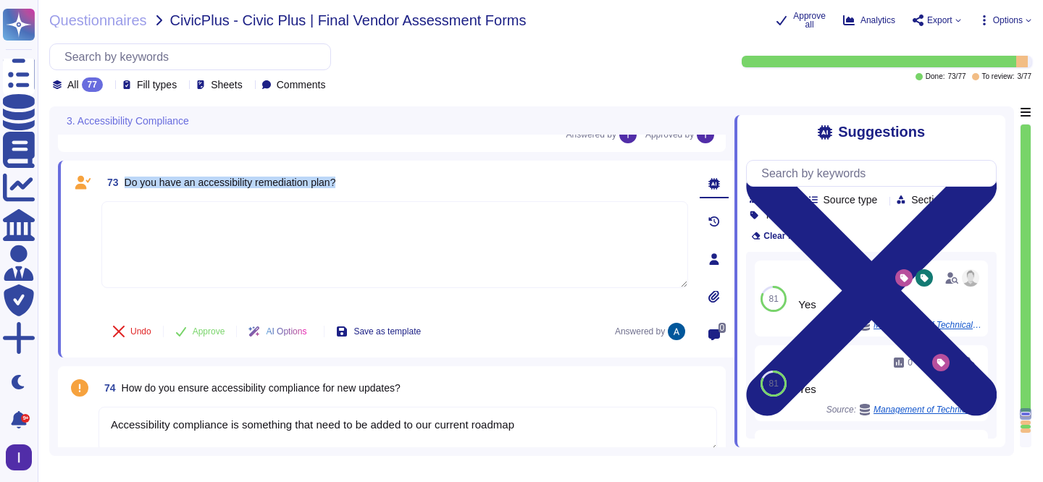
drag, startPoint x: 129, startPoint y: 181, endPoint x: 358, endPoint y: 182, distance: 229.5
click at [358, 182] on div "73 Do you have an accessibility remediation plan?" at bounding box center [394, 182] width 586 height 26
copy span "Do you have an accessibility remediation plan?"
click at [306, 264] on textarea at bounding box center [394, 244] width 586 height 87
paste textarea "Currently, we do not have a formalized accessibility remediation plan in place."
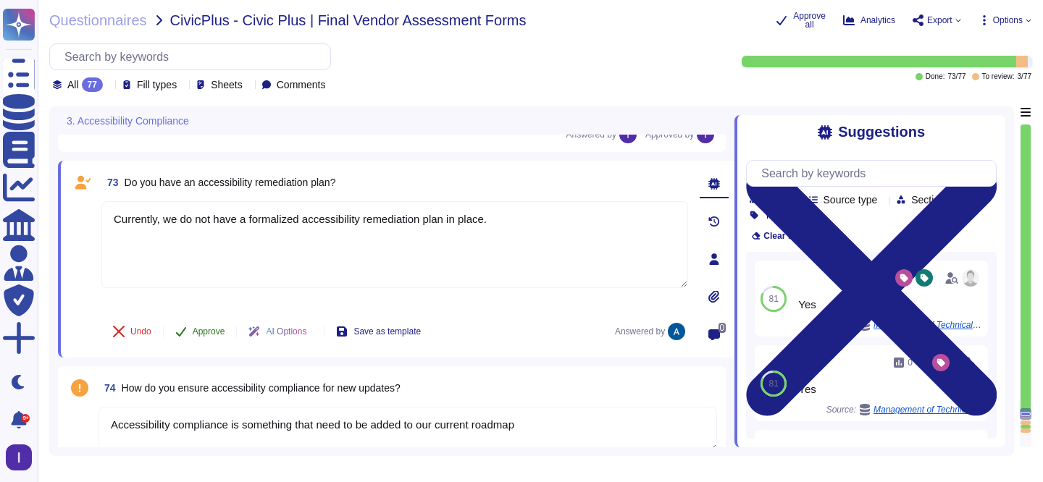
click at [217, 332] on span "Approve" at bounding box center [209, 331] width 33 height 9
type textarea "Currently, we do not have a formalized accessibility remediation plan in place."
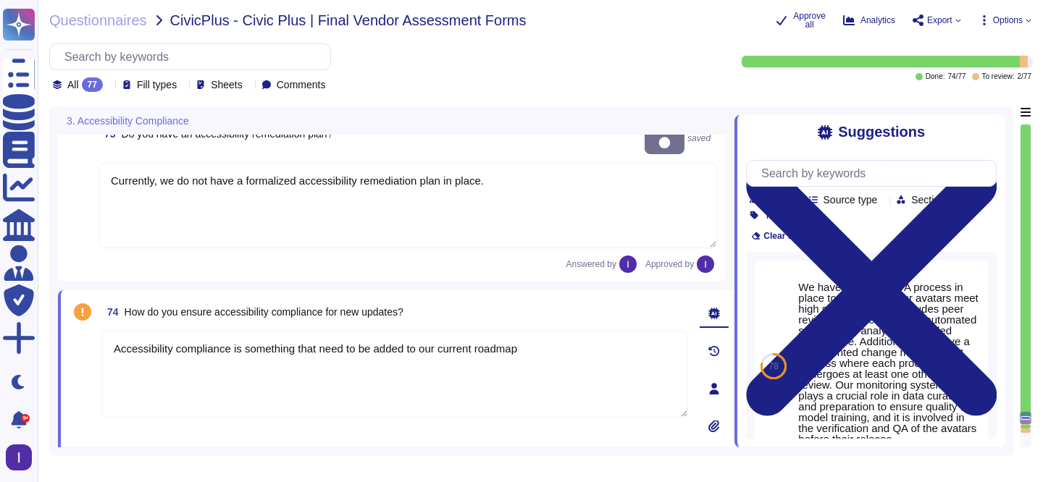
type textarea "We are open to future adoption of this kind of testing"
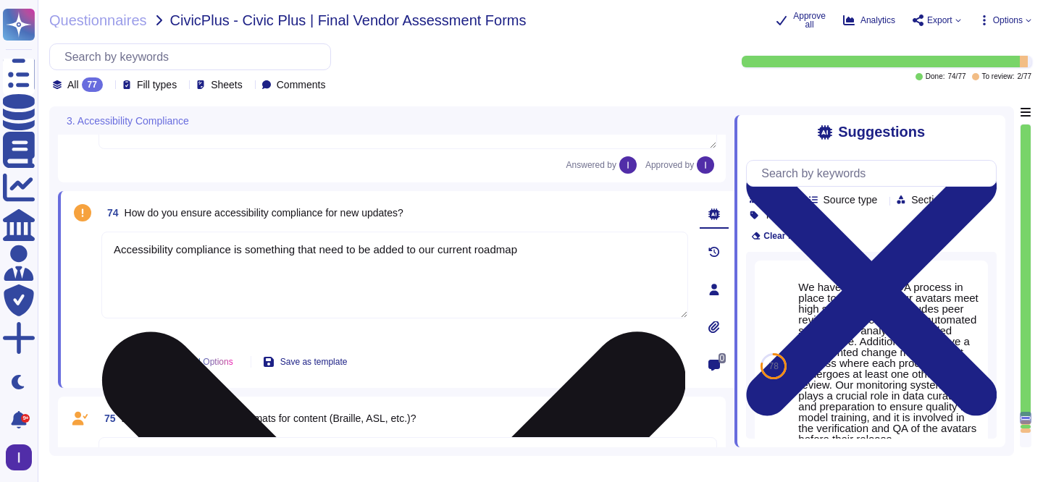
scroll to position [10152, 0]
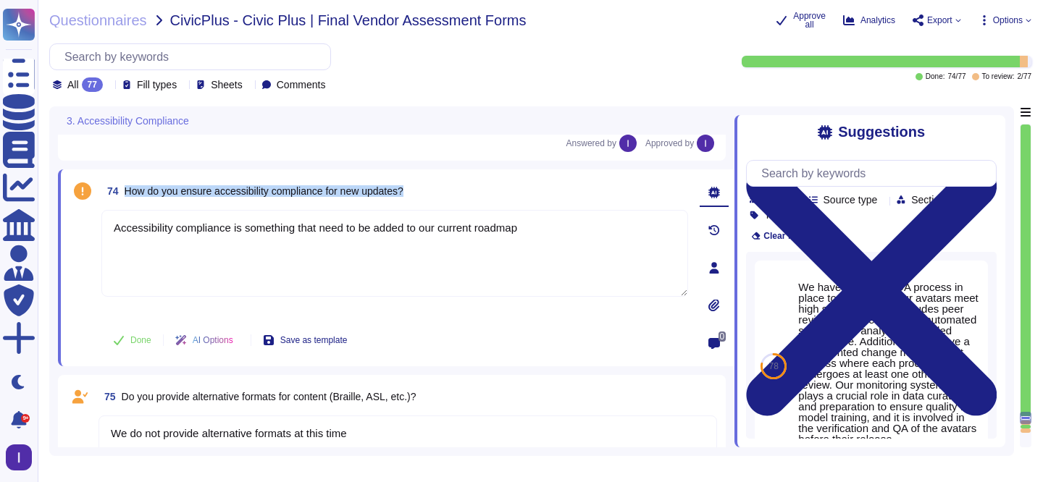
drag, startPoint x: 125, startPoint y: 190, endPoint x: 452, endPoint y: 193, distance: 327.3
click at [452, 193] on div "74 How do you ensure accessibility compliance for new updates?" at bounding box center [394, 191] width 586 height 26
copy span "How do you ensure accessibility compliance for new updates?"
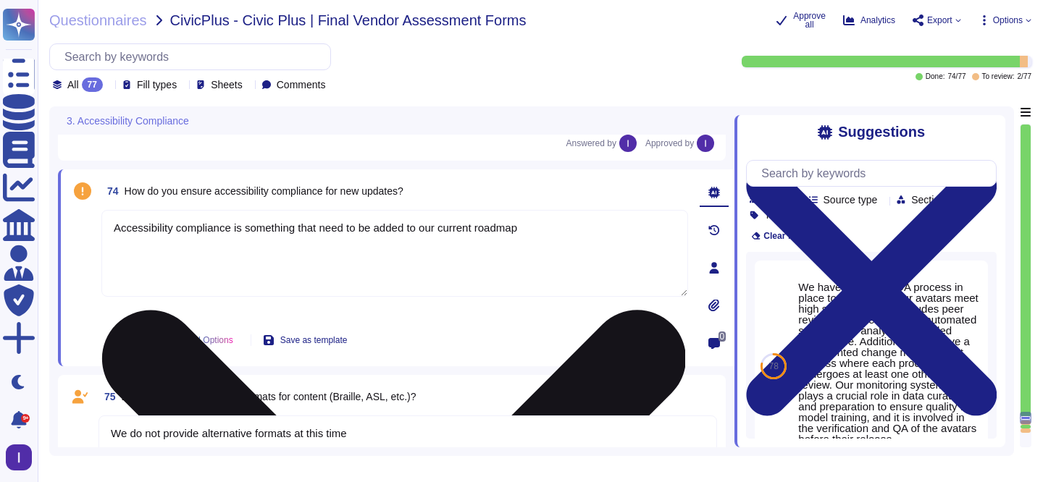
click at [363, 277] on textarea "Accessibility compliance is something that need to be added to our current road…" at bounding box center [394, 253] width 586 height 87
paste textarea "or new updates, we incorporate accessibility considerations throughout our deve…"
type textarea "or new updates, we incorporate accessibility considerations throughout our deve…"
type textarea "We are open to future adoption of this kind of testing"
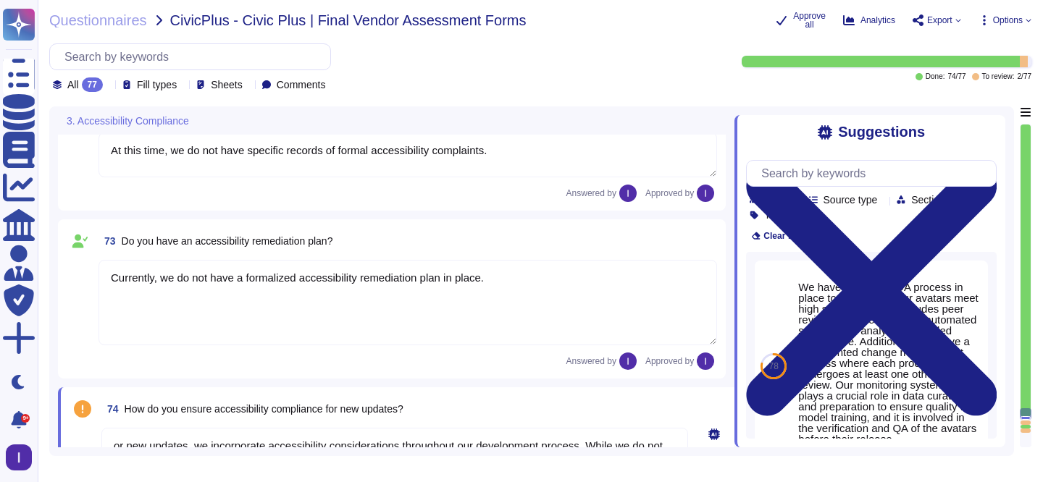
type textarea "At this time, we do not have a formal accessibility policy. However, we are com…"
type textarea "We are open to future adoption of this kind of testing"
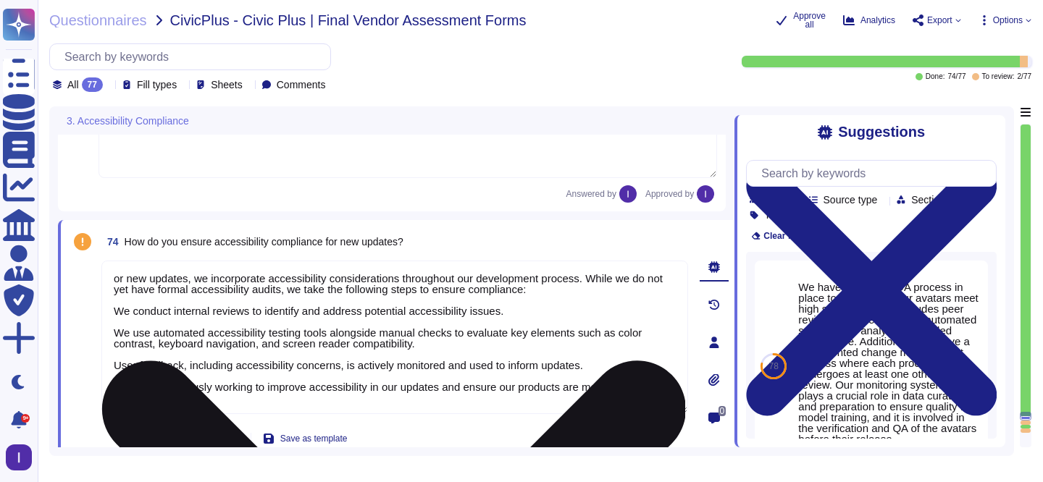
scroll to position [10045, 0]
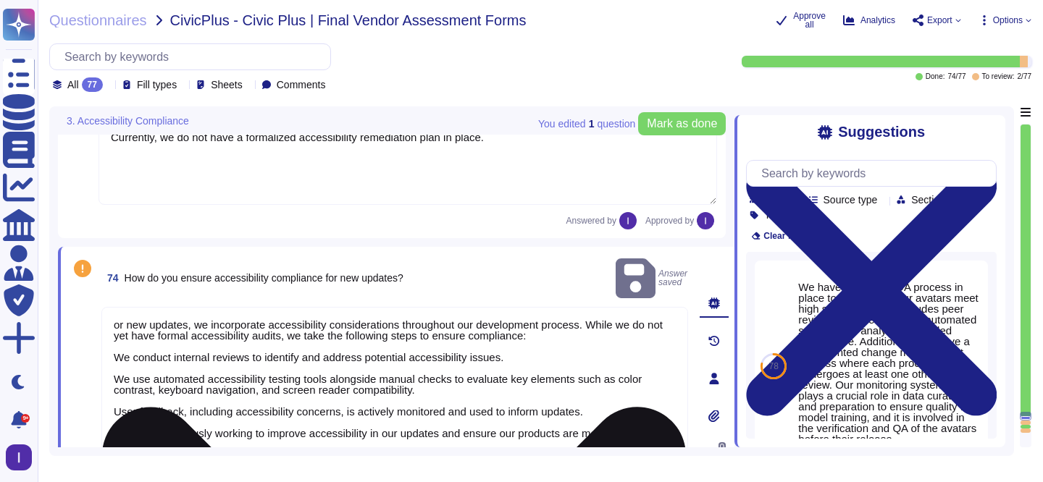
click at [290, 307] on textarea "or new updates, we incorporate accessibility considerations throughout our deve…" at bounding box center [394, 383] width 586 height 153
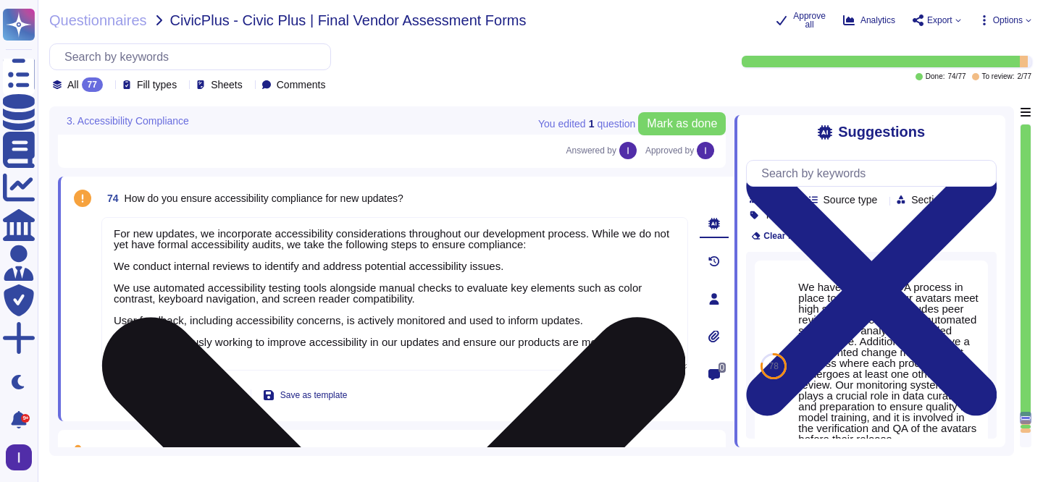
scroll to position [10122, 0]
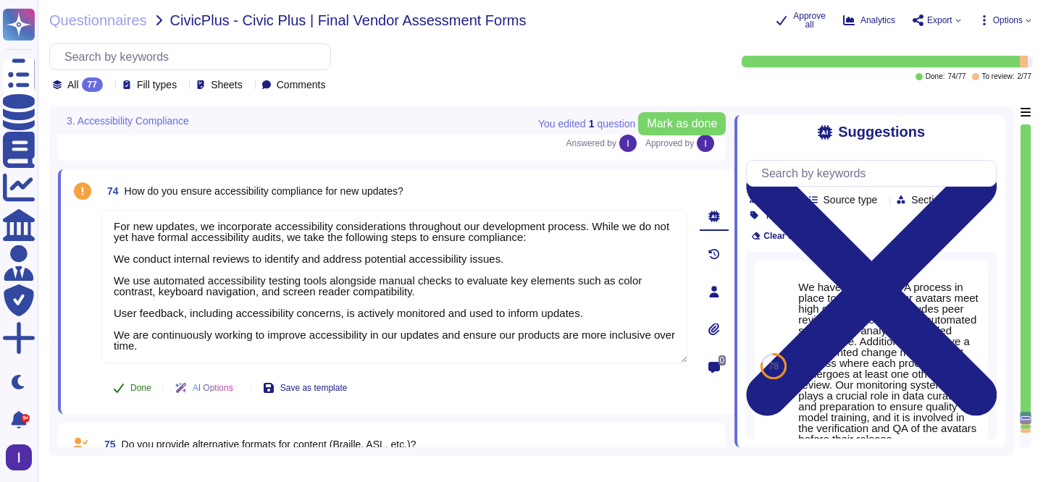
type textarea "For new updates, we incorporate accessibility considerations throughout our dev…"
click at [126, 392] on button "Done" at bounding box center [132, 388] width 62 height 29
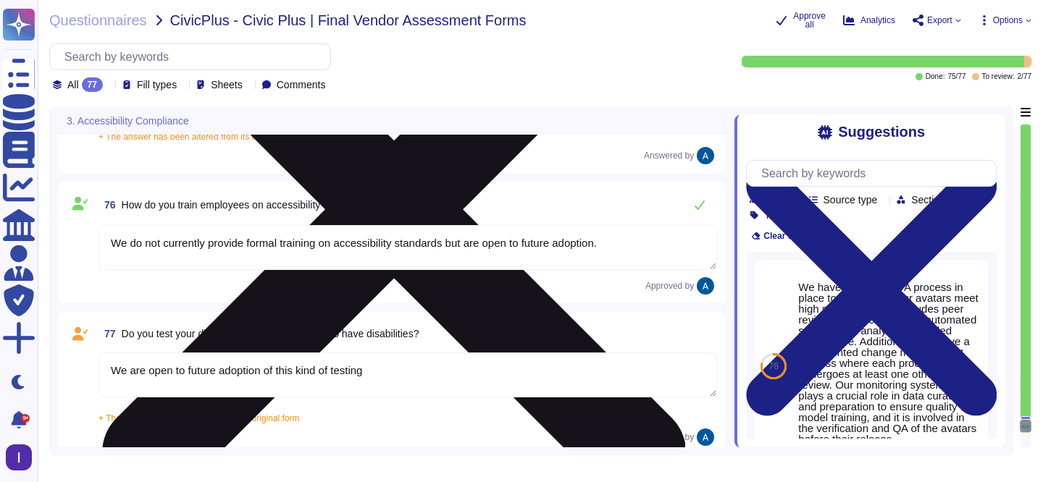
type textarea "Currently, we do not have a formalized accessibility remediation plan in place."
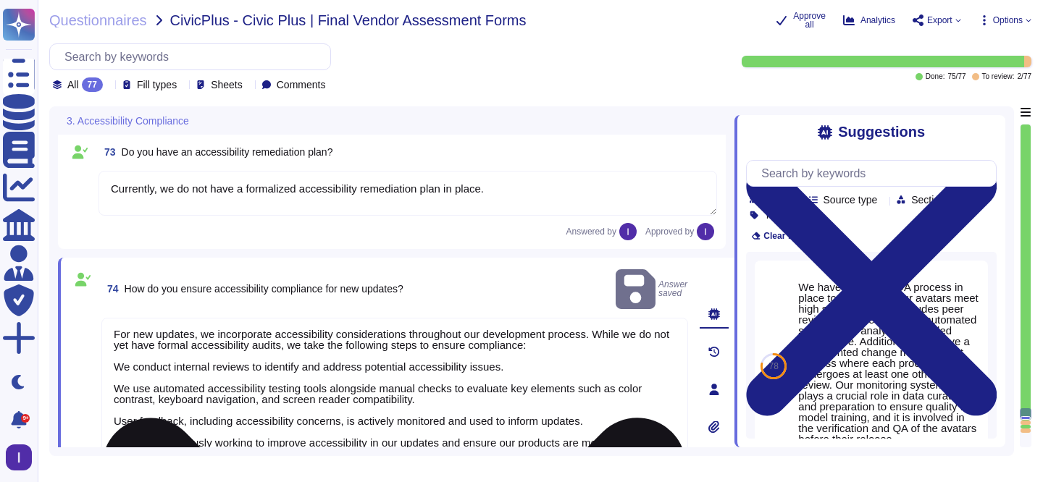
type textarea "At this time, we do not have a formal accessibility policy. However, we are com…"
type textarea "No."
type textarea "At this time, we do not have specific records of formal accessibility complaint…"
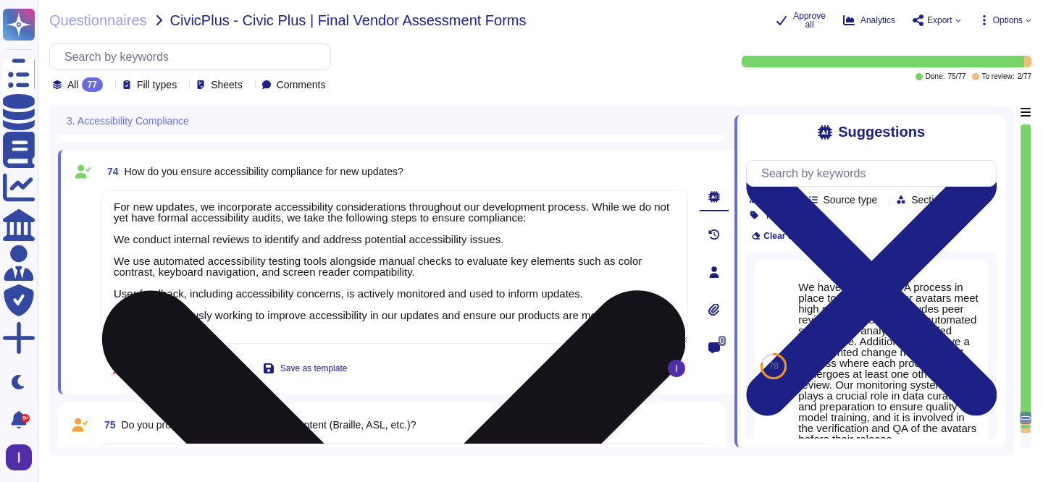
type textarea "No."
type textarea "At this time, we do not have specific records of formal accessibility complaint…"
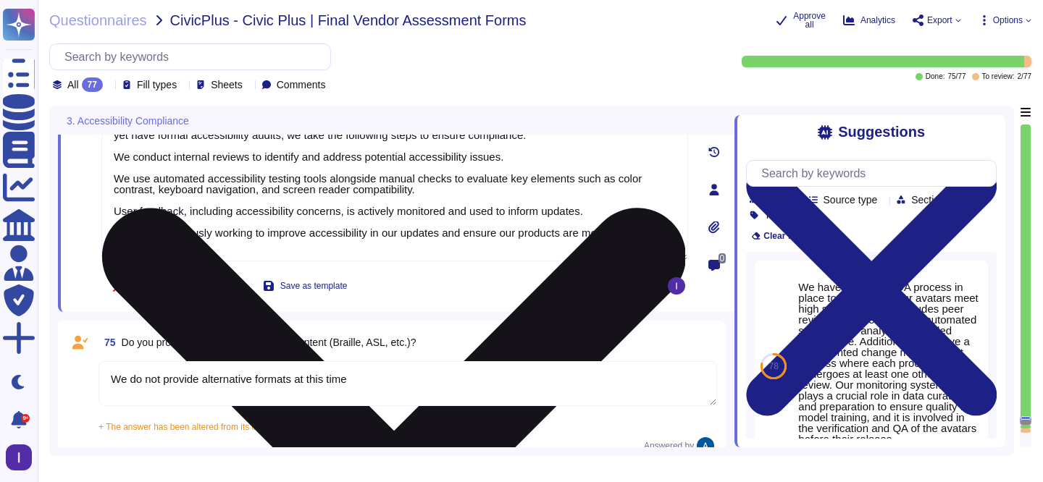
scroll to position [10172, 0]
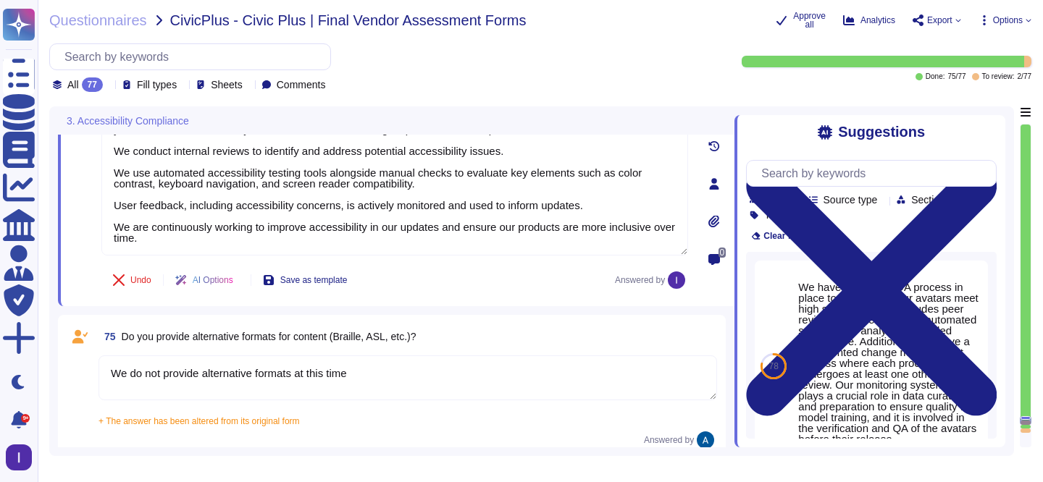
click at [379, 377] on textarea "We do not provide alternative formats at this time" at bounding box center [407, 378] width 618 height 45
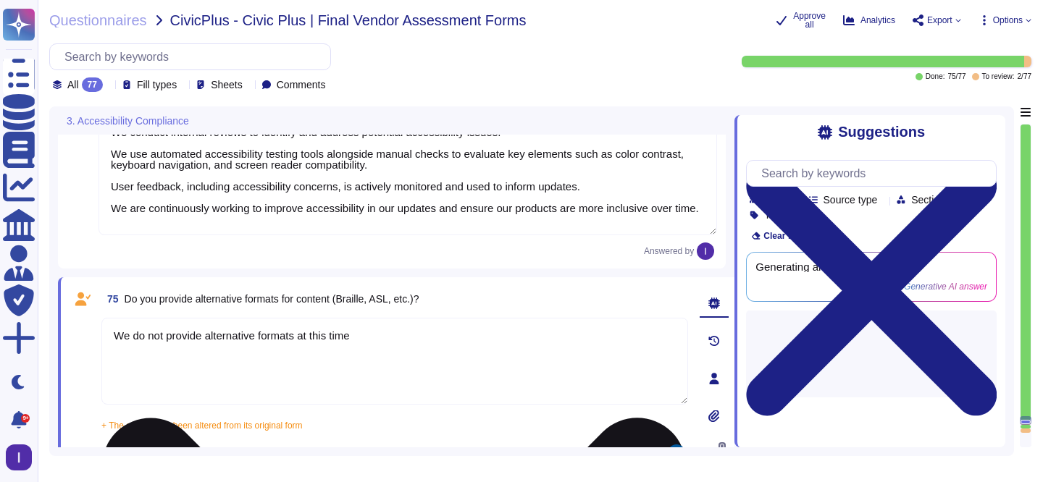
scroll to position [10200, 0]
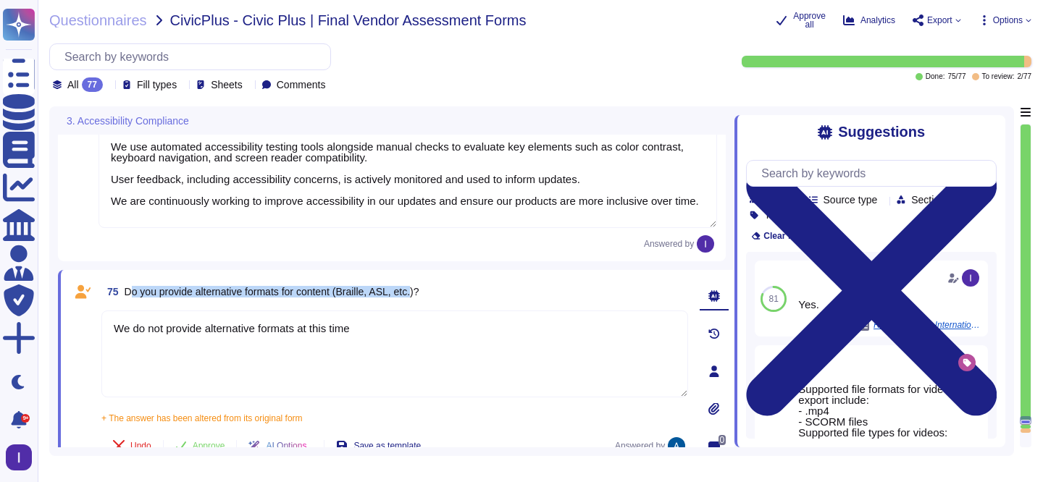
drag, startPoint x: 130, startPoint y: 290, endPoint x: 432, endPoint y: 290, distance: 301.9
click at [419, 290] on span "Do you provide alternative formats for content (Braille, ASL, etc.)?" at bounding box center [272, 292] width 295 height 12
drag, startPoint x: 126, startPoint y: 293, endPoint x: 453, endPoint y: 293, distance: 326.5
click at [453, 293] on div "75 Do you provide alternative formats for content (Braille, ASL, etc.)?" at bounding box center [394, 292] width 586 height 26
copy span "Do you provide alternative formats for content (Braille, ASL, etc.)?"
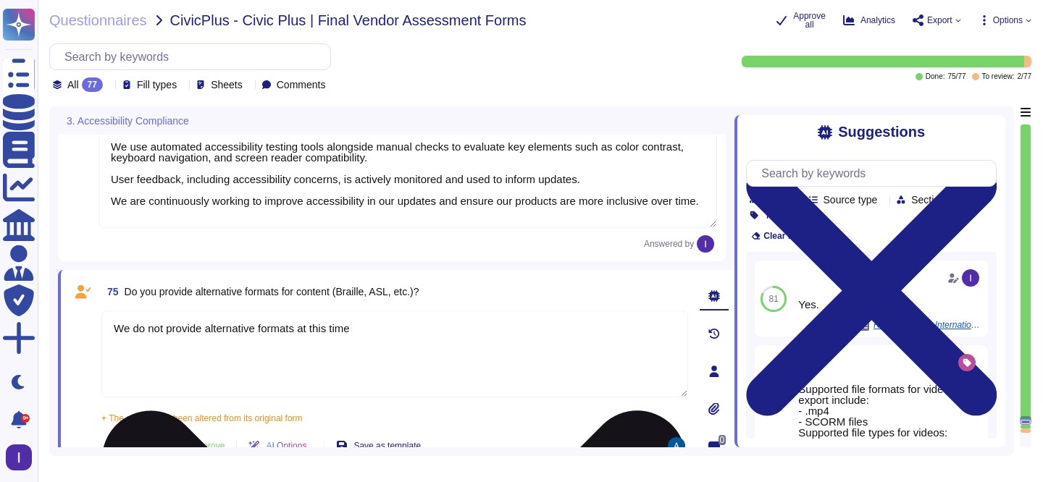
click at [367, 319] on textarea "We do not provide alternative formats at this time" at bounding box center [394, 354] width 586 height 87
paste textarea "At this time, we do not have formal provisions for alternative formats such as …"
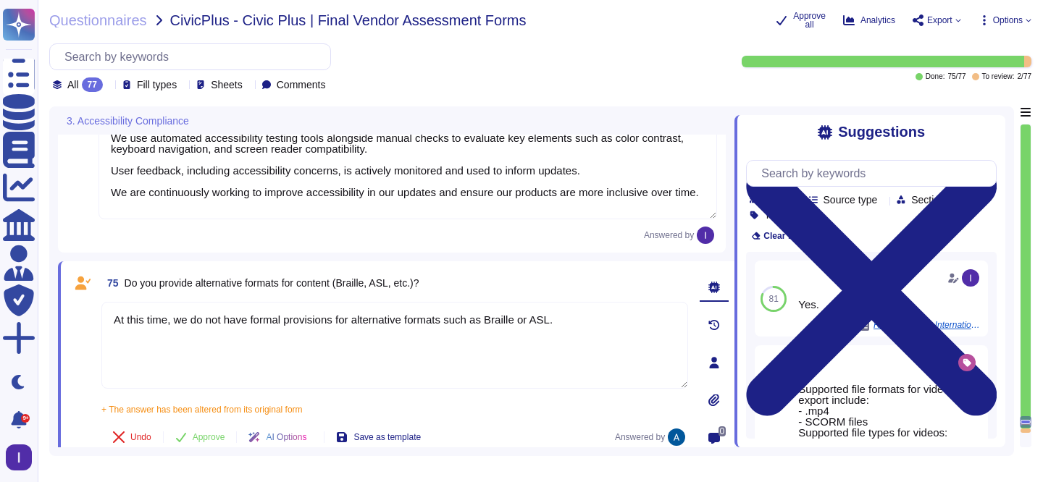
scroll to position [10336, 0]
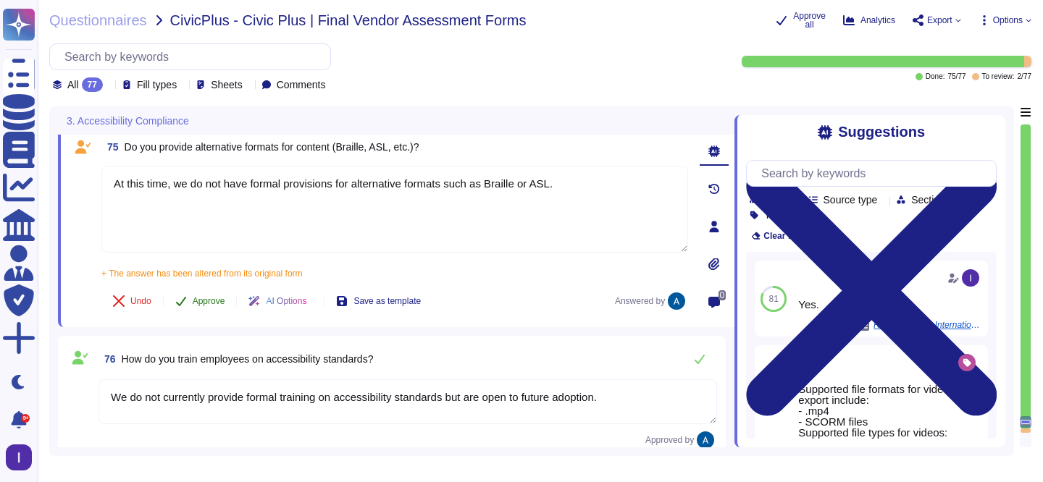
type textarea "At this time, we do not have formal provisions for alternative formats such as …"
click at [214, 301] on span "Approve" at bounding box center [209, 301] width 33 height 9
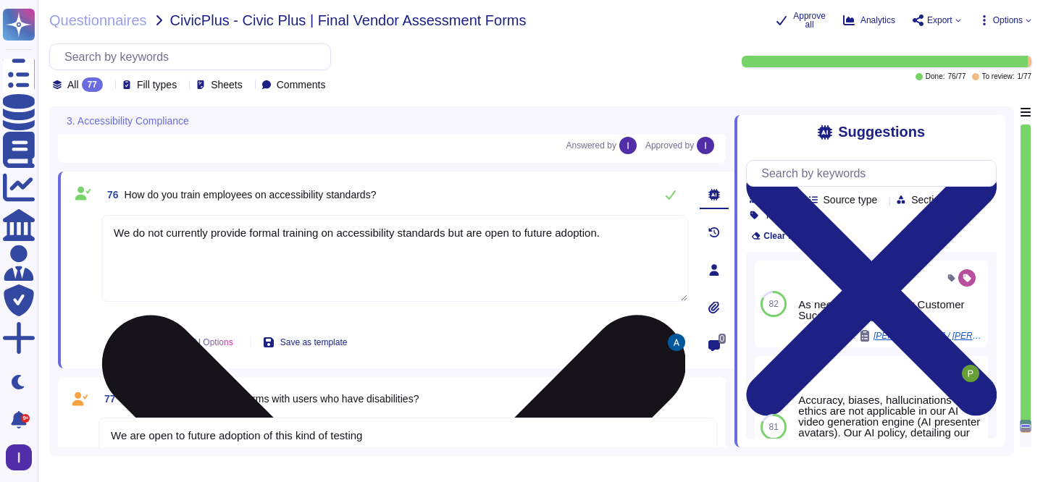
scroll to position [10521, 0]
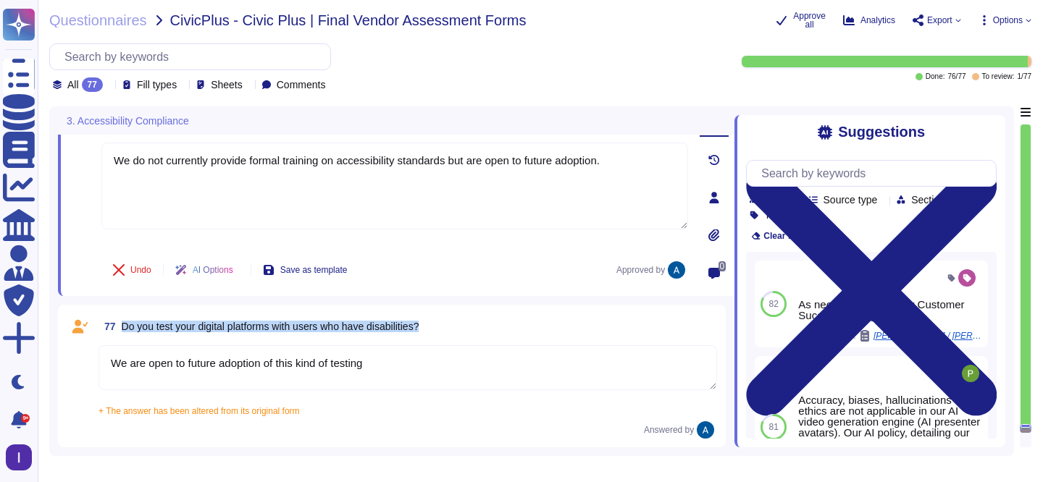
drag, startPoint x: 122, startPoint y: 326, endPoint x: 492, endPoint y: 358, distance: 370.7
click at [492, 358] on div "77 Do you test your digital platforms with users who have disabilities? We are …" at bounding box center [392, 376] width 650 height 125
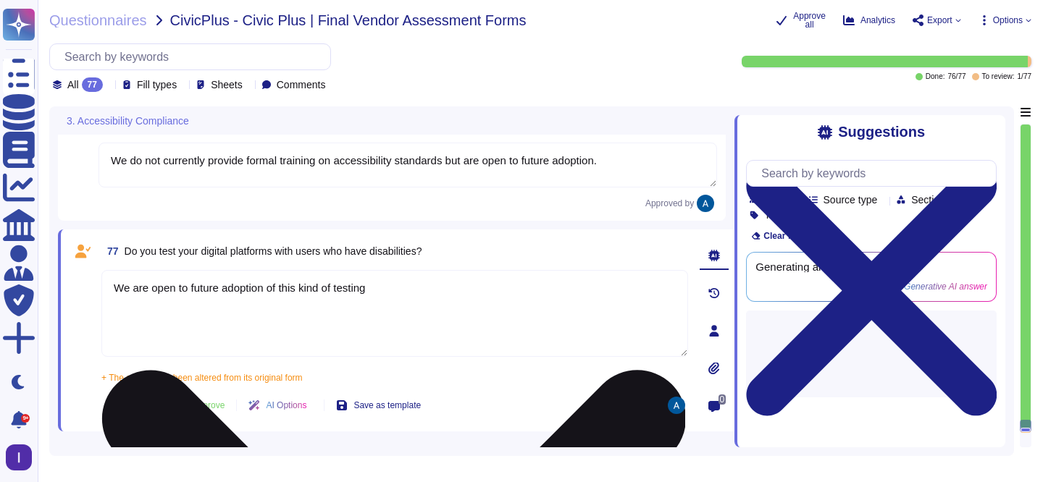
scroll to position [10505, 0]
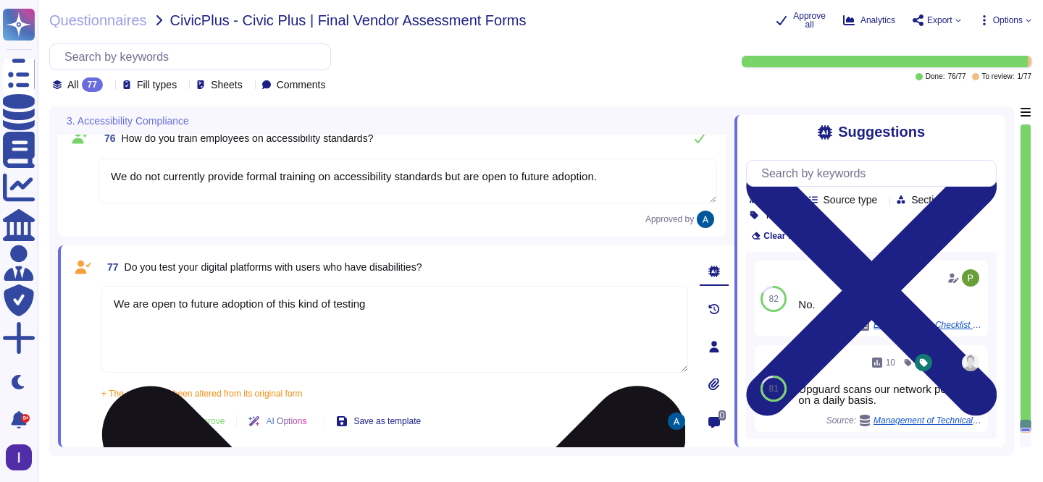
paste textarea "At this time, we do not offer formal provisions for alternative formats such as…"
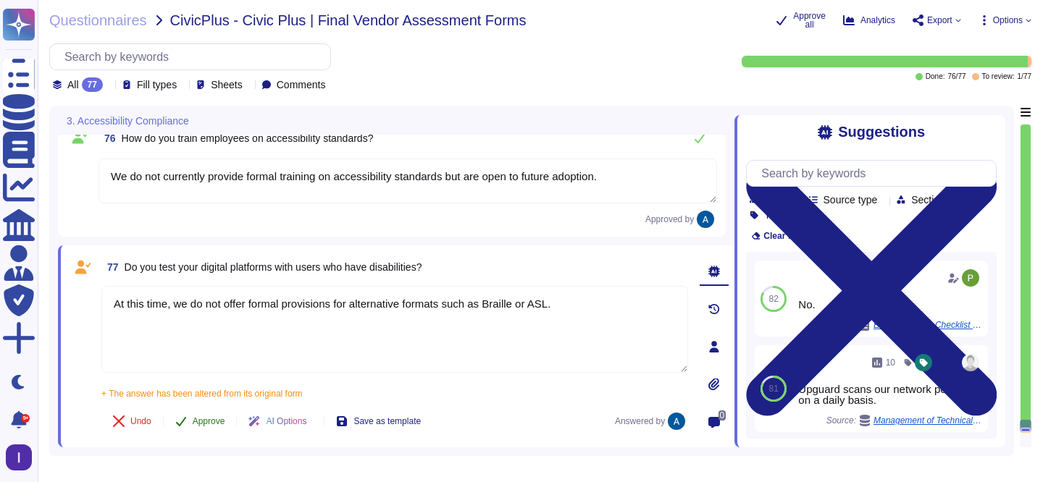
type textarea "At this time, we do not offer formal provisions for alternative formats such as…"
click at [216, 424] on span "Approve" at bounding box center [209, 421] width 33 height 9
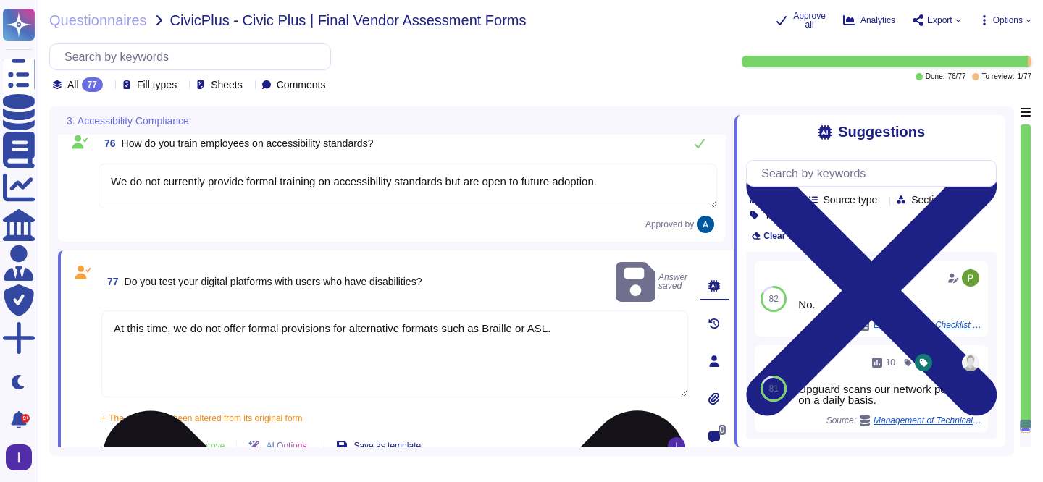
scroll to position [10483, 0]
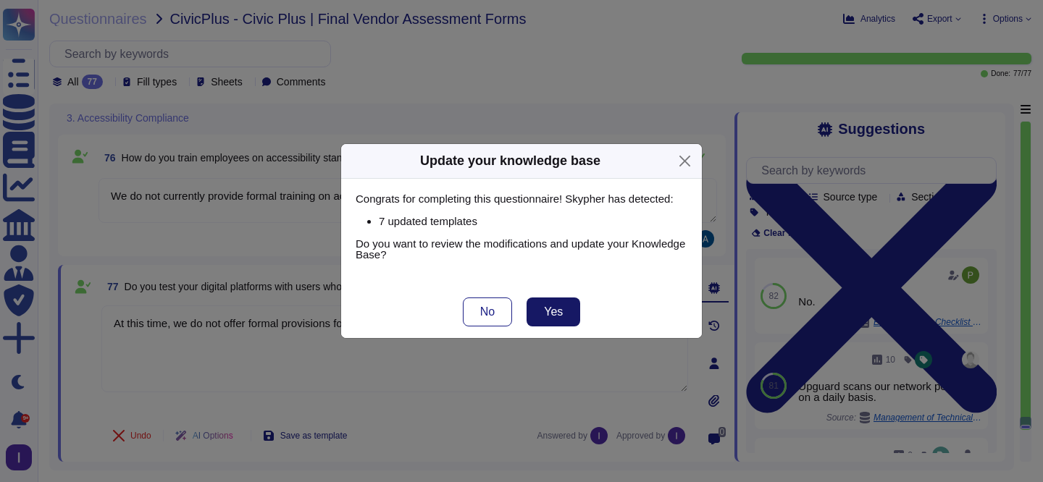
click at [549, 308] on span "Yes" at bounding box center [553, 312] width 19 height 12
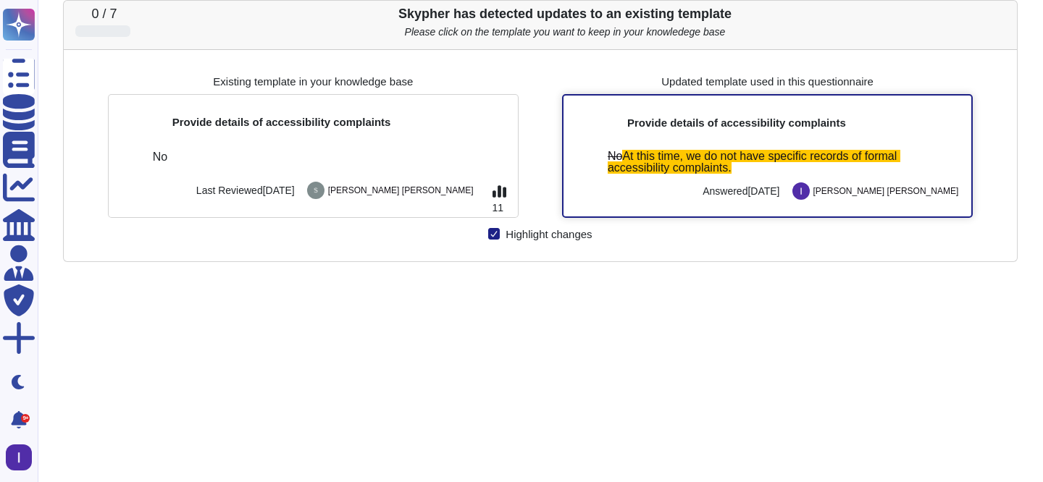
click at [699, 146] on div "No At this time, we do not have specific records of formal accessibility compla…" at bounding box center [767, 175] width 408 height 83
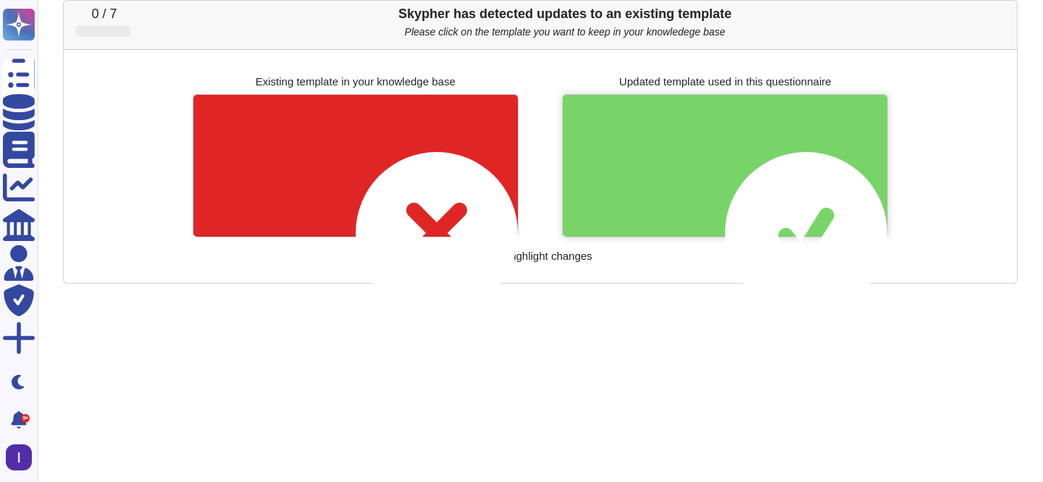
click at [739, 153] on icon at bounding box center [806, 233] width 162 height 162
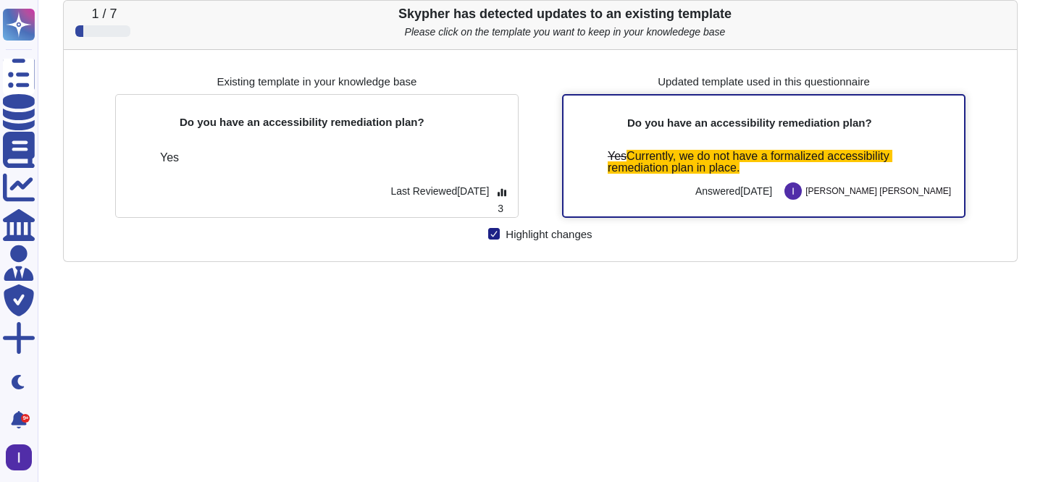
click at [723, 165] on span "Currently, we do not have a formalized accessibility remediation plan in place." at bounding box center [749, 162] width 285 height 24
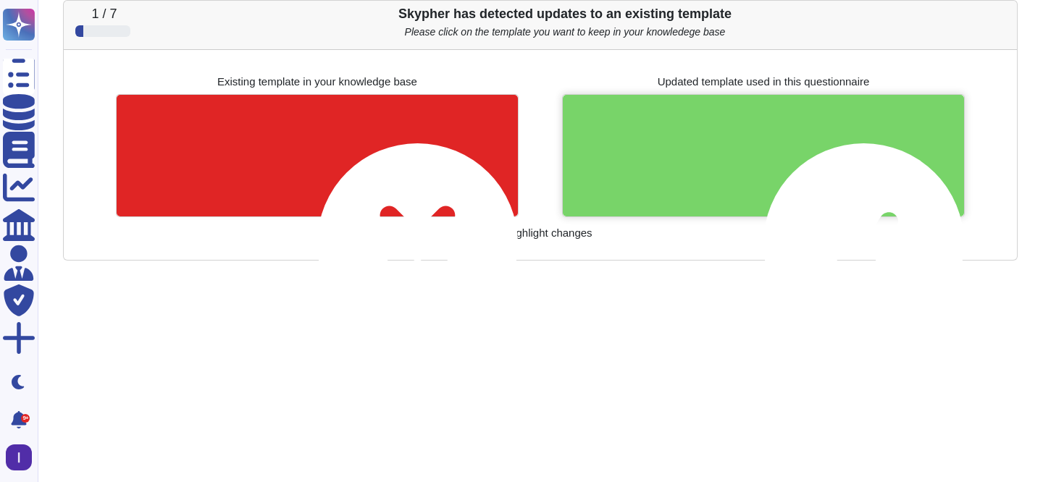
click at [723, 165] on div at bounding box center [763, 155] width 401 height 121
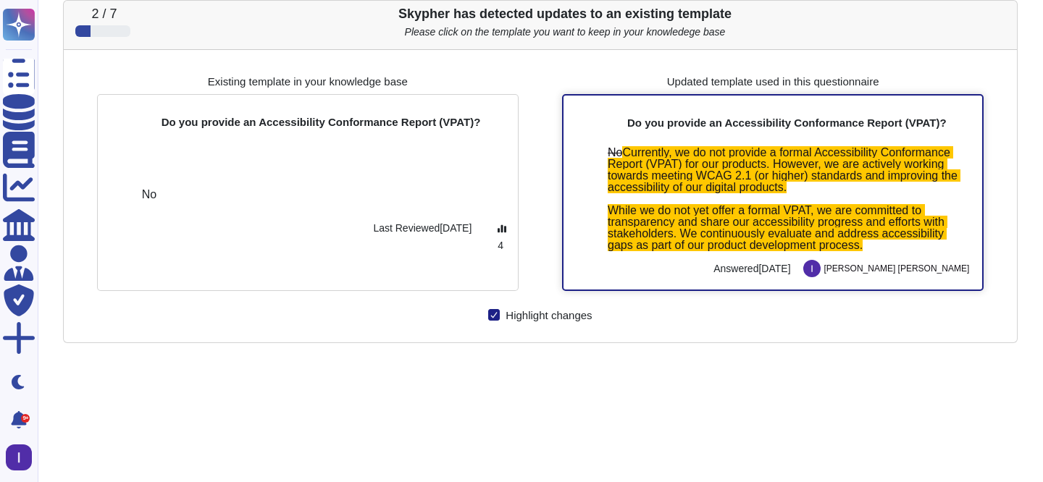
click at [712, 182] on span "Currently, we do not provide a formal Accessibility Conformance Report (VPAT) f…" at bounding box center [783, 198] width 353 height 105
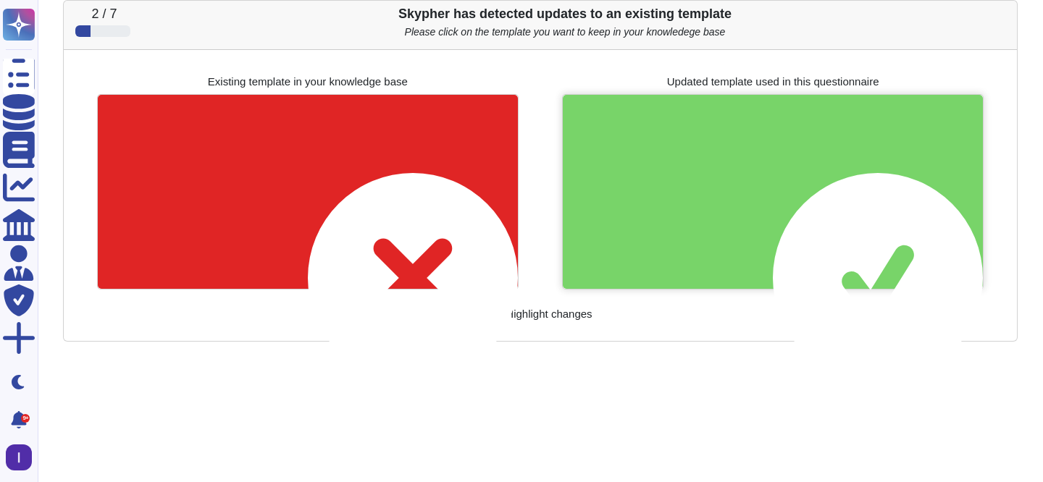
click at [712, 182] on div at bounding box center [773, 192] width 420 height 194
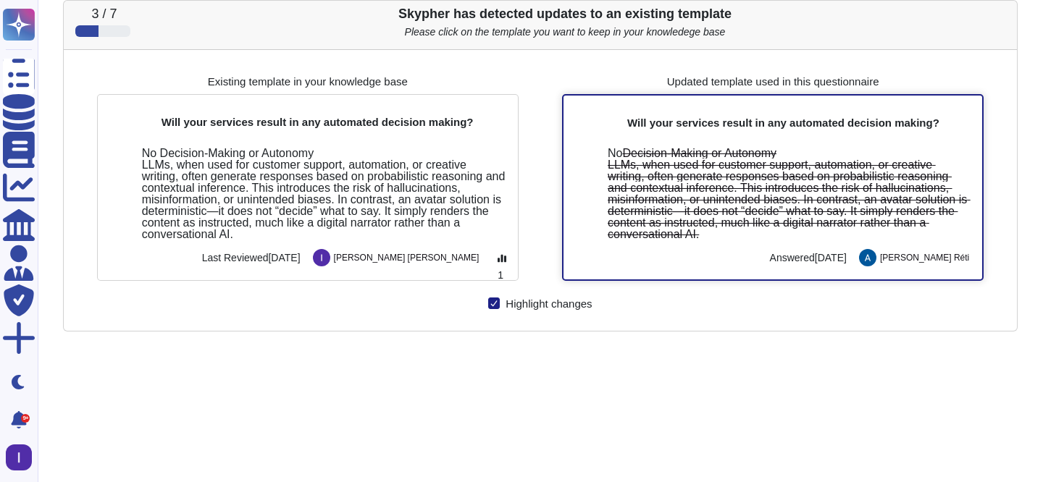
click at [719, 182] on span "Decision-Making or Autonomy LLMs, when used for customer support, automation, o…" at bounding box center [788, 193] width 363 height 93
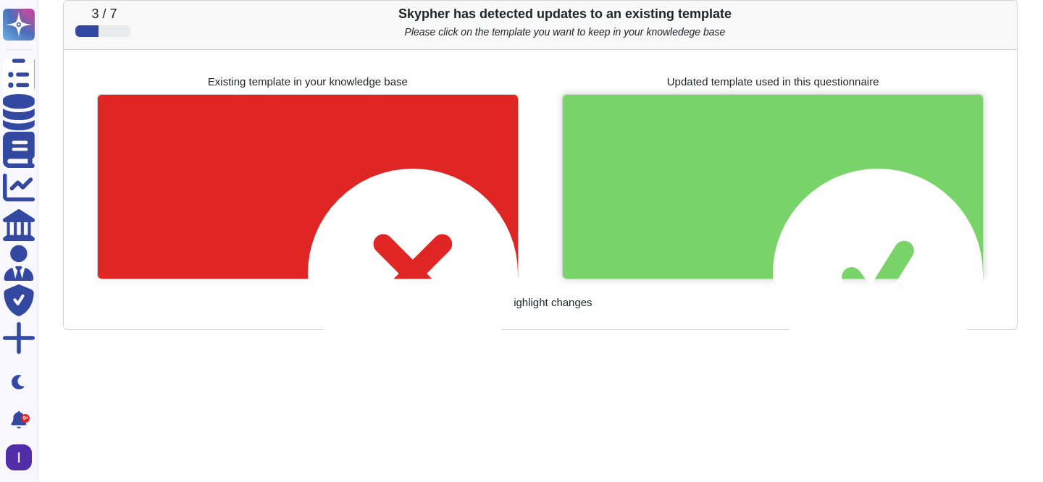
click at [719, 182] on div at bounding box center [773, 187] width 420 height 184
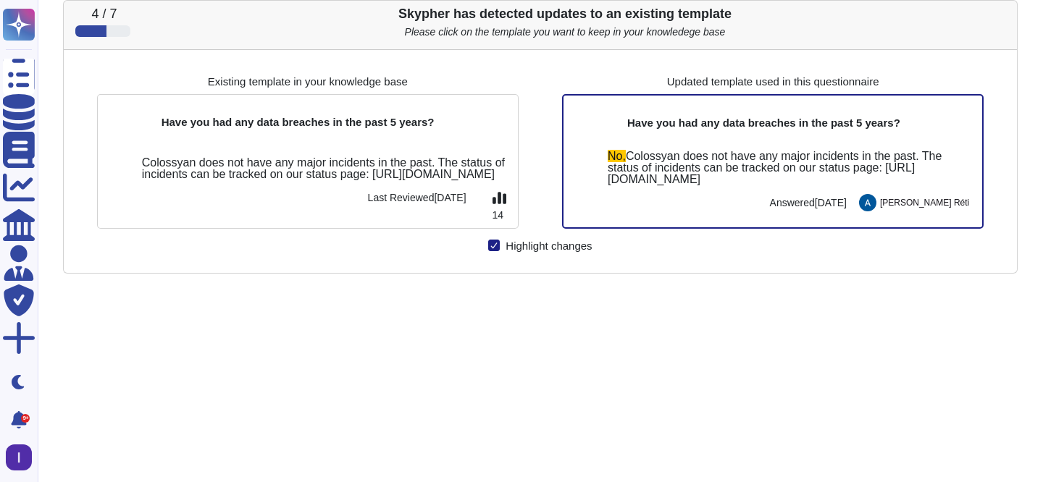
click at [719, 182] on span "Colossyan does not have any major incidents in the past. The status of incident…" at bounding box center [775, 167] width 337 height 35
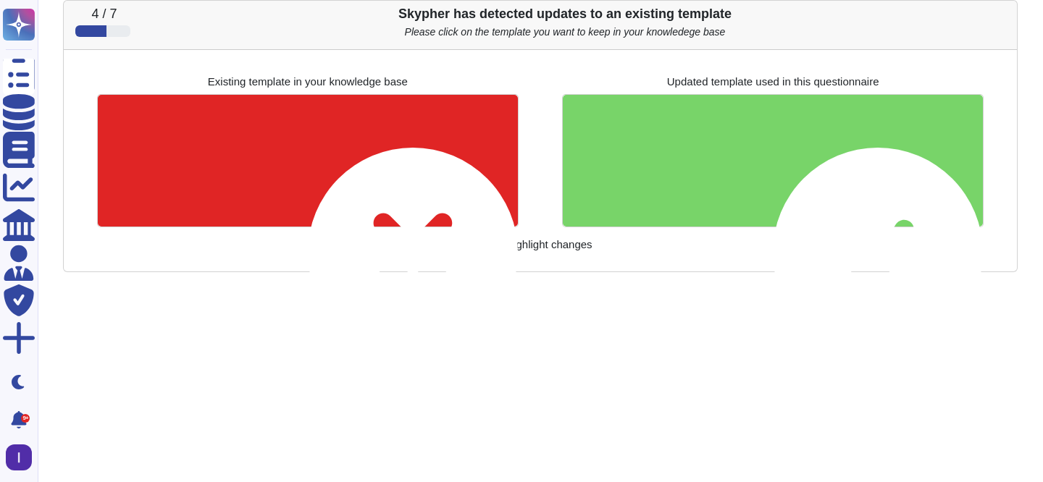
click at [719, 182] on div at bounding box center [773, 161] width 420 height 132
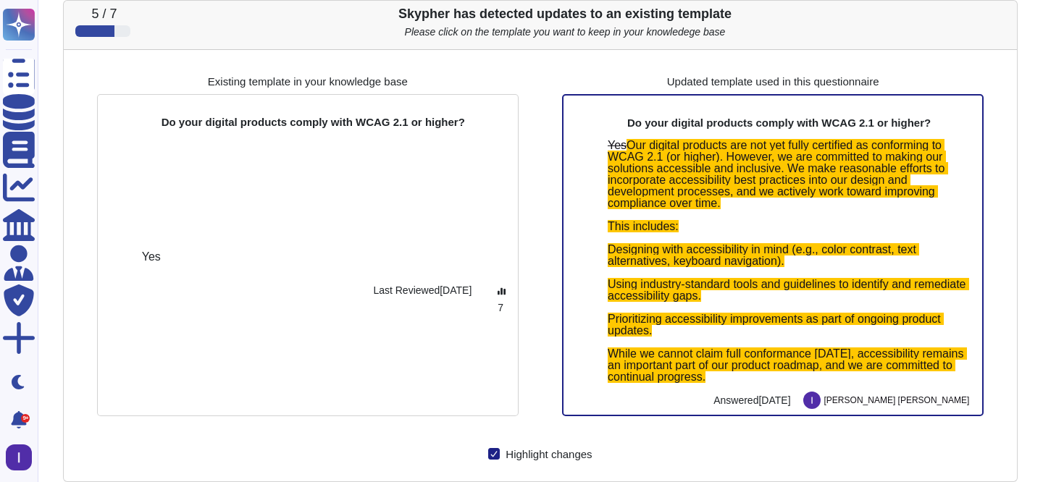
click at [719, 182] on span "Our digital products are not yet fully certified as conforming to WCAG 2.1 (or …" at bounding box center [787, 261] width 361 height 244
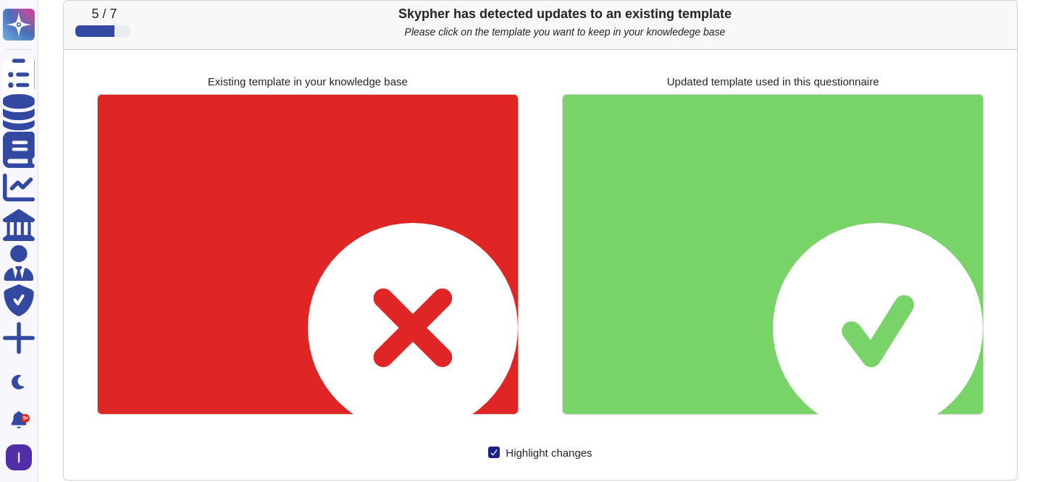
click at [719, 182] on div at bounding box center [773, 254] width 420 height 319
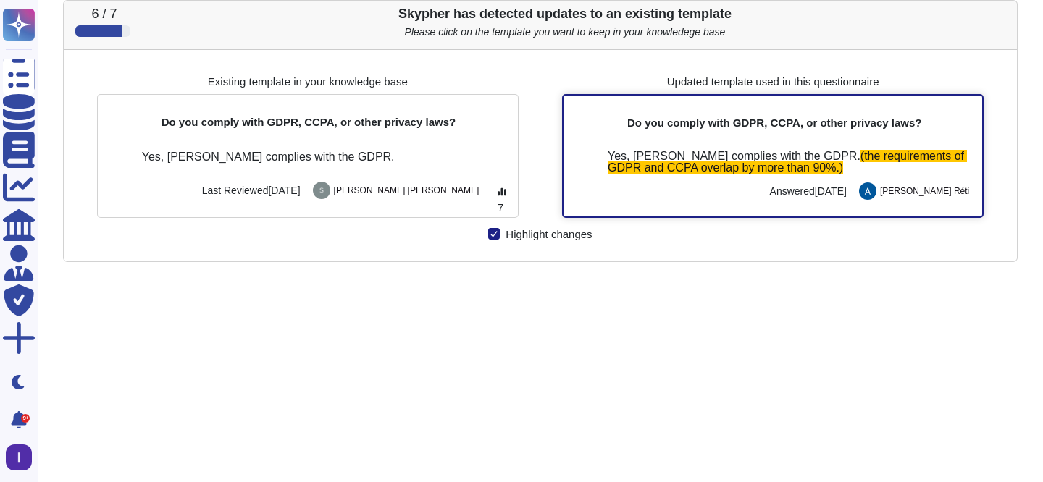
click at [754, 133] on div "Do you comply with GDPR, CCPA, or other privacy laws?" at bounding box center [772, 115] width 392 height 38
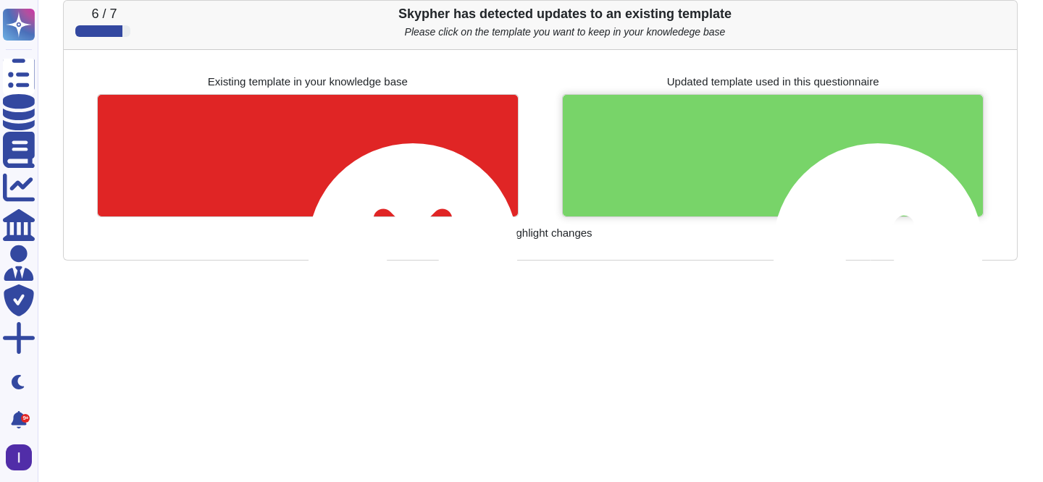
click at [754, 133] on div at bounding box center [773, 155] width 420 height 121
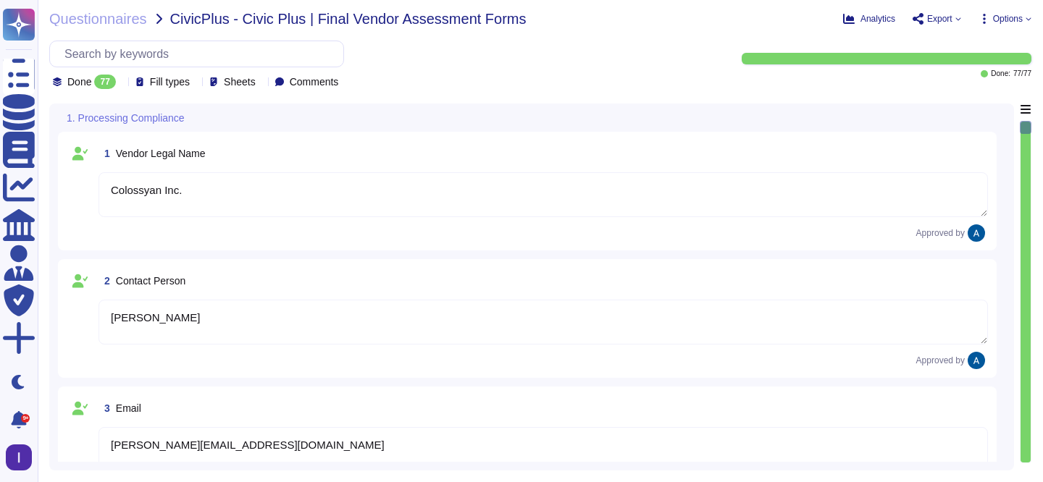
type textarea "Colossyan Inc."
type textarea "[PERSON_NAME]"
type textarea "[PERSON_NAME][EMAIL_ADDRESS][DOMAIN_NAME]"
type textarea "[PHONE_NUMBER]"
type textarea "[STREET_ADDRESS][US_STATE]"
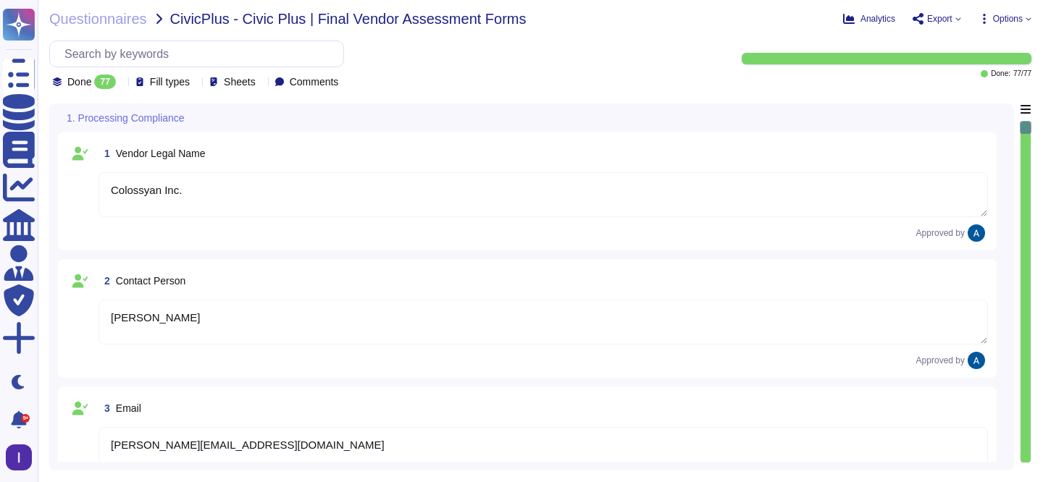
type textarea "Yes"
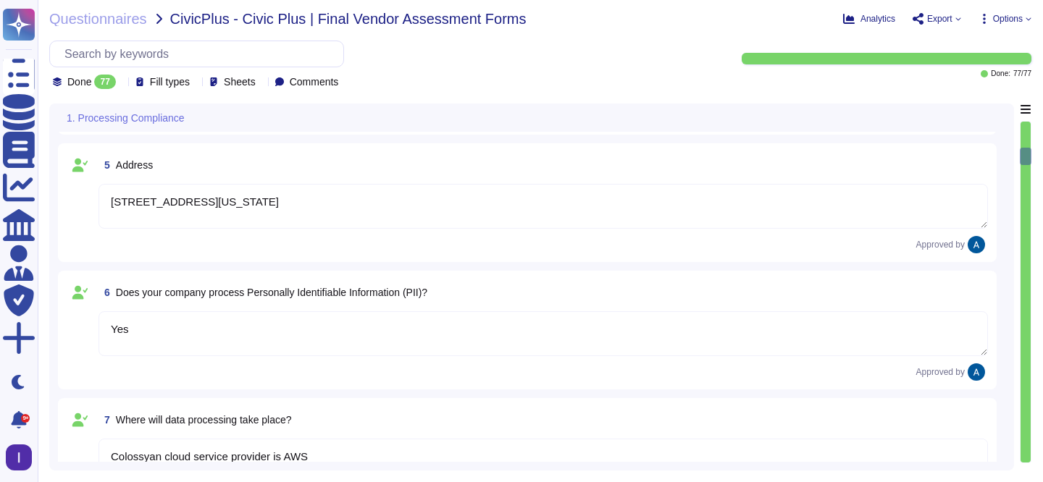
type textarea "Colossyan cloud service provider is AWS Data center is located in [GEOGRAPHIC_D…"
type textarea "No"
type textarea "No."
type textarea "No"
type textarea "Yes, our data processing includes systematic monitoring."
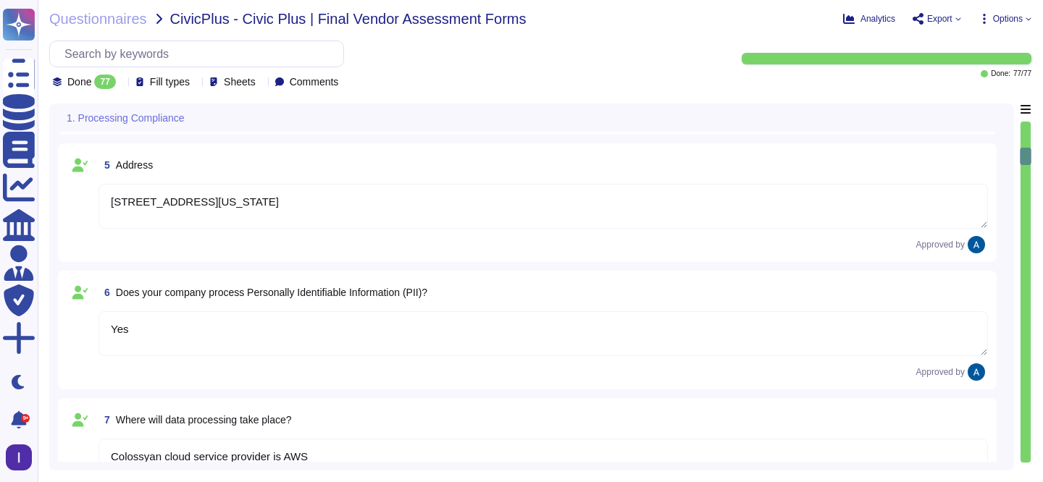
type textarea "No."
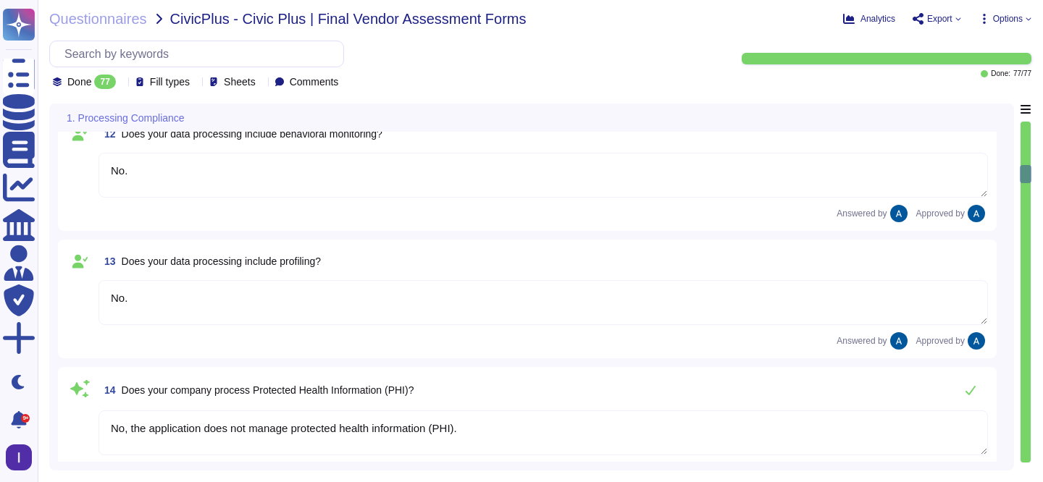
type textarea "No."
type textarea "No, the application does not manage protected health information (PHI)."
type textarea "The application does not manage protected health information (PHI)."
type textarea "Yes, [PERSON_NAME] complies with the GDPR. (the requirements of GDPR and CCPA o…"
type textarea "[PERSON_NAME] has not appointed a data protection officer. This is because, bas…"
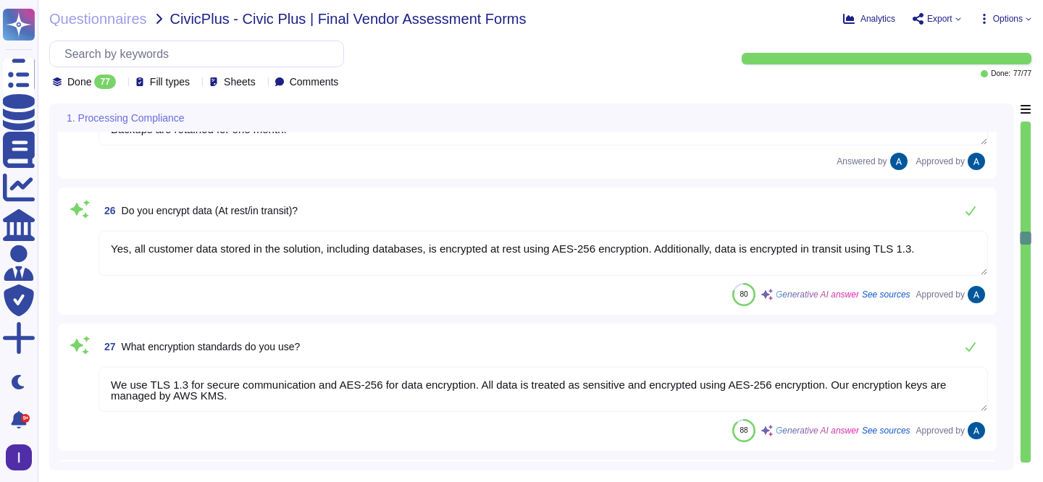
type textarea "Upon termination: - Security logs are retained for at least 90 days. - System l…"
type textarea "Yes, all customer data stored in the solution, including databases, is encrypte…"
type textarea "We use TLS 1.3 for secure communication and AES-256 for data encryption. All da…"
type textarea "Yes, we have a defined Business Continuity Plan (BCP) and Disaster Recovery (DR…"
type textarea "[URL][DOMAIN_NAME]"
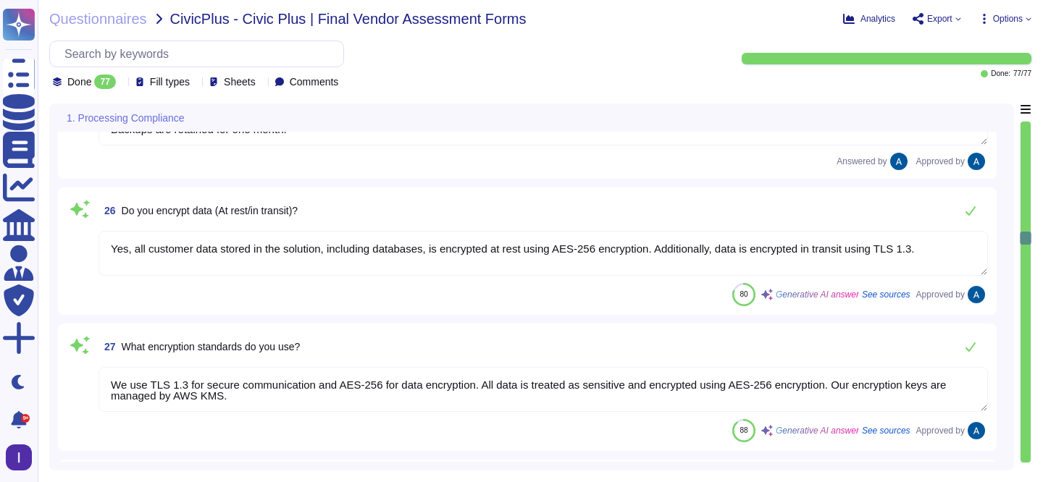
type textarea "Yes, a DPA is in place with our vendors."
type textarea "Our customers will be notified in case of critical changes in the infrastructur…"
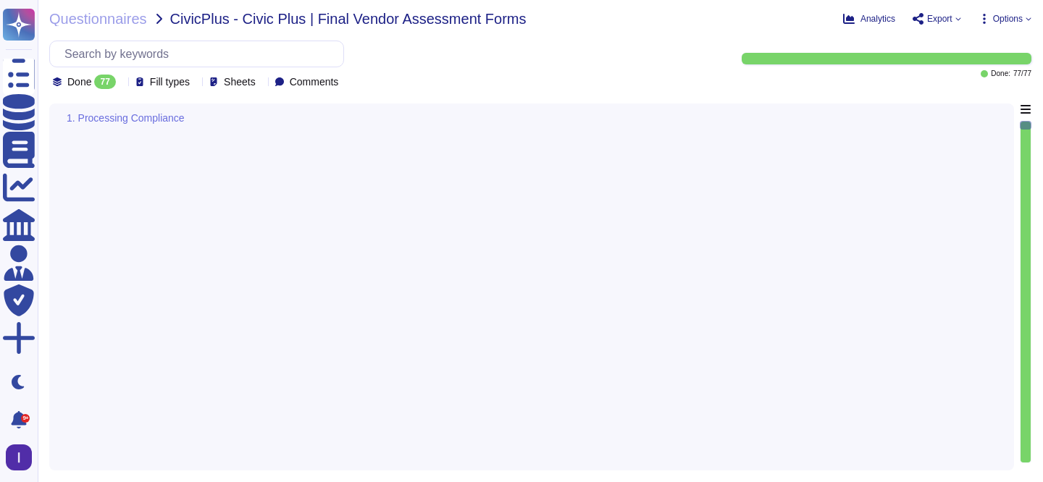
type textarea "We ensure secure disposal of decommissioned assets by following a comprehensive…"
type textarea "Yes"
type textarea "We prioritize critical assets based on their impact on business operations, dat…"
type textarea "Yes"
type textarea "Audit logging is enabled to record user activities, administrator activities, e…"
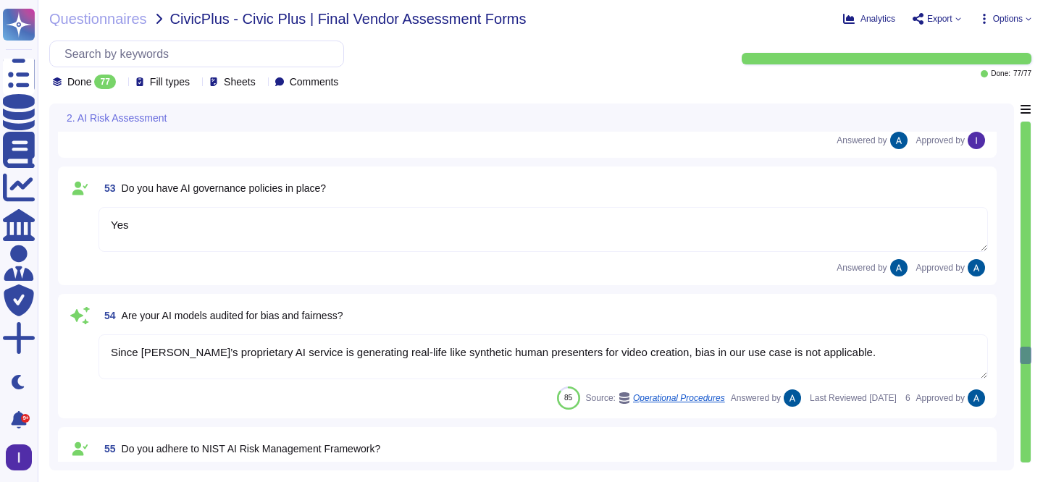
type textarea "Yes"
type textarea "Colossyan leverages AI in its product by generating real-life like synthetic hu…"
type textarea "Yes"
type textarea "Since [PERSON_NAME]’s proprietary AI service is generating real-life like synth…"
type textarea "[URL][DOMAIN_NAME]"
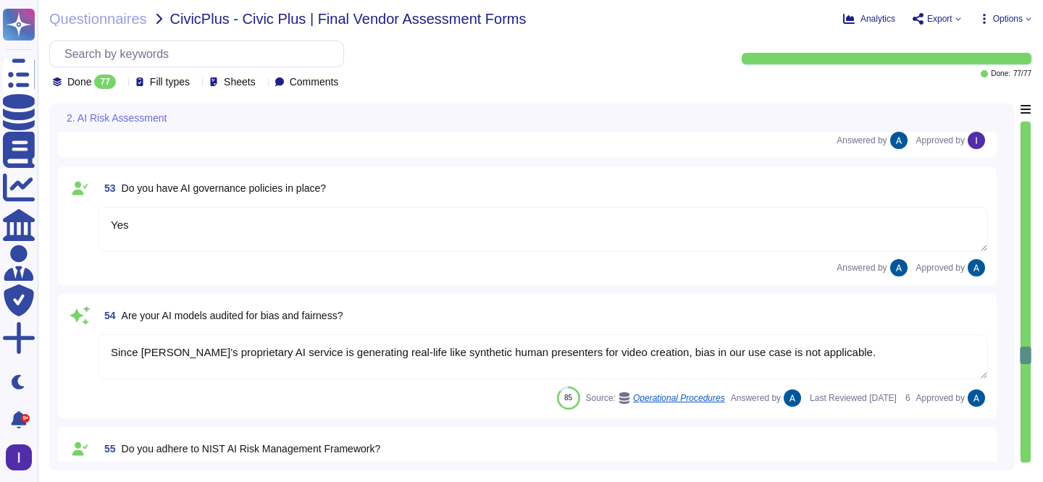
type textarea "Yes"
type textarea "The vendors providing AI models integrated into Colossyan's platform include: 1…"
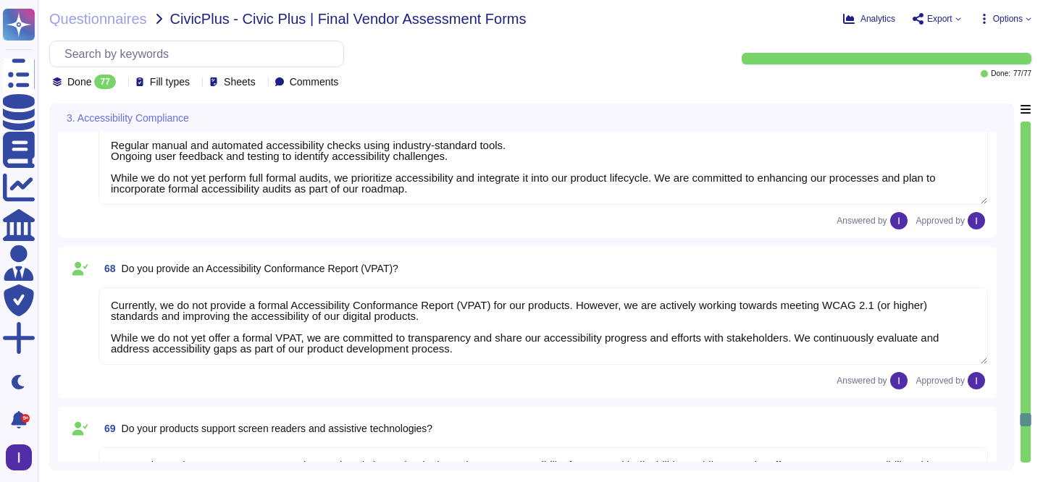
type textarea "At this time, we do not conduct formal, third-party accessibility audits for al…"
type textarea "Currently, we do not provide a formal Accessibility Conformance Report (VPAT) f…"
type textarea "Our products aim to support screen readers and assistive technologies to improv…"
type textarea "At this time, we do not have a formal accessibility policy. However, we are com…"
type textarea "No."
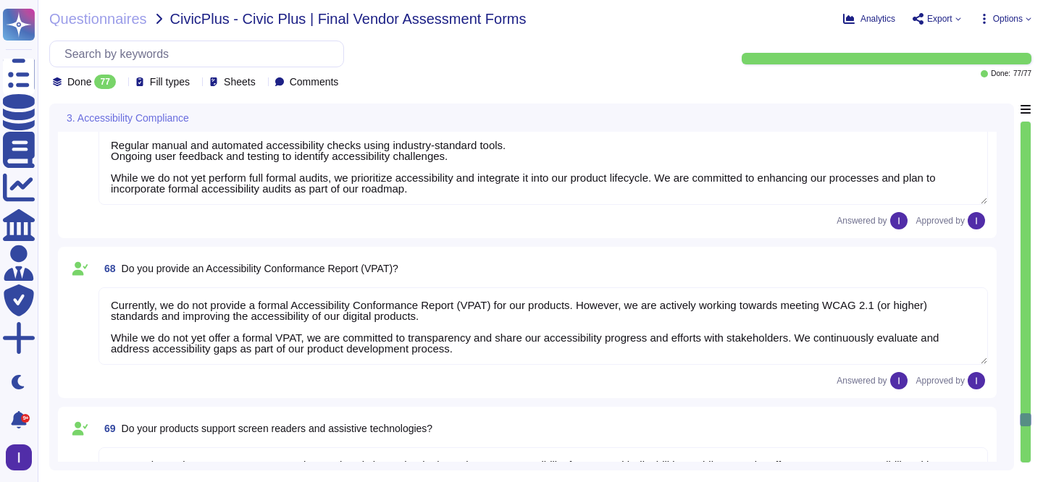
type textarea "At this time, we do not have specific records of formal accessibility complaint…"
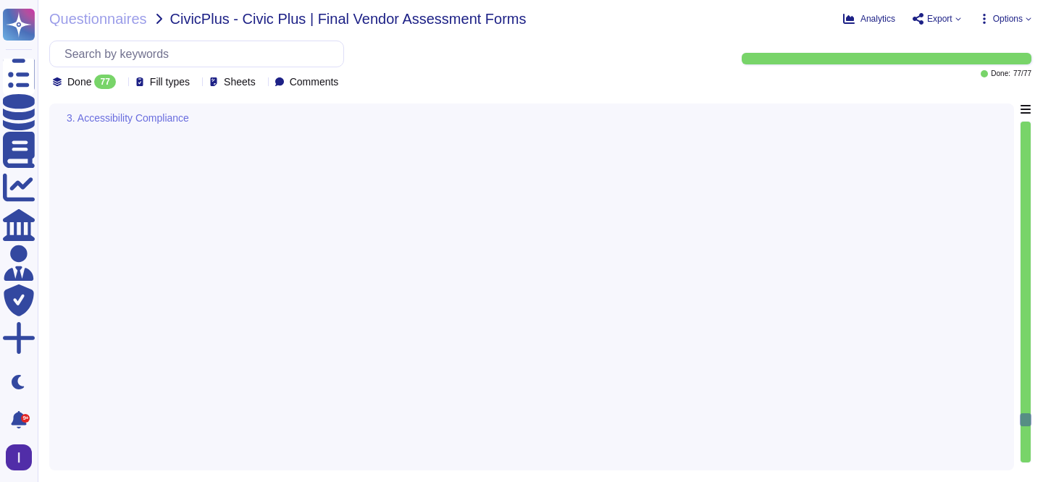
scroll to position [9881, 0]
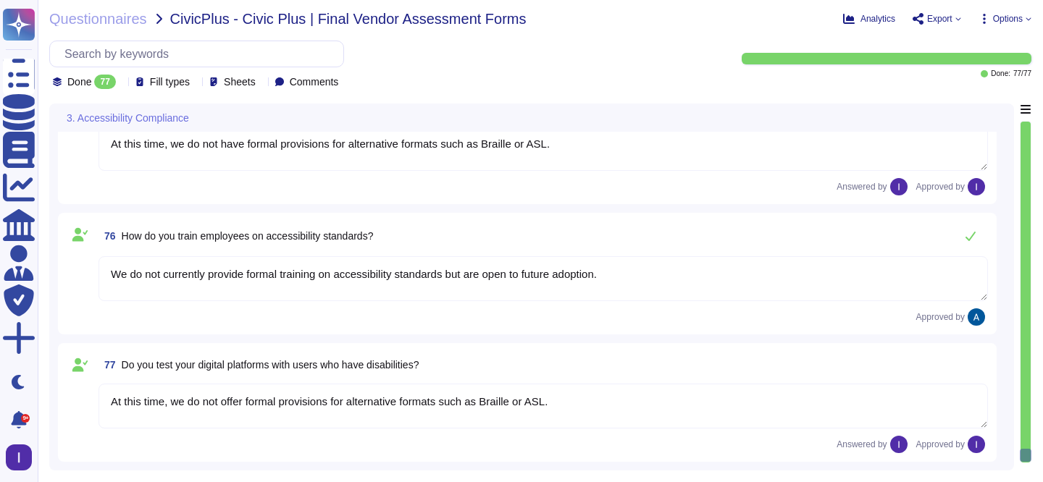
type textarea "Currently, we do not have a formalized accessibility remediation plan in place."
type textarea "For new updates, we incorporate accessibility considerations throughout our dev…"
type textarea "At this time, we do not have formal provisions for alternative formats such as …"
type textarea "We do not currently provide formal training on accessibility standards but are …"
drag, startPoint x: 122, startPoint y: 363, endPoint x: 453, endPoint y: 361, distance: 331.6
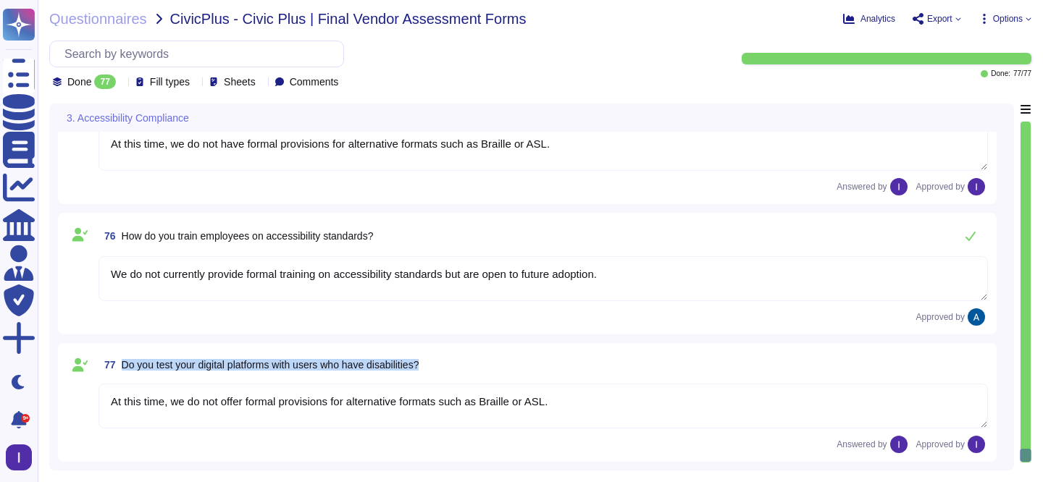
click at [454, 361] on div "77 Do you test your digital platforms with users who have disabilities?" at bounding box center [542, 365] width 889 height 26
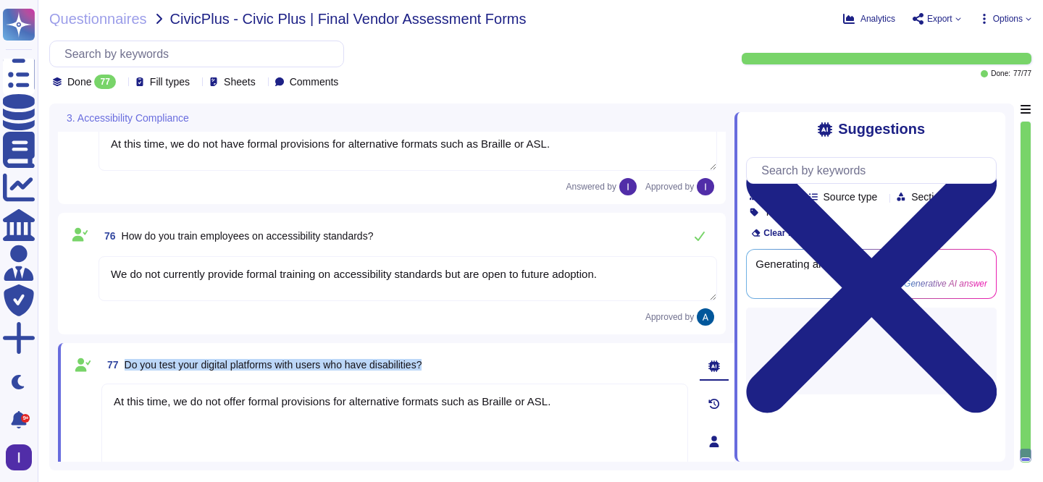
drag, startPoint x: 127, startPoint y: 363, endPoint x: 487, endPoint y: 368, distance: 360.6
click at [487, 368] on div "77 Do you test your digital platforms with users who have disabilities?" at bounding box center [394, 365] width 586 height 26
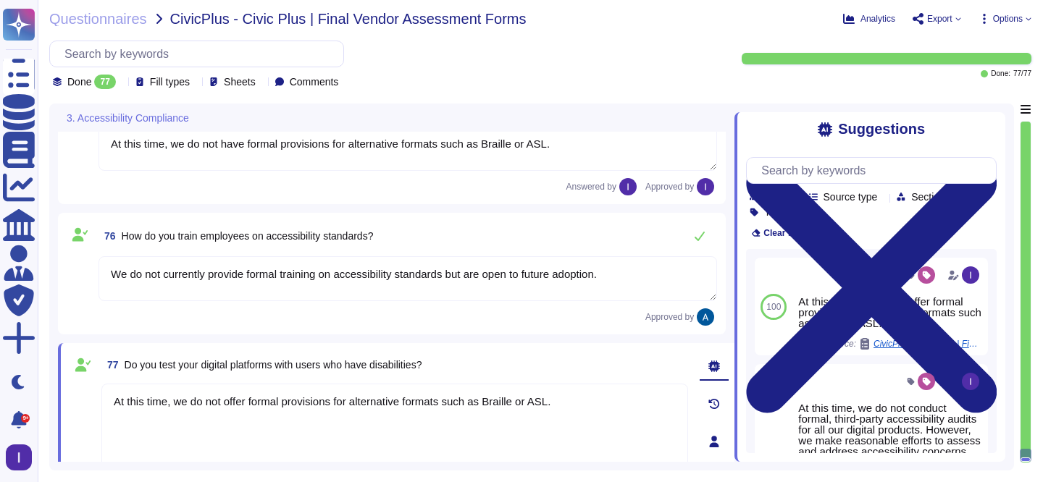
click at [505, 413] on textarea "At this time, we do not offer formal provisions for alternative formats such as…" at bounding box center [394, 427] width 586 height 87
paste textarea "have a formal process for testing our digital platforms with users who have dis…"
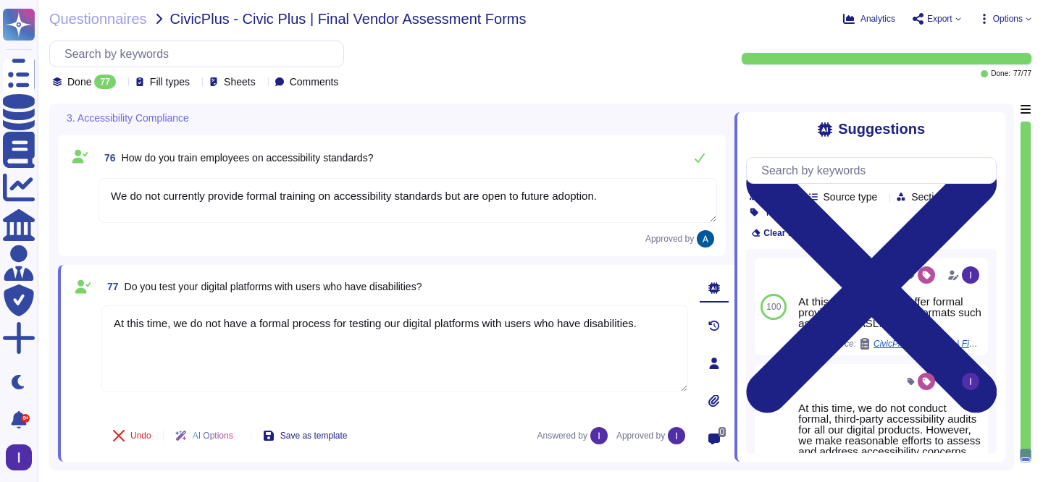
type textarea "At this time, we do not have a formal process for testing our digital platforms…"
click at [457, 426] on div "Undo AI Options Save as template Answered by Approved by" at bounding box center [394, 435] width 586 height 35
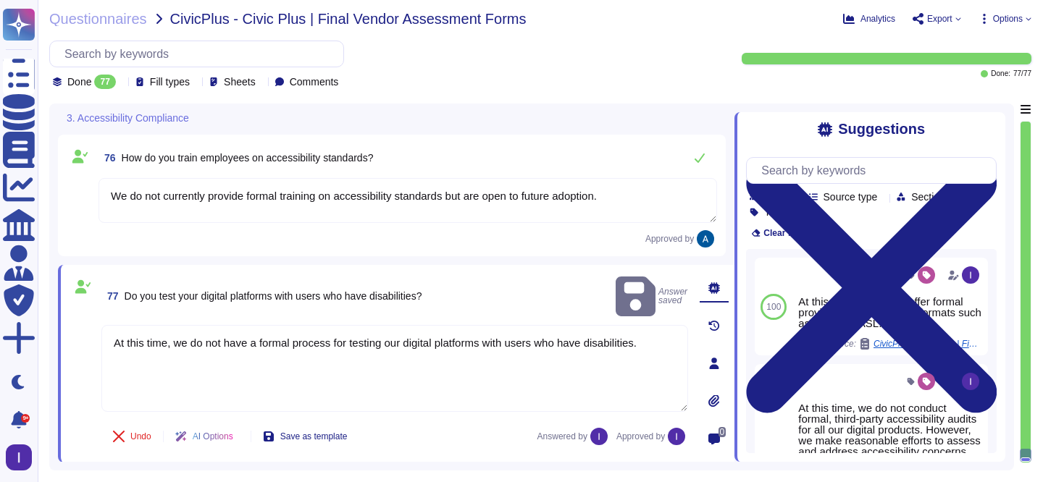
click at [934, 19] on span "Export" at bounding box center [939, 18] width 25 height 9
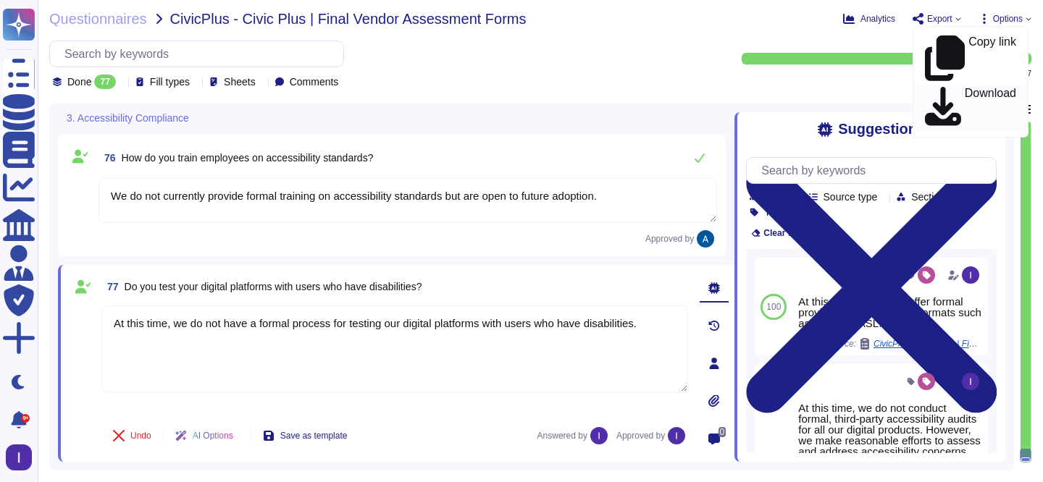
click at [934, 87] on icon at bounding box center [943, 107] width 36 height 41
